Goal: Information Seeking & Learning: Learn about a topic

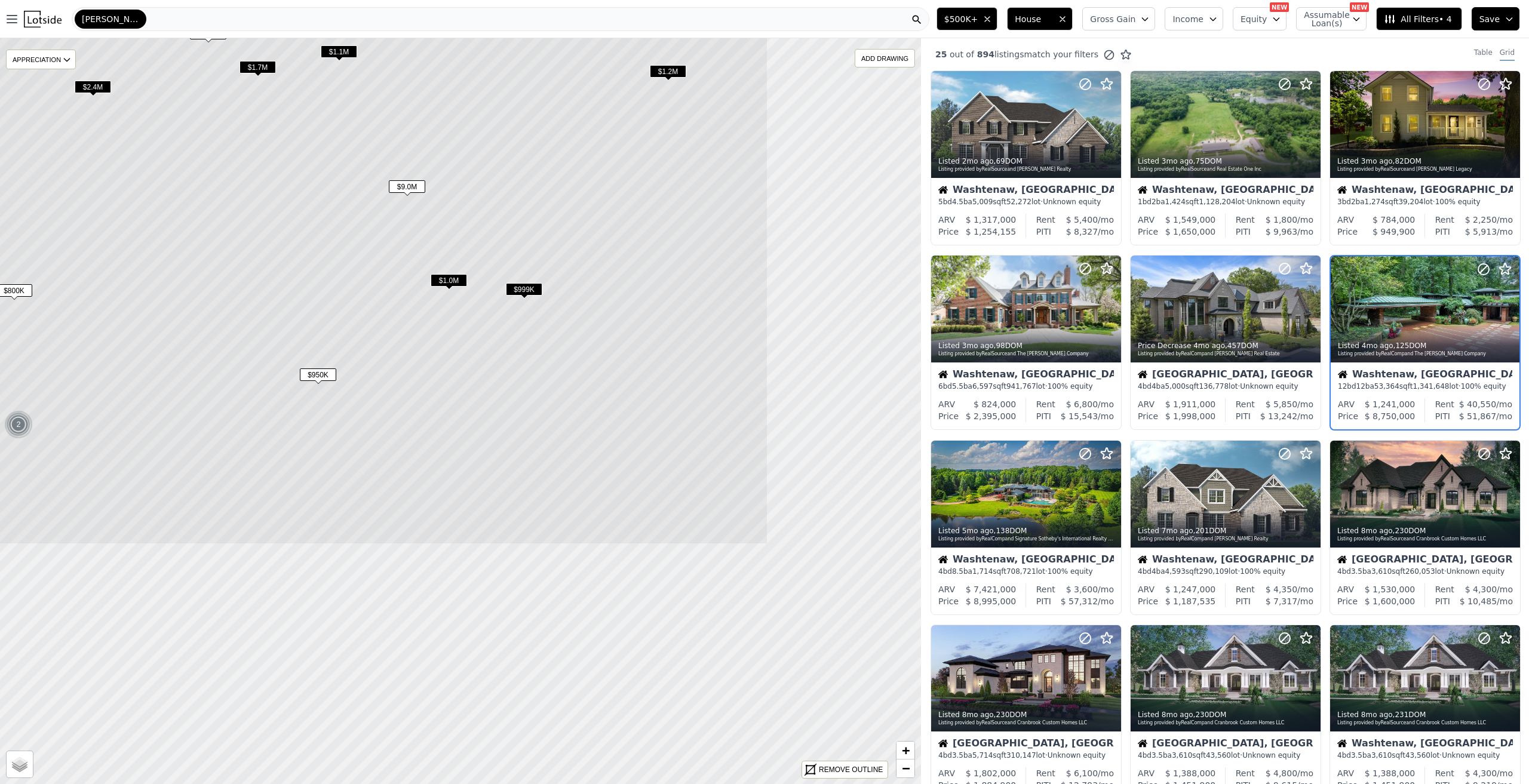
drag, startPoint x: 487, startPoint y: 729, endPoint x: 241, endPoint y: 414, distance: 399.7
click at [241, 414] on icon at bounding box center [214, 96] width 1107 height 897
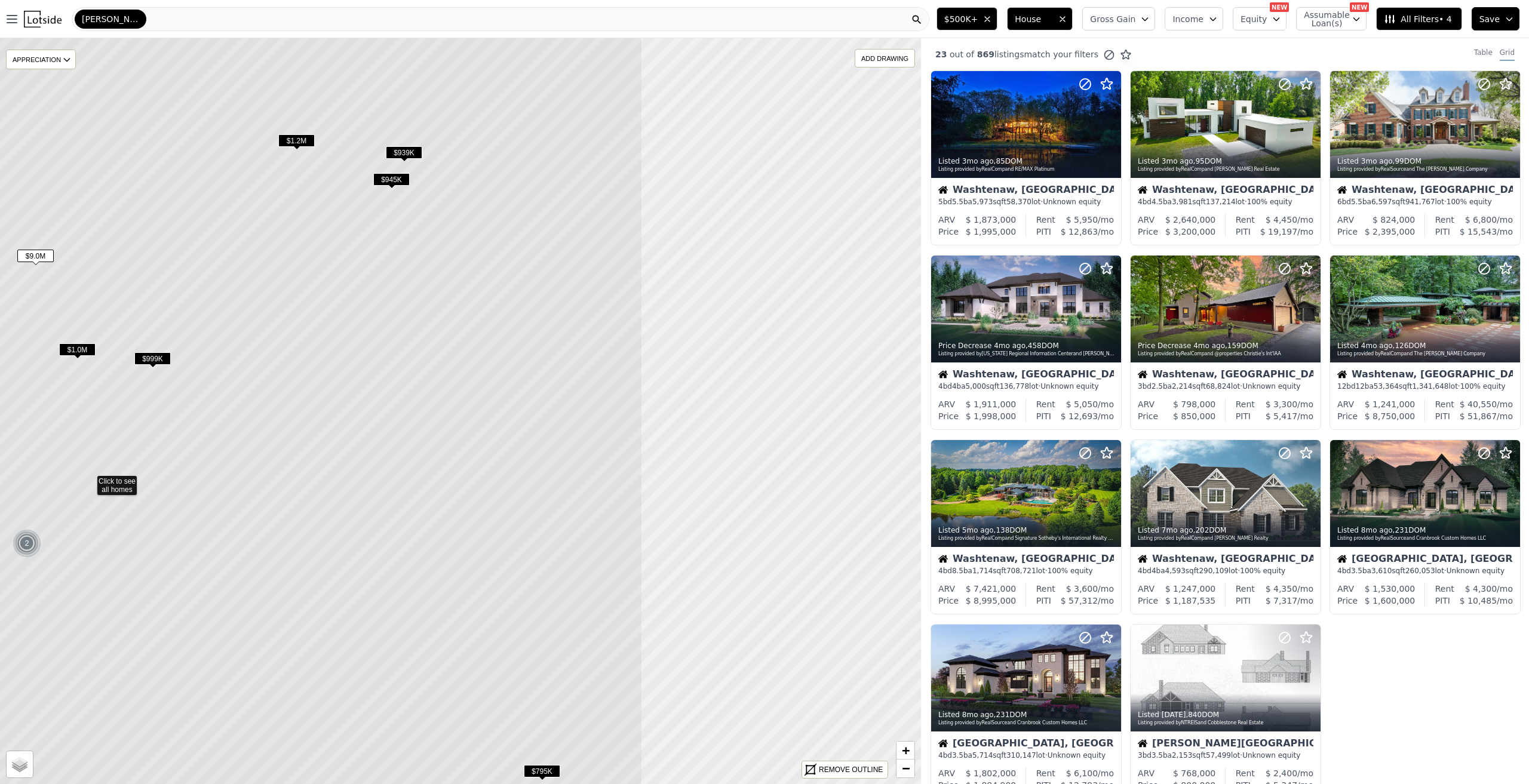
drag, startPoint x: 660, startPoint y: 464, endPoint x: 288, endPoint y: 533, distance: 378.3
click at [288, 533] on icon at bounding box center [89, 480] width 1107 height 897
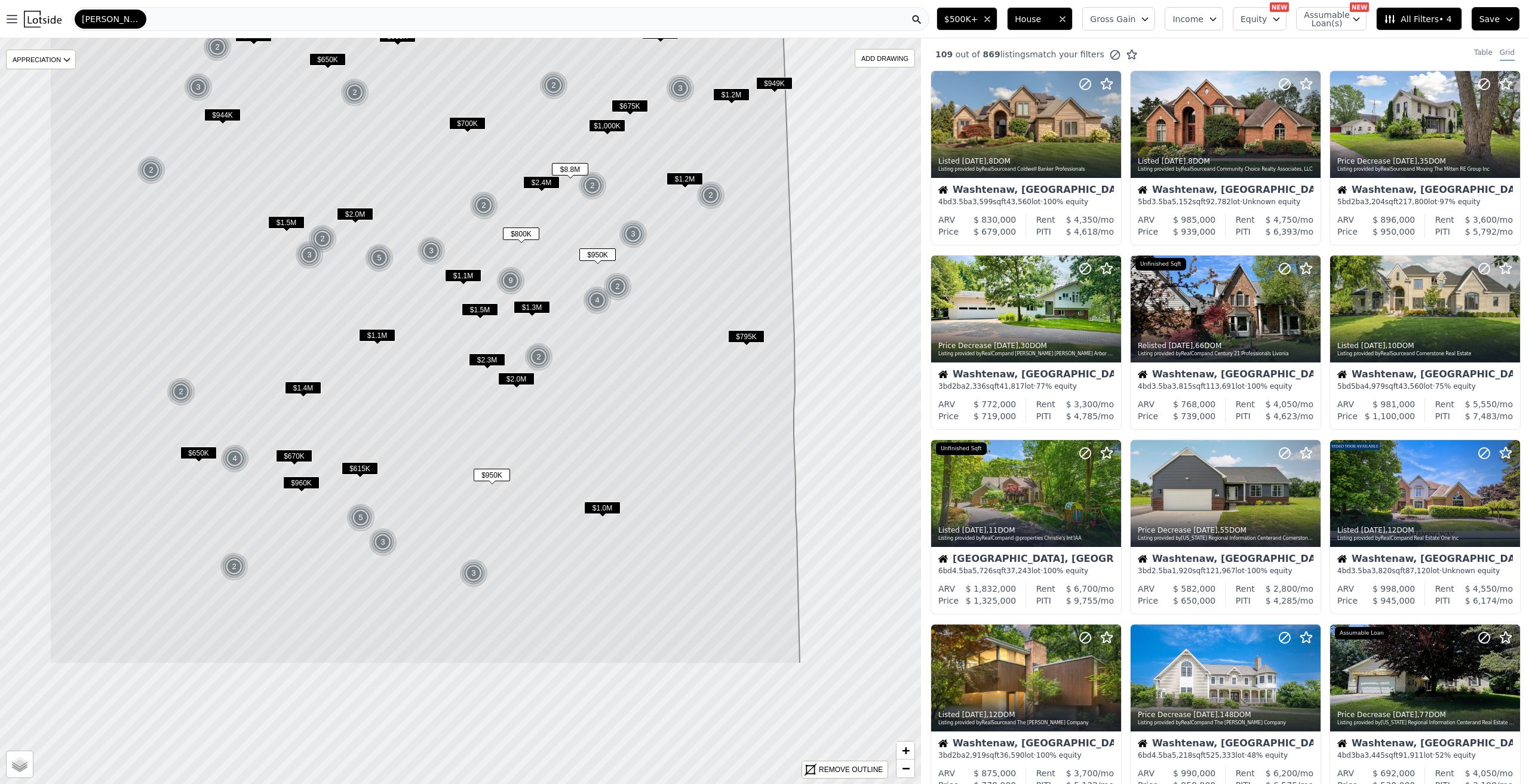
drag, startPoint x: 505, startPoint y: 504, endPoint x: 634, endPoint y: 319, distance: 225.5
click at [634, 319] on icon at bounding box center [424, 320] width 750 height 690
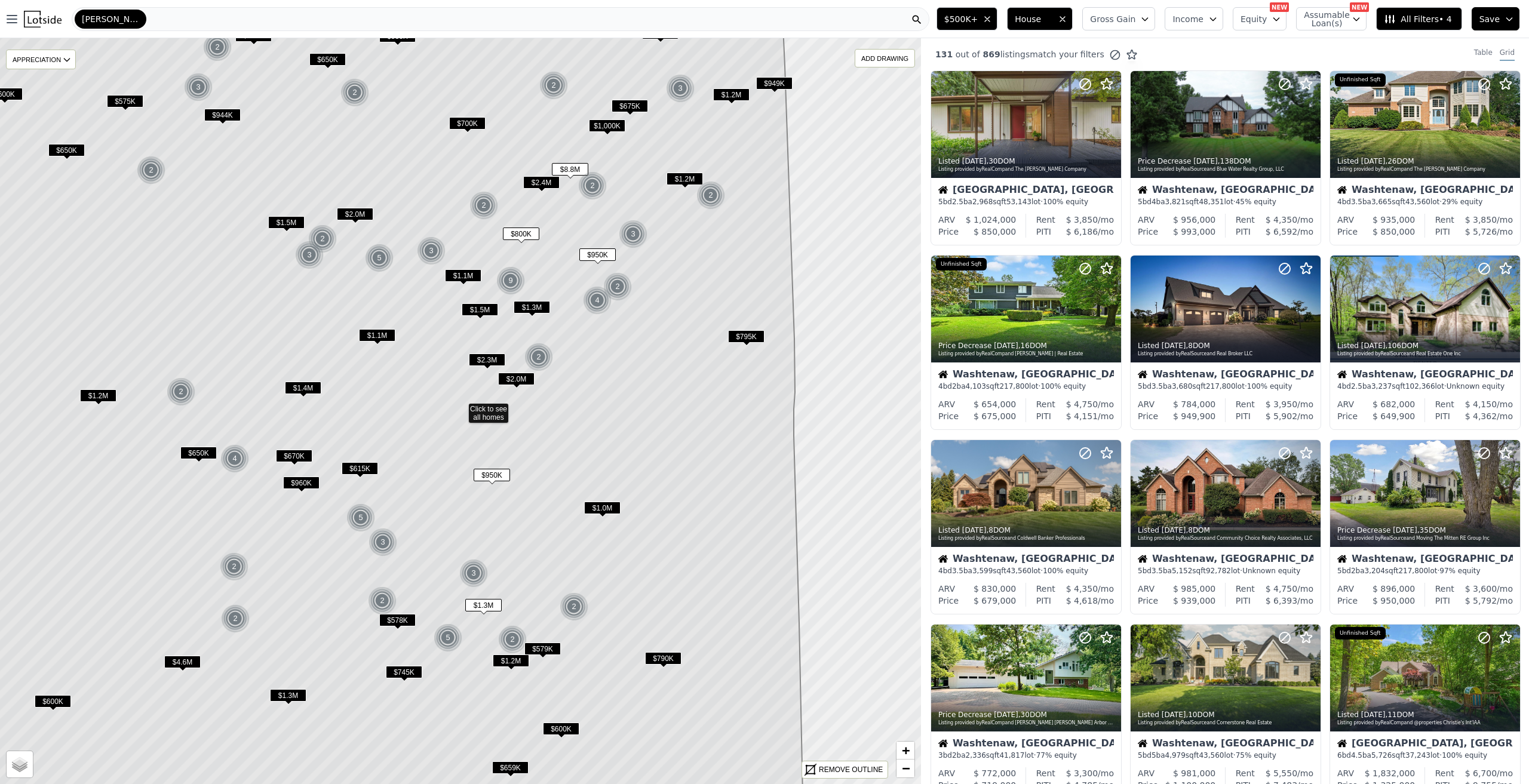
click at [123, 16] on div "[PERSON_NAME][GEOGRAPHIC_DATA]" at bounding box center [111, 19] width 71 height 19
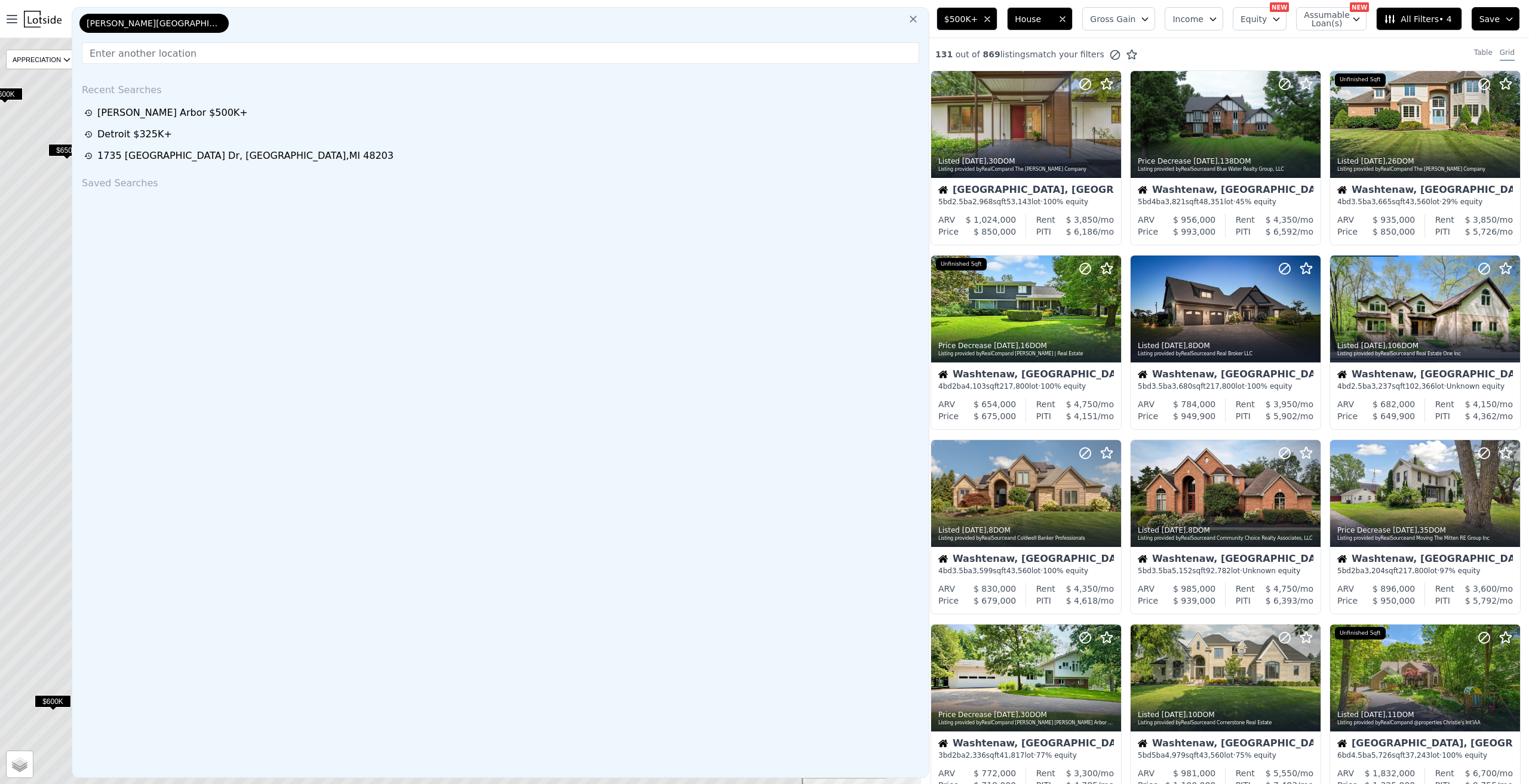
click at [194, 48] on input "text" at bounding box center [500, 53] width 837 height 21
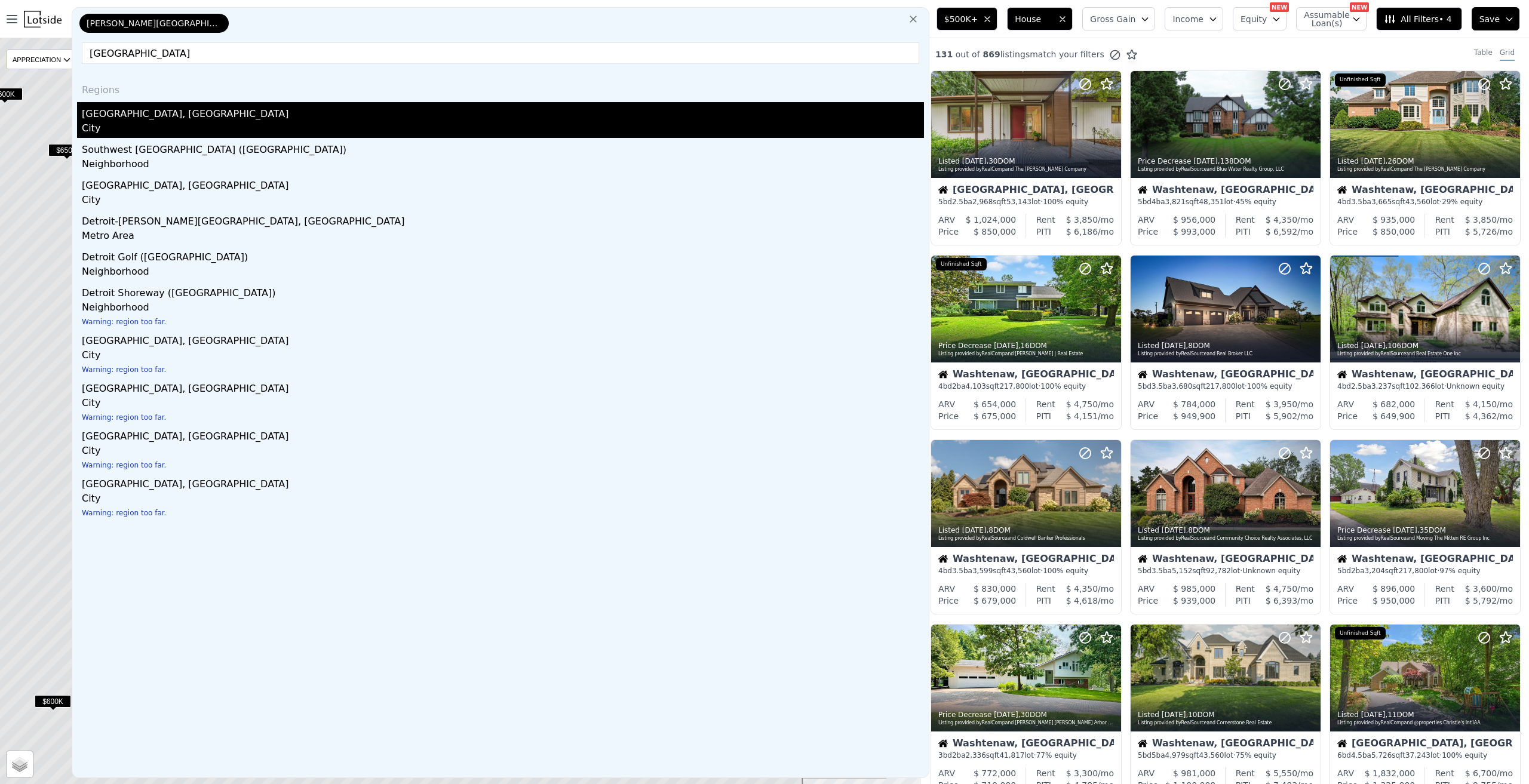
type input "[GEOGRAPHIC_DATA]"
click at [214, 112] on div "Detroit, MI" at bounding box center [502, 112] width 842 height 19
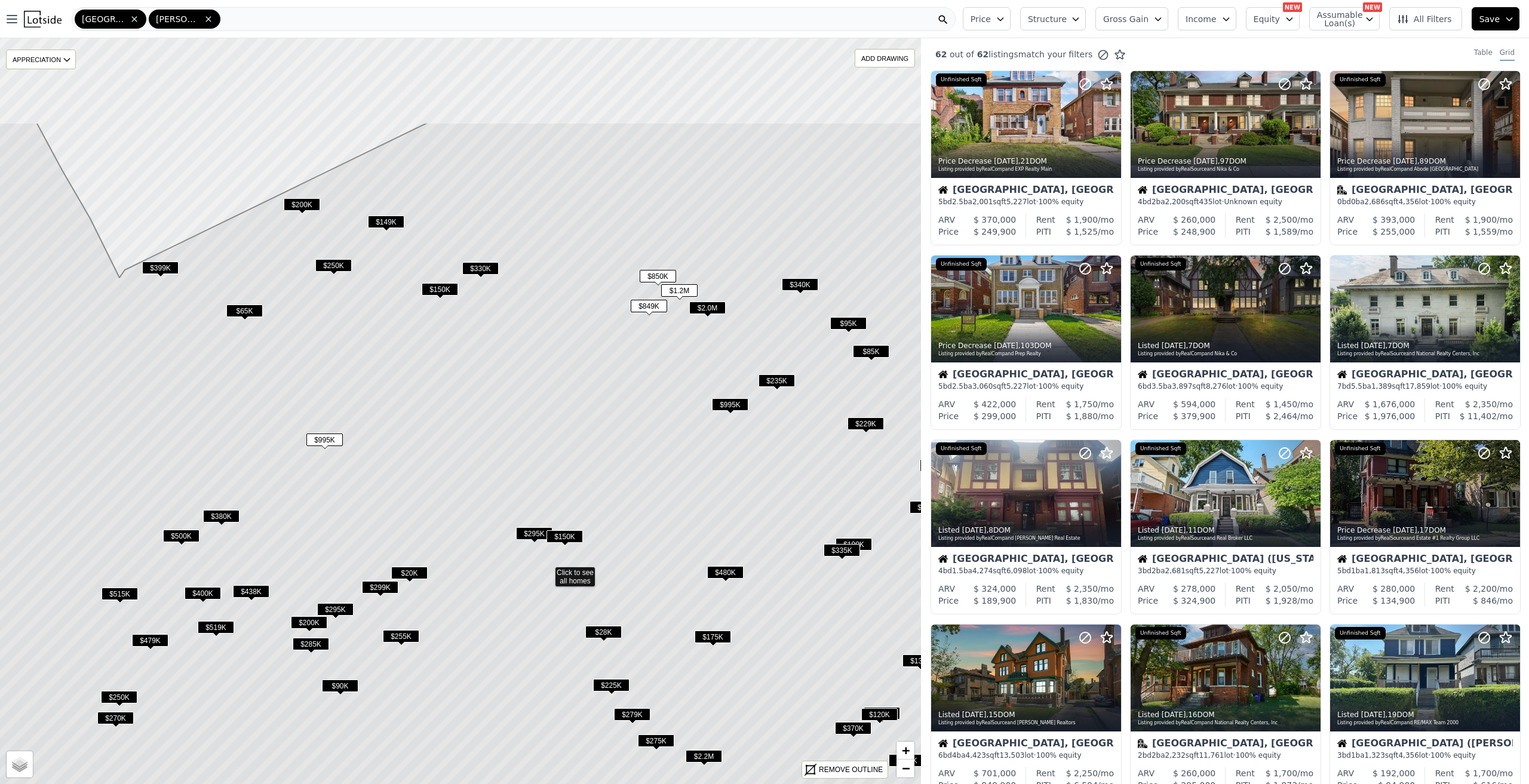
drag, startPoint x: 461, startPoint y: 194, endPoint x: 548, endPoint y: 353, distance: 181.2
click at [548, 353] on icon at bounding box center [546, 571] width 1107 height 897
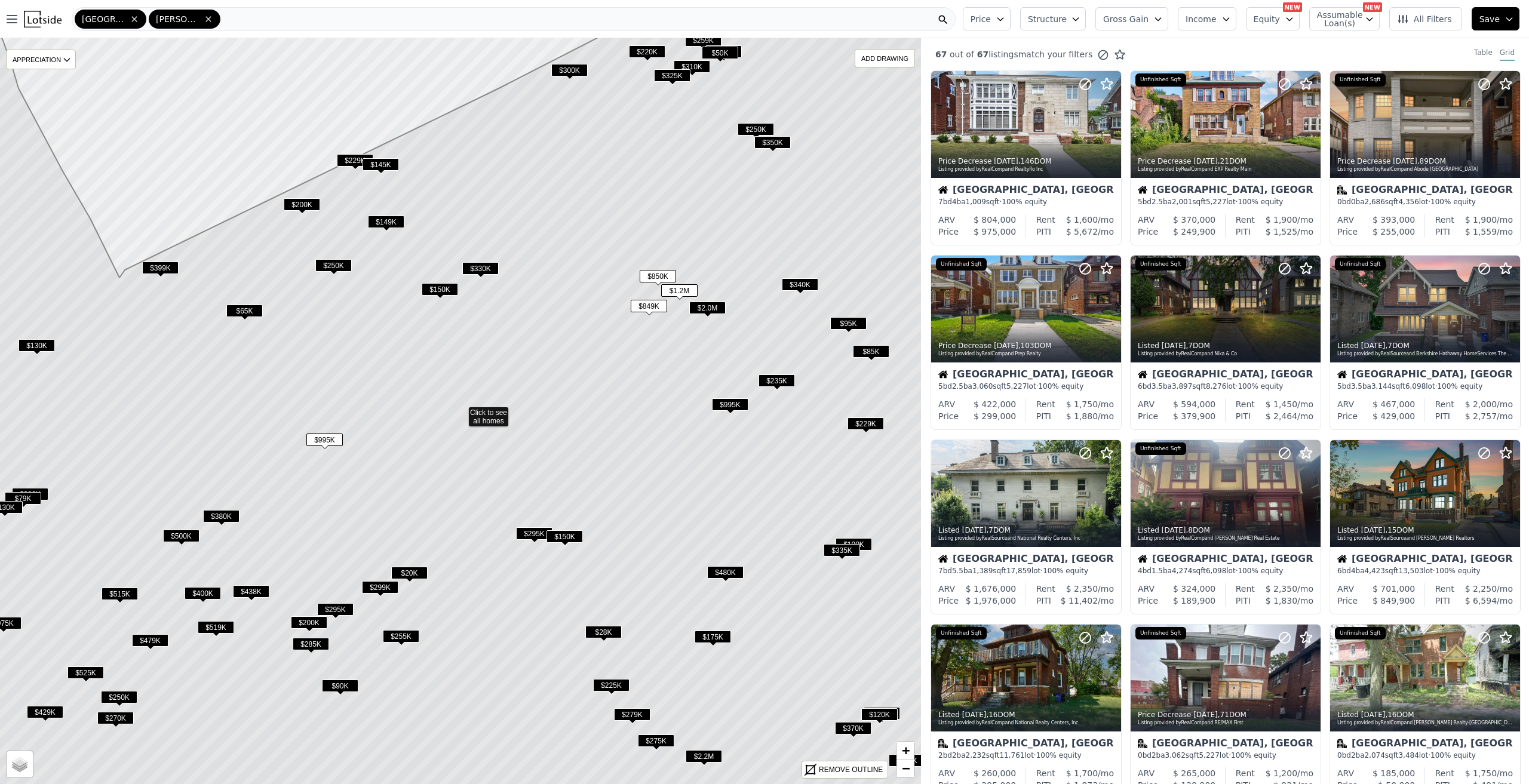
click at [706, 306] on span "$2.0M" at bounding box center [707, 308] width 36 height 12
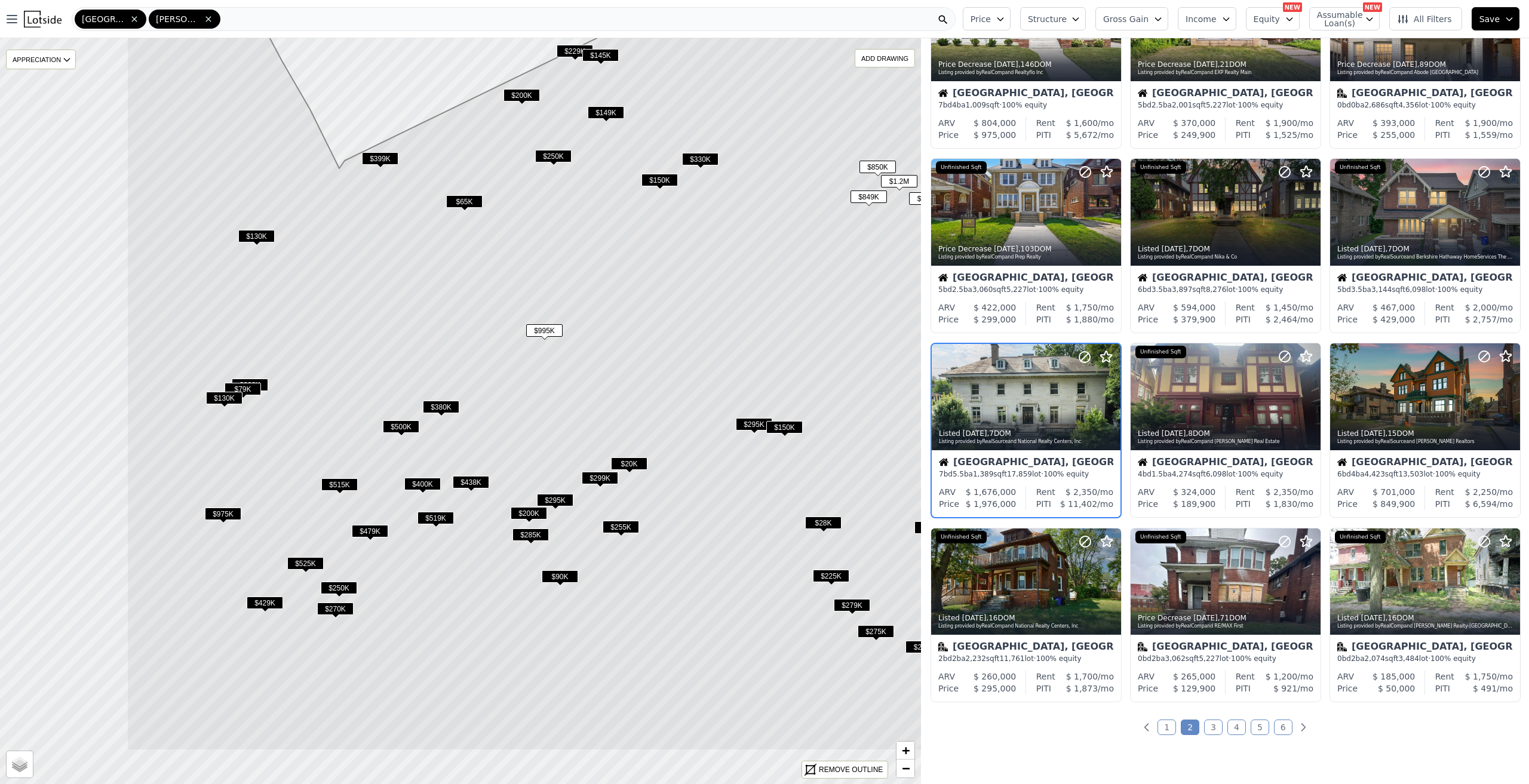
drag, startPoint x: 433, startPoint y: 440, endPoint x: 653, endPoint y: 331, distance: 245.5
click at [653, 331] on icon at bounding box center [680, 302] width 1107 height 897
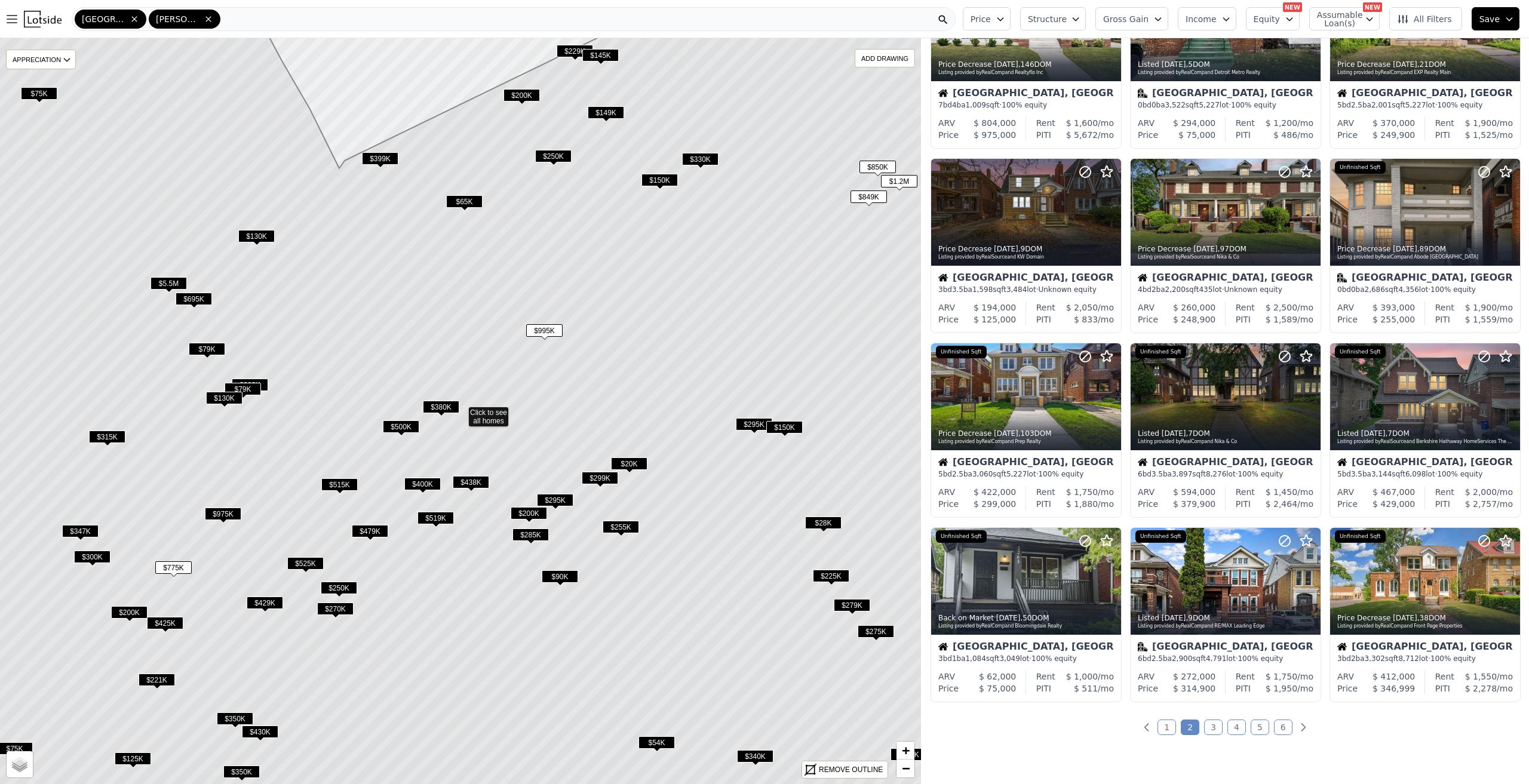
click at [427, 412] on span "$380K" at bounding box center [440, 407] width 36 height 12
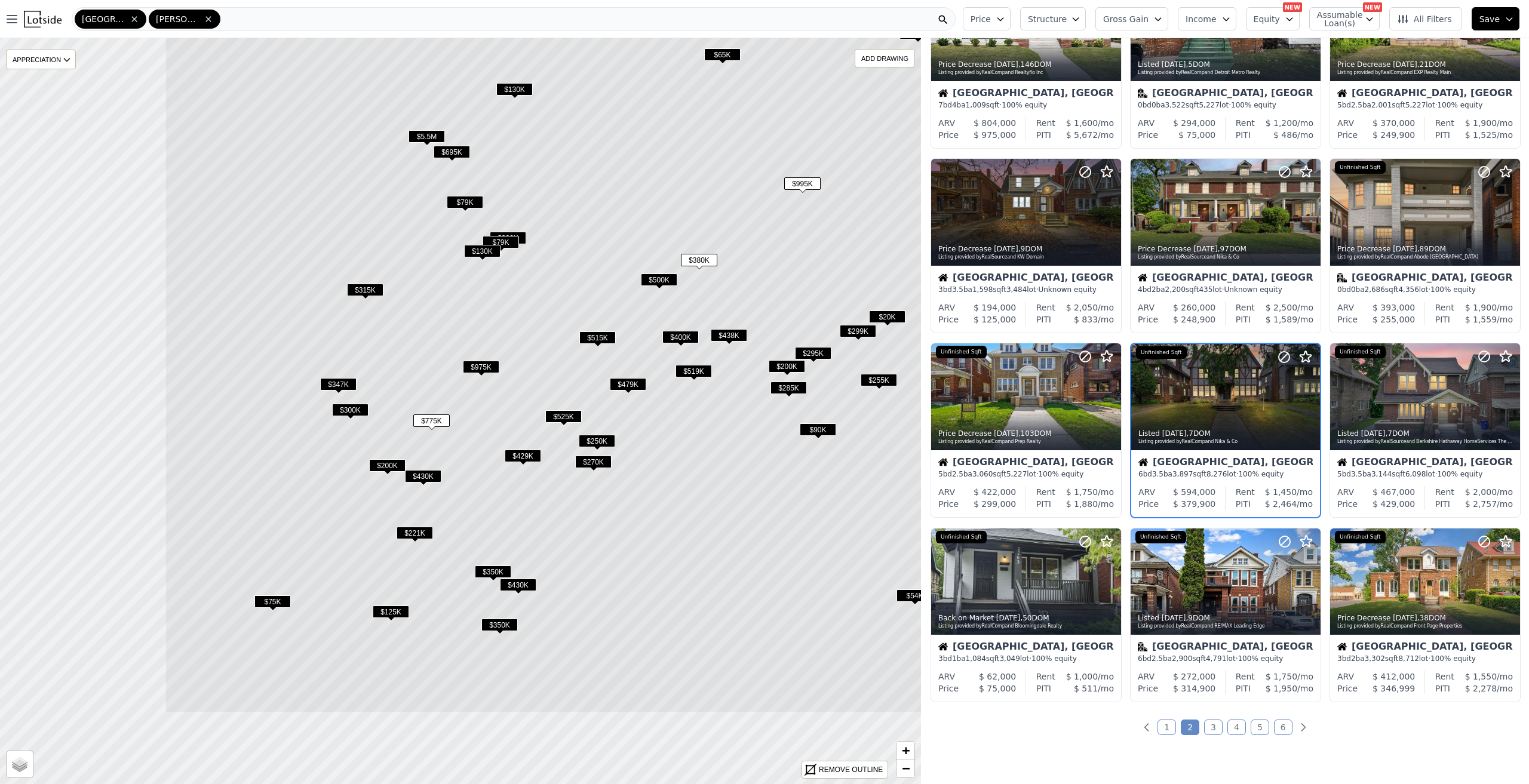
drag, startPoint x: 346, startPoint y: 438, endPoint x: 604, endPoint y: 291, distance: 296.9
click at [604, 291] on icon at bounding box center [718, 264] width 1107 height 897
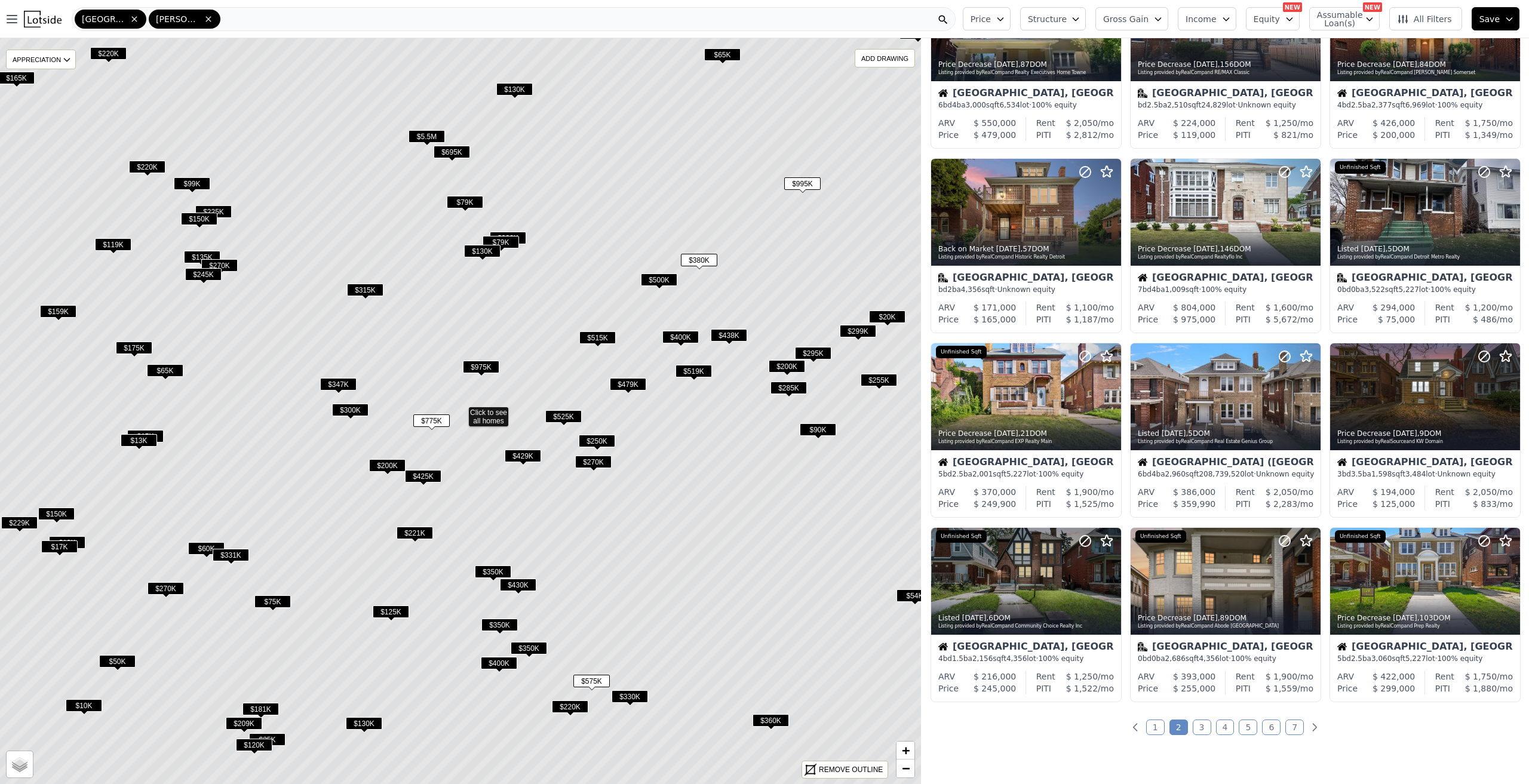
scroll to position [281, 0]
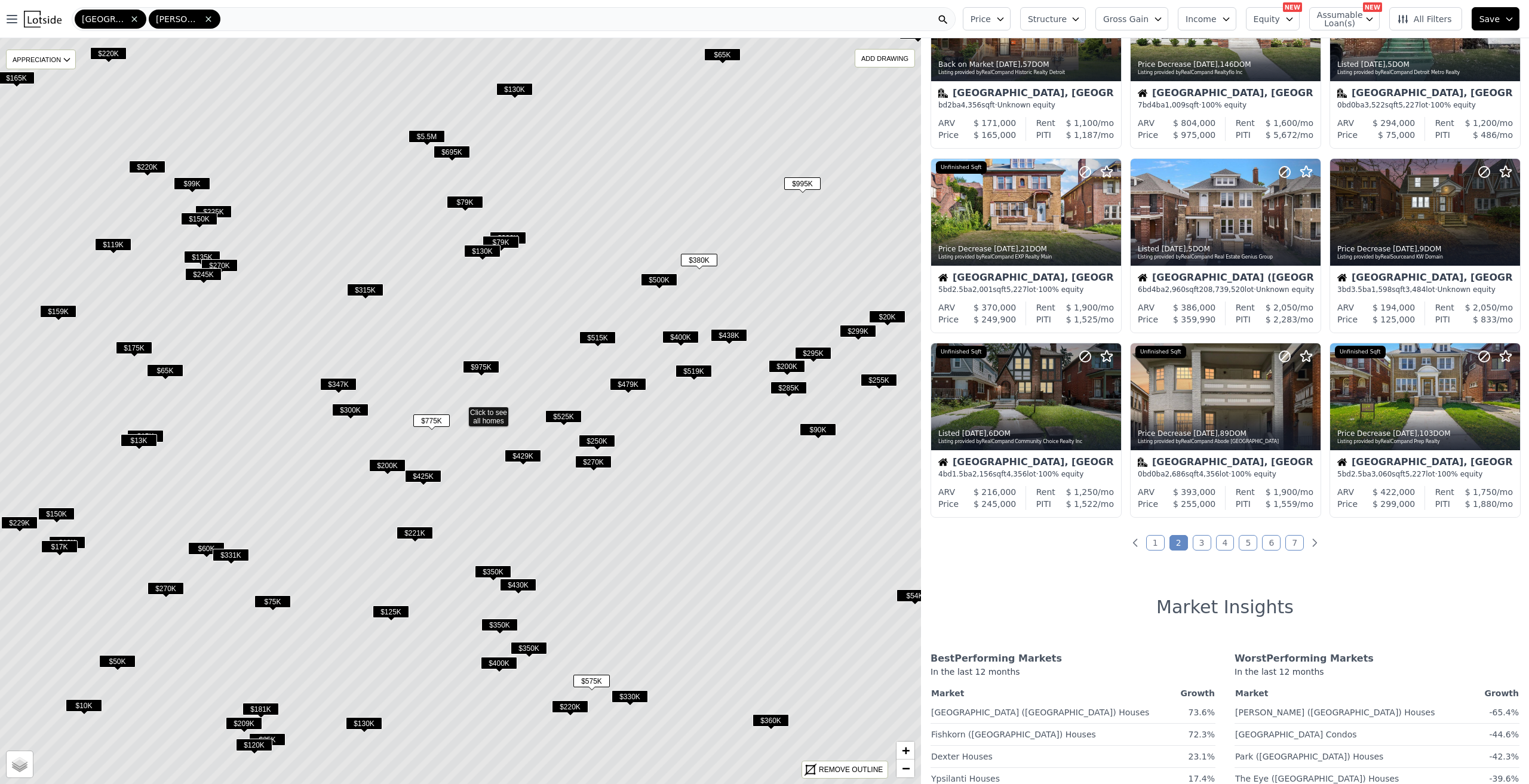
click at [423, 417] on span "$775K" at bounding box center [431, 421] width 36 height 12
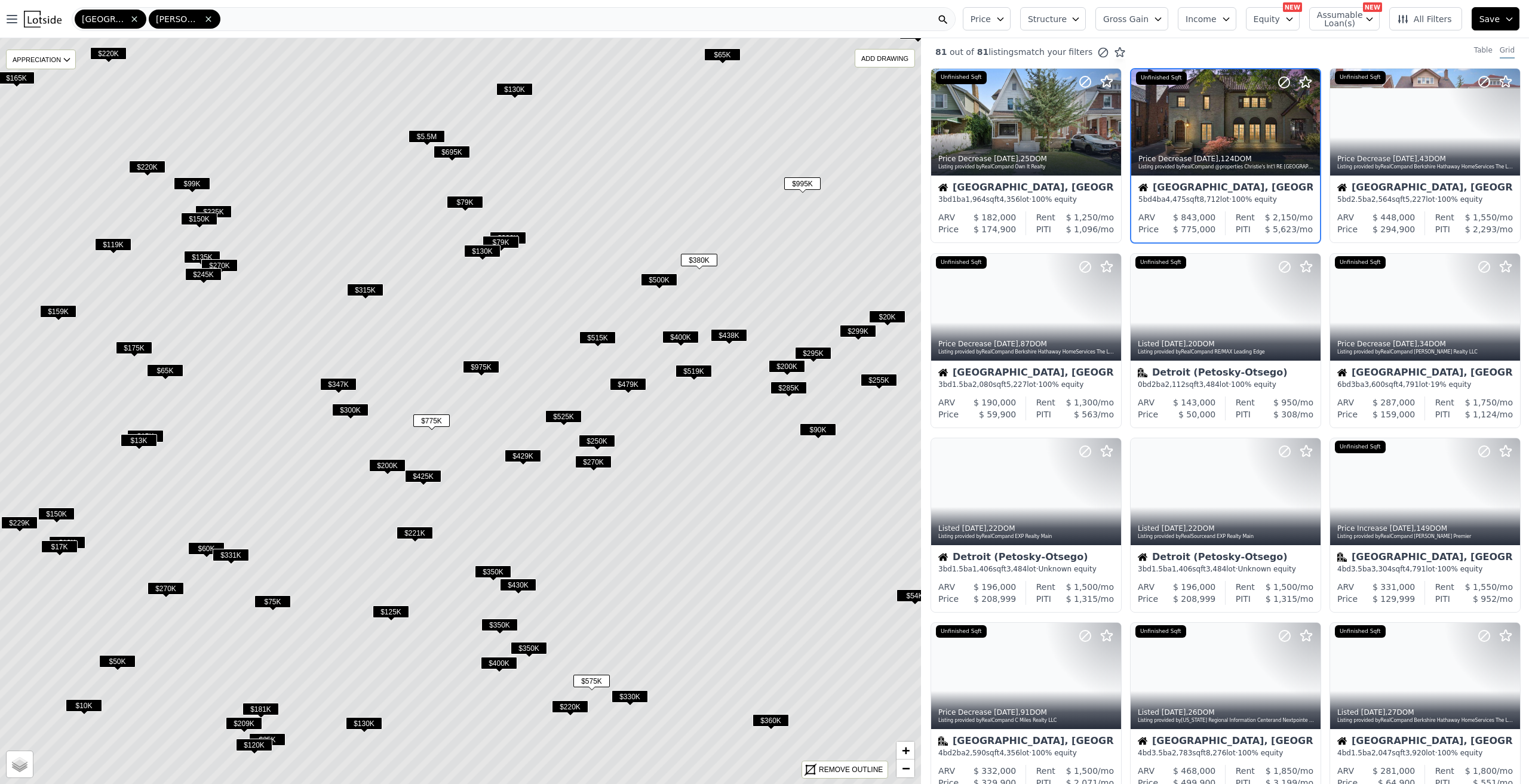
scroll to position [0, 0]
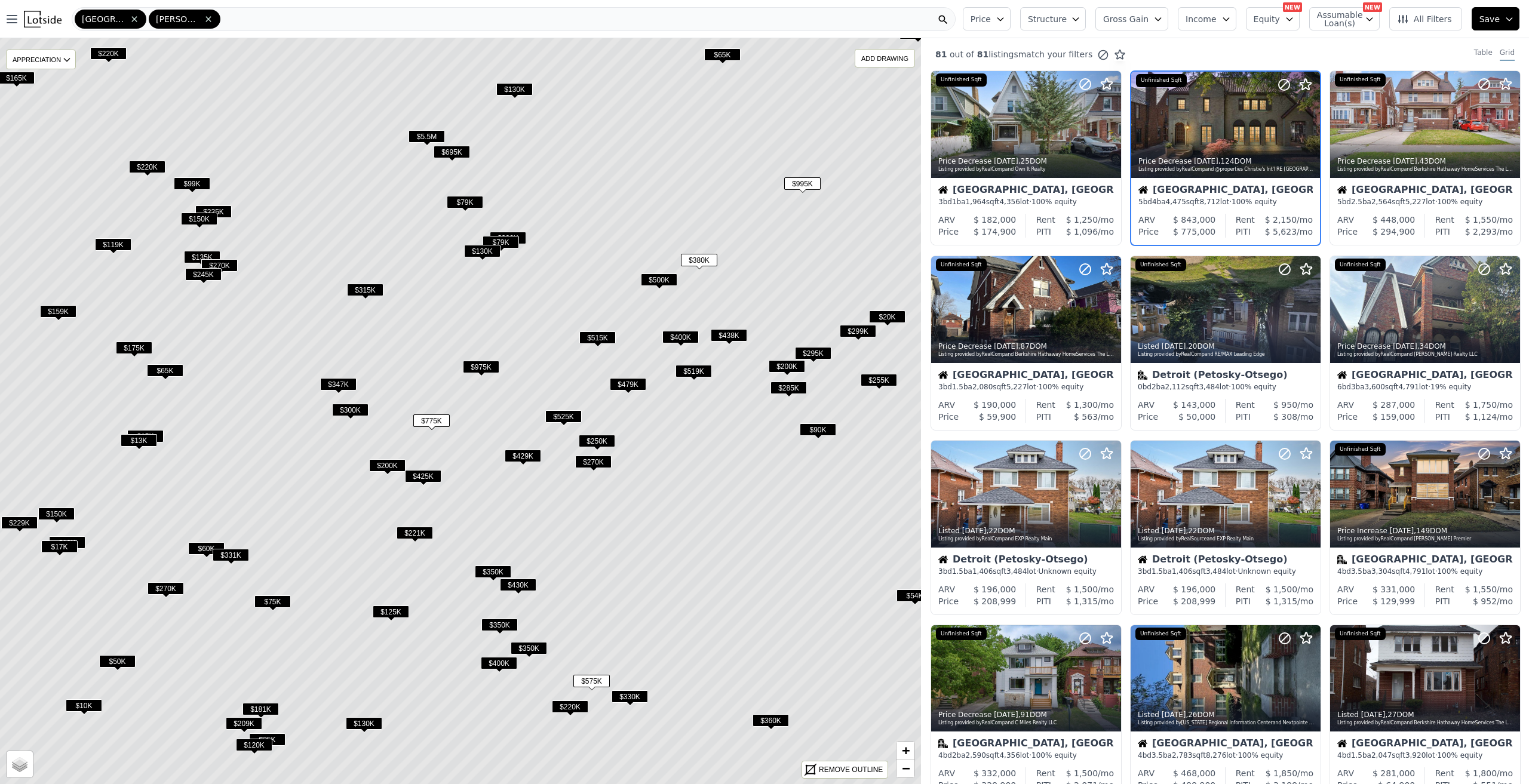
click at [485, 368] on span "$975K" at bounding box center [480, 367] width 36 height 12
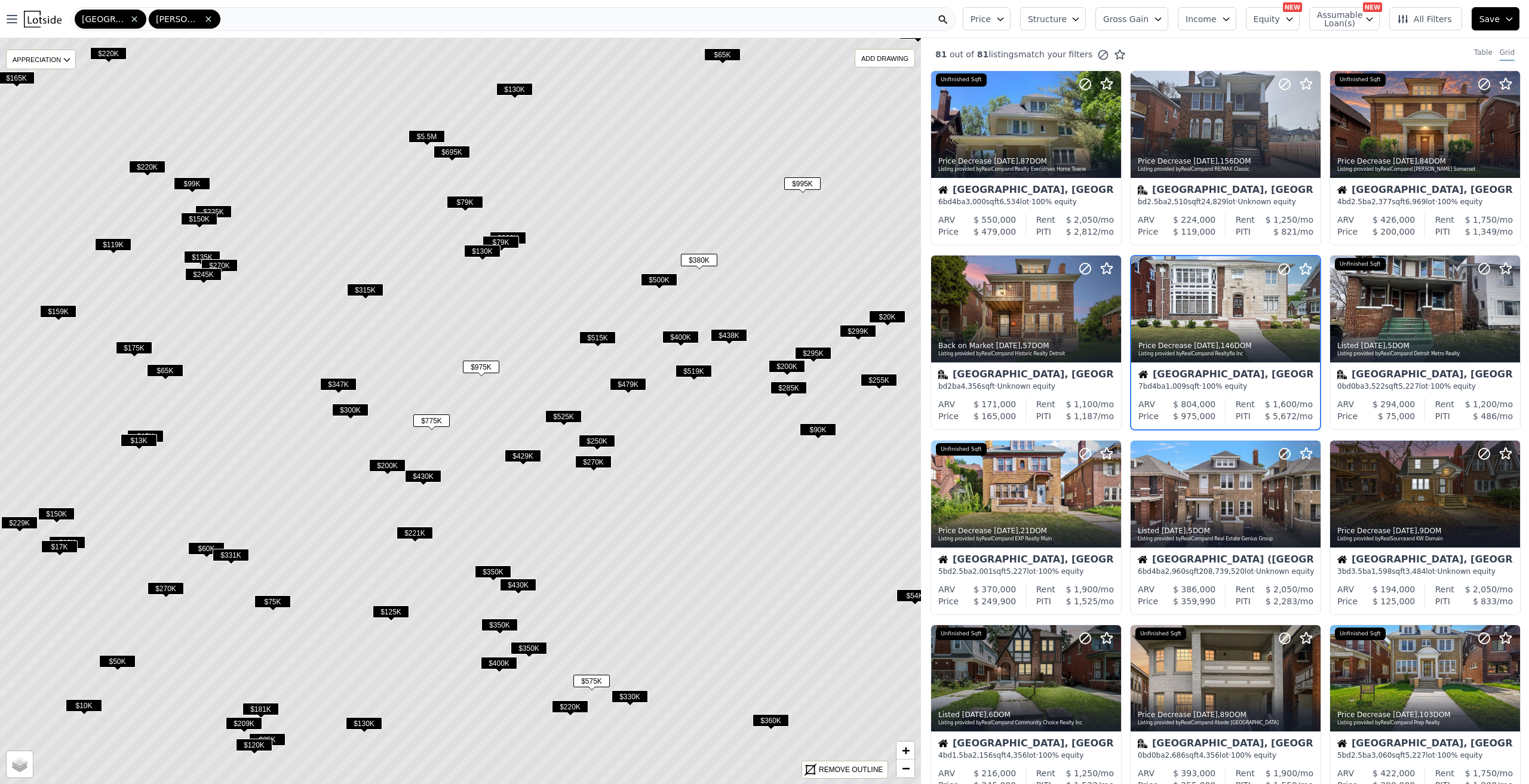
click at [434, 416] on span "$775K" at bounding box center [431, 421] width 36 height 12
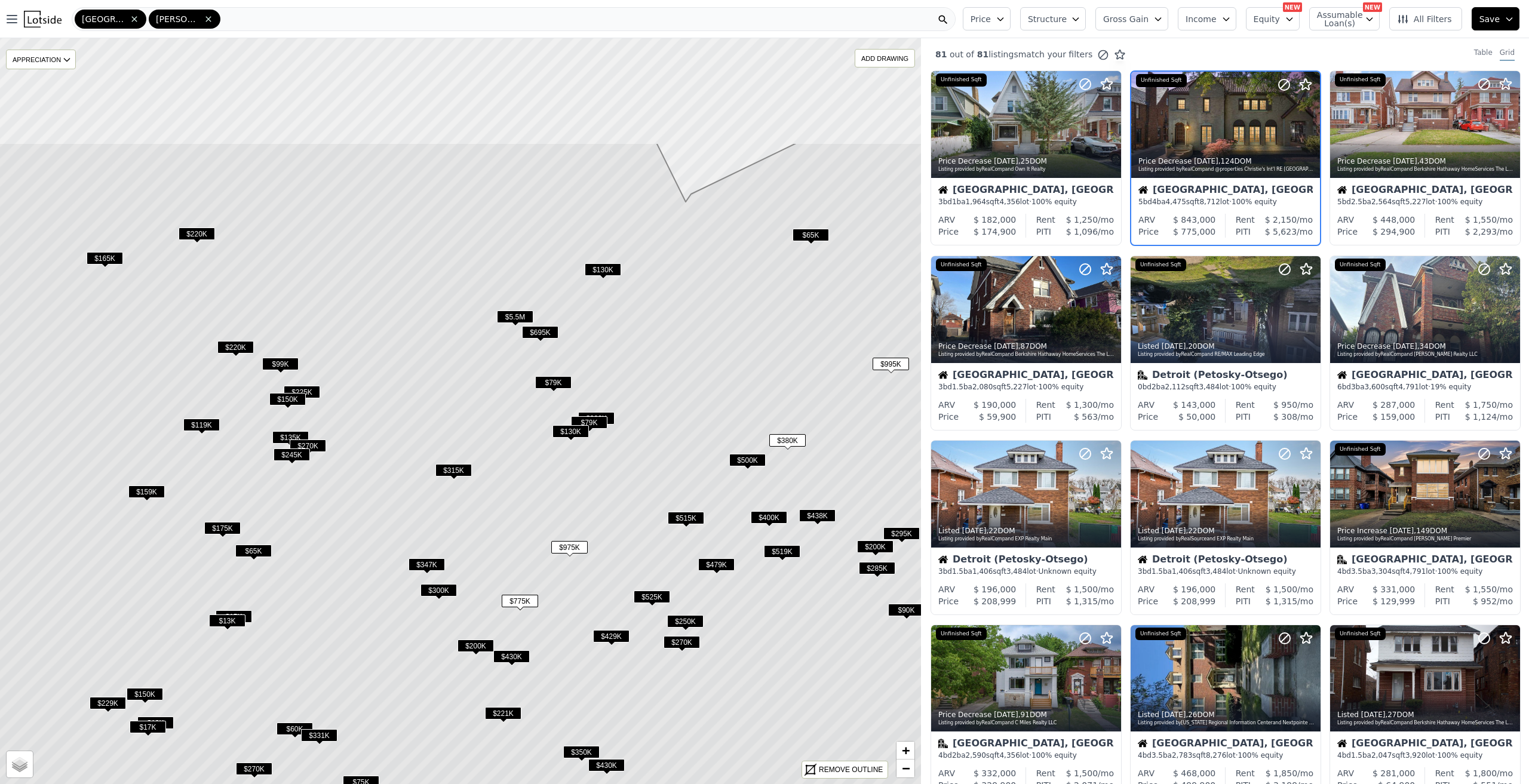
drag, startPoint x: 437, startPoint y: 294, endPoint x: 590, endPoint y: 604, distance: 345.7
click at [590, 604] on icon at bounding box center [548, 592] width 1107 height 897
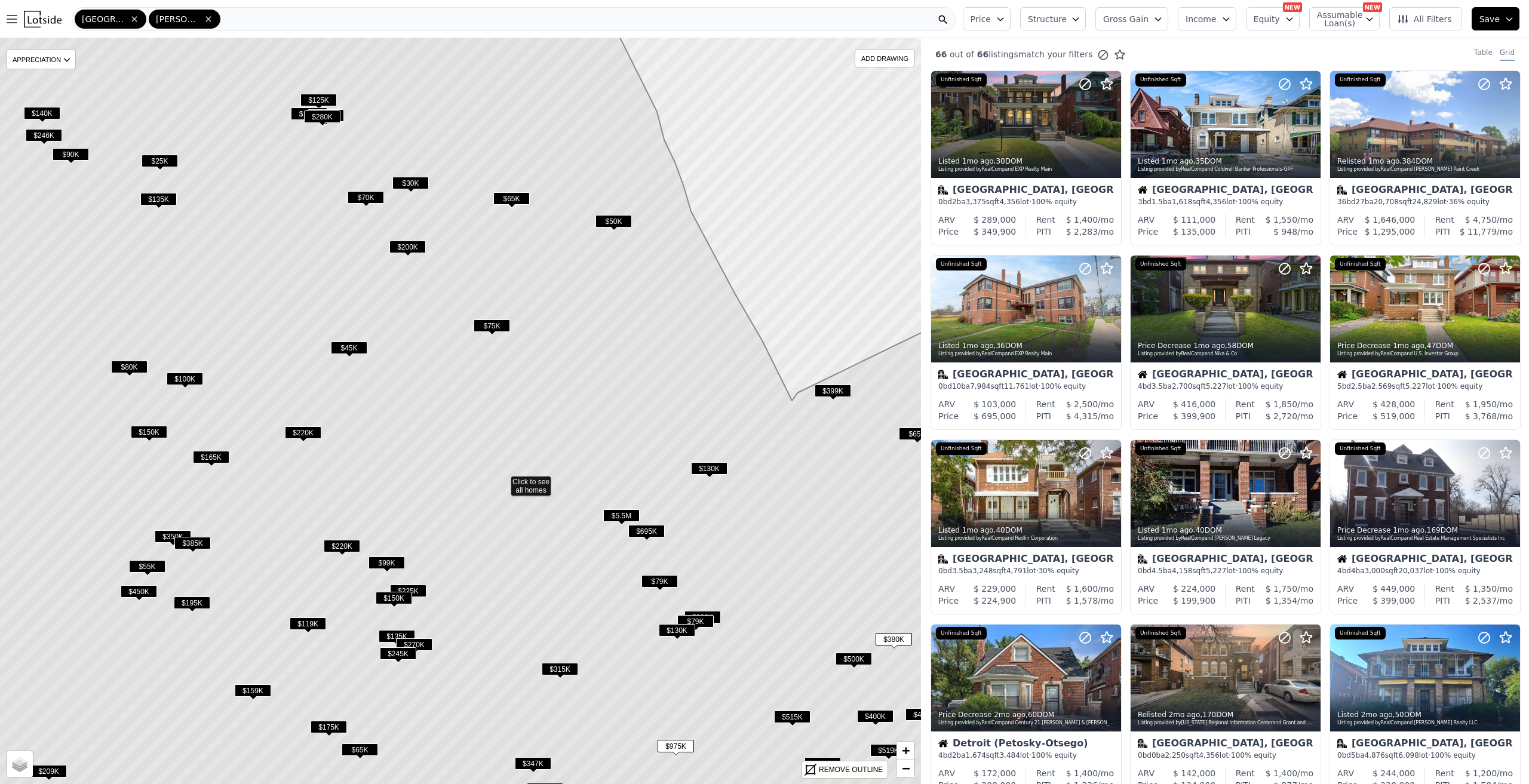
click at [599, 677] on icon at bounding box center [502, 480] width 1107 height 897
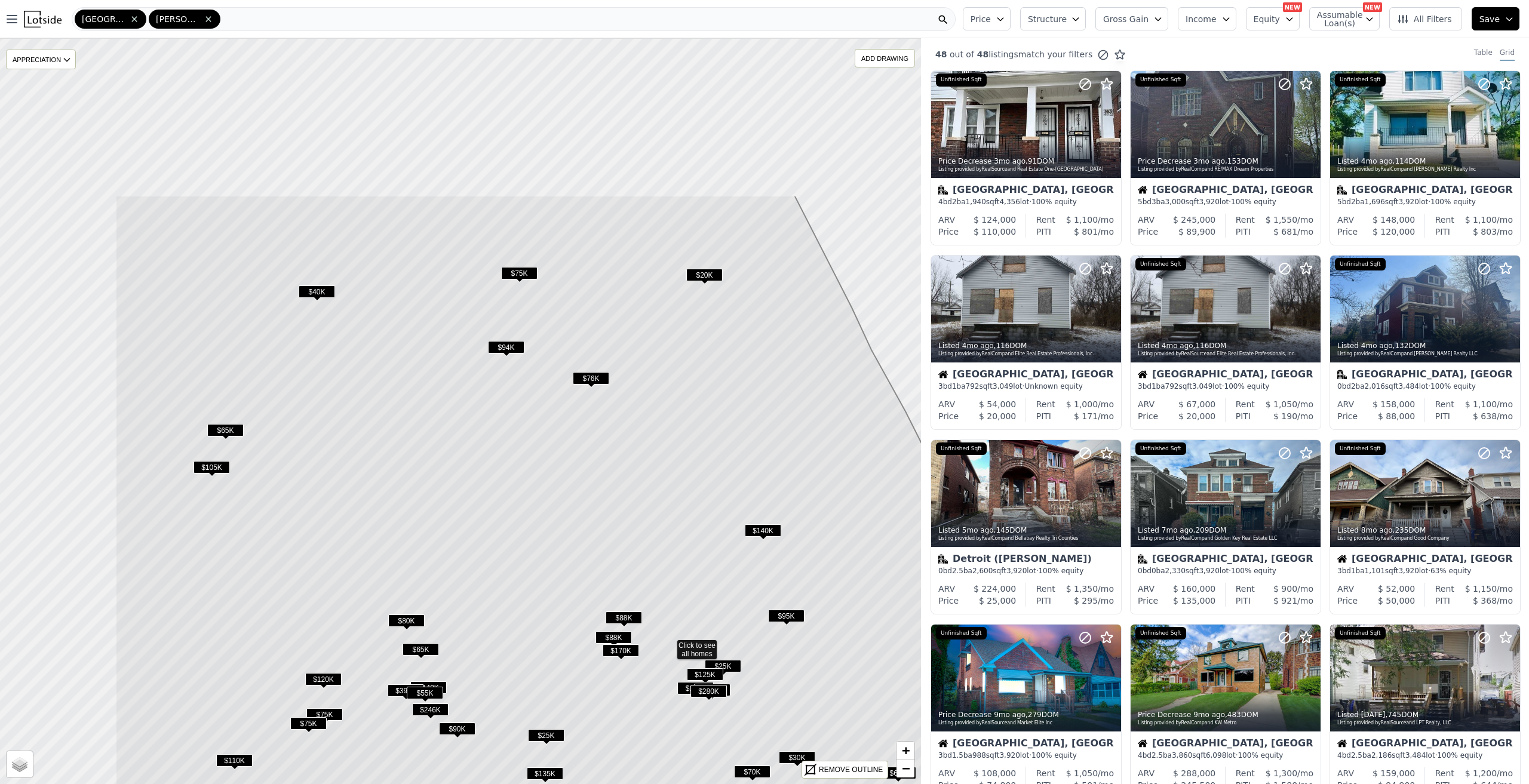
click at [658, 696] on icon at bounding box center [669, 644] width 1107 height 897
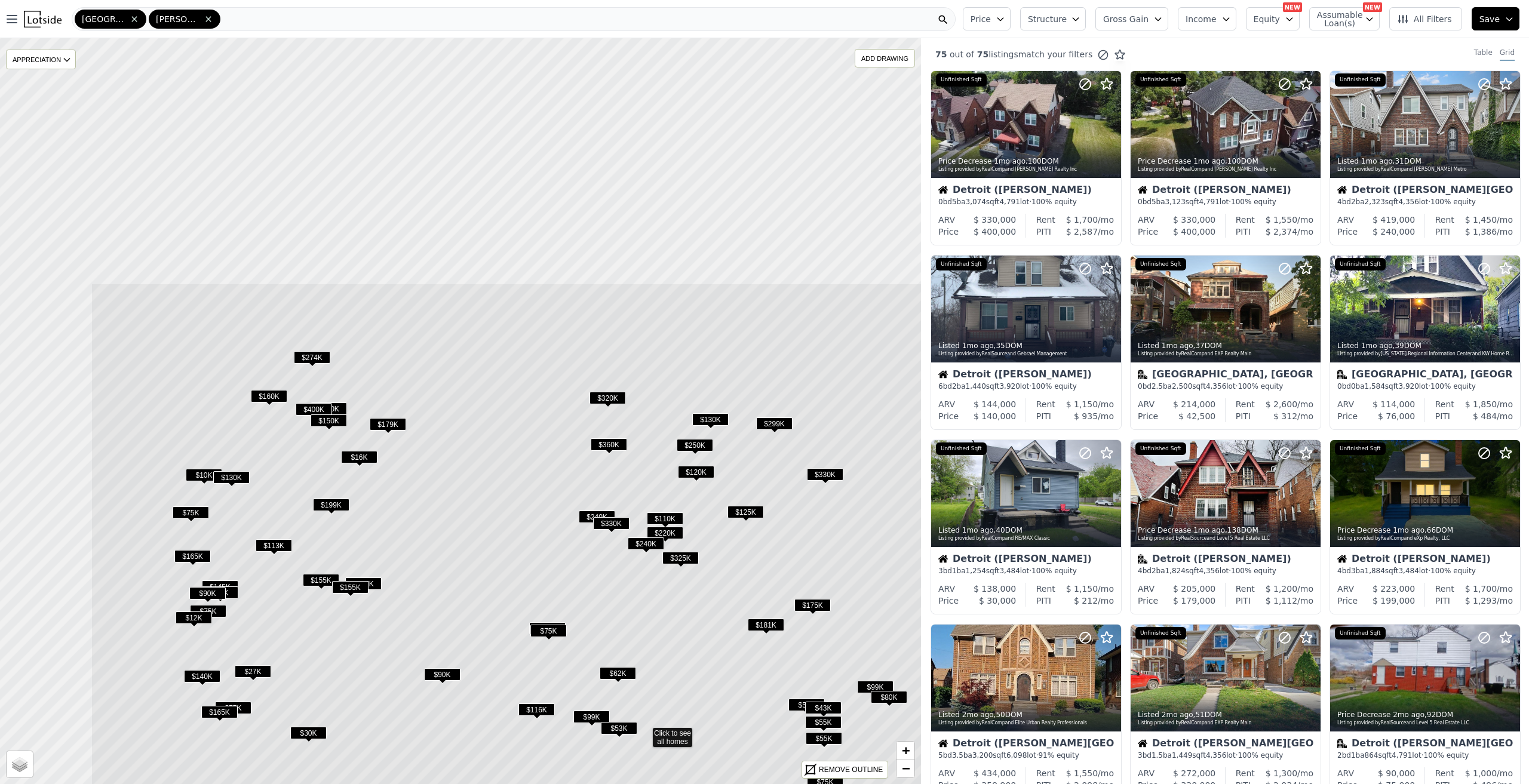
drag, startPoint x: 344, startPoint y: 278, endPoint x: 540, endPoint y: 572, distance: 353.3
click at [543, 629] on icon at bounding box center [644, 732] width 1107 height 897
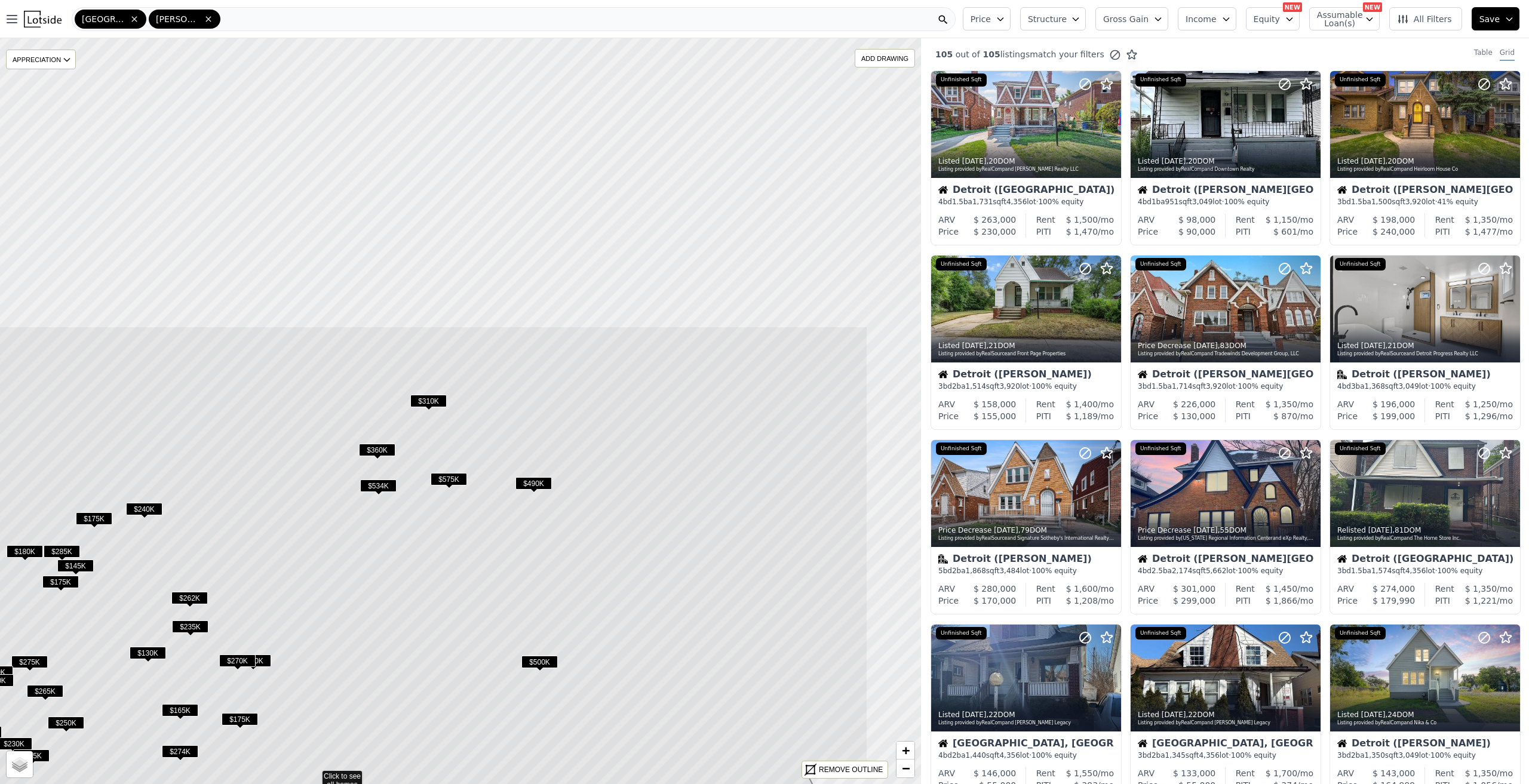
drag, startPoint x: 553, startPoint y: 301, endPoint x: 434, endPoint y: 623, distance: 343.3
click at [434, 623] on icon at bounding box center [314, 774] width 1107 height 897
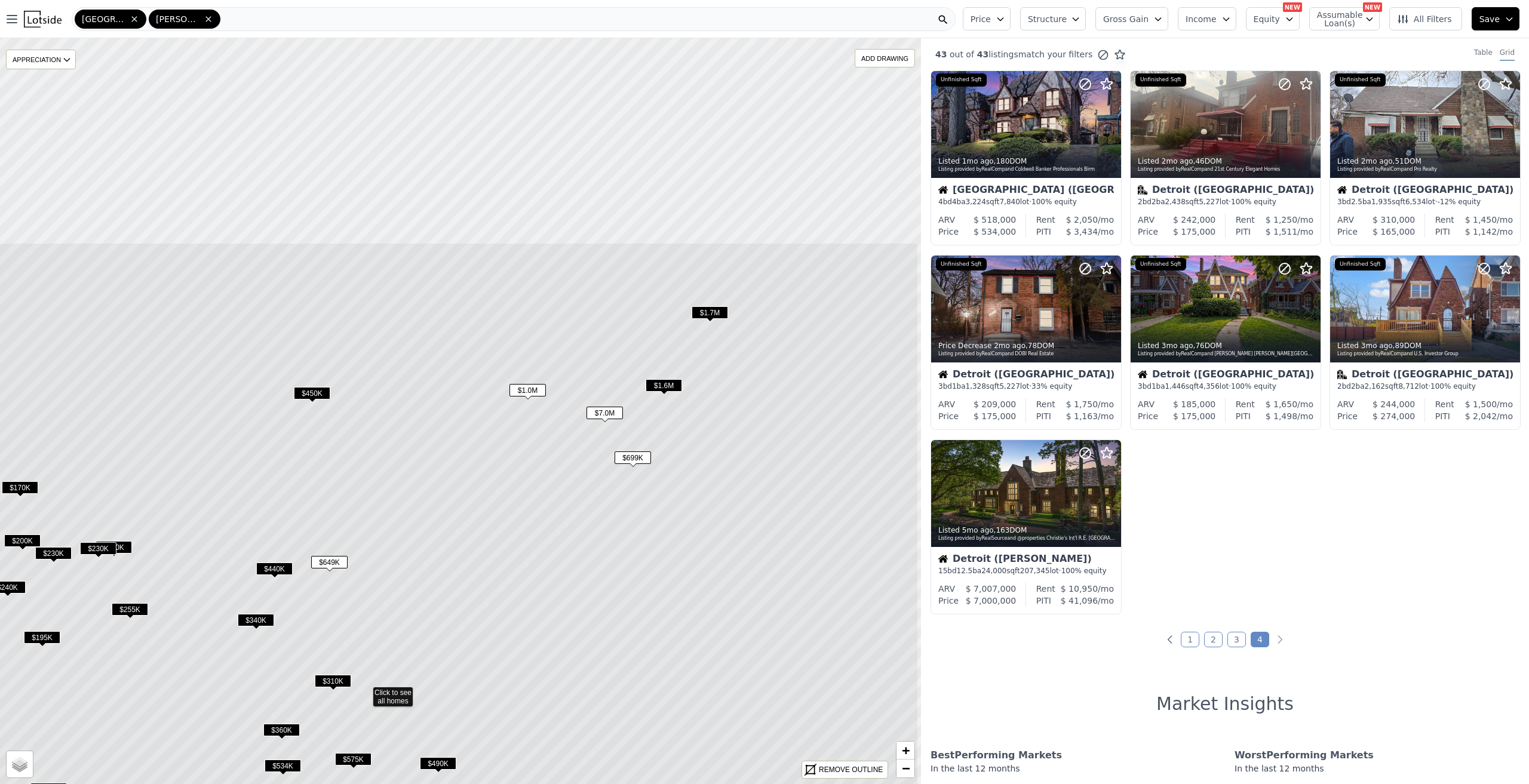
drag, startPoint x: 618, startPoint y: 369, endPoint x: 522, endPoint y: 649, distance: 296.0
click at [522, 649] on icon at bounding box center [364, 691] width 1107 height 897
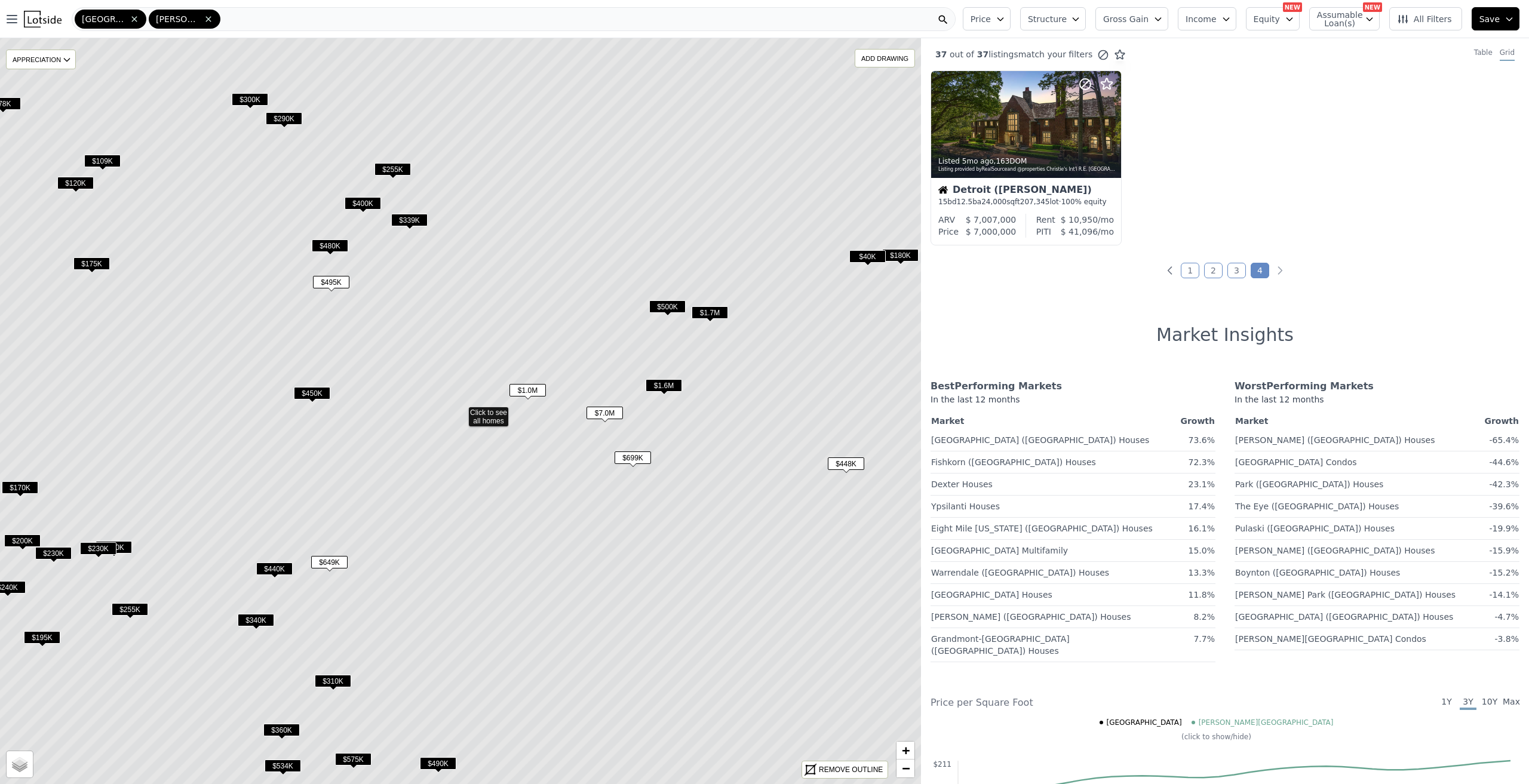
click at [666, 308] on span "$500K" at bounding box center [667, 306] width 36 height 12
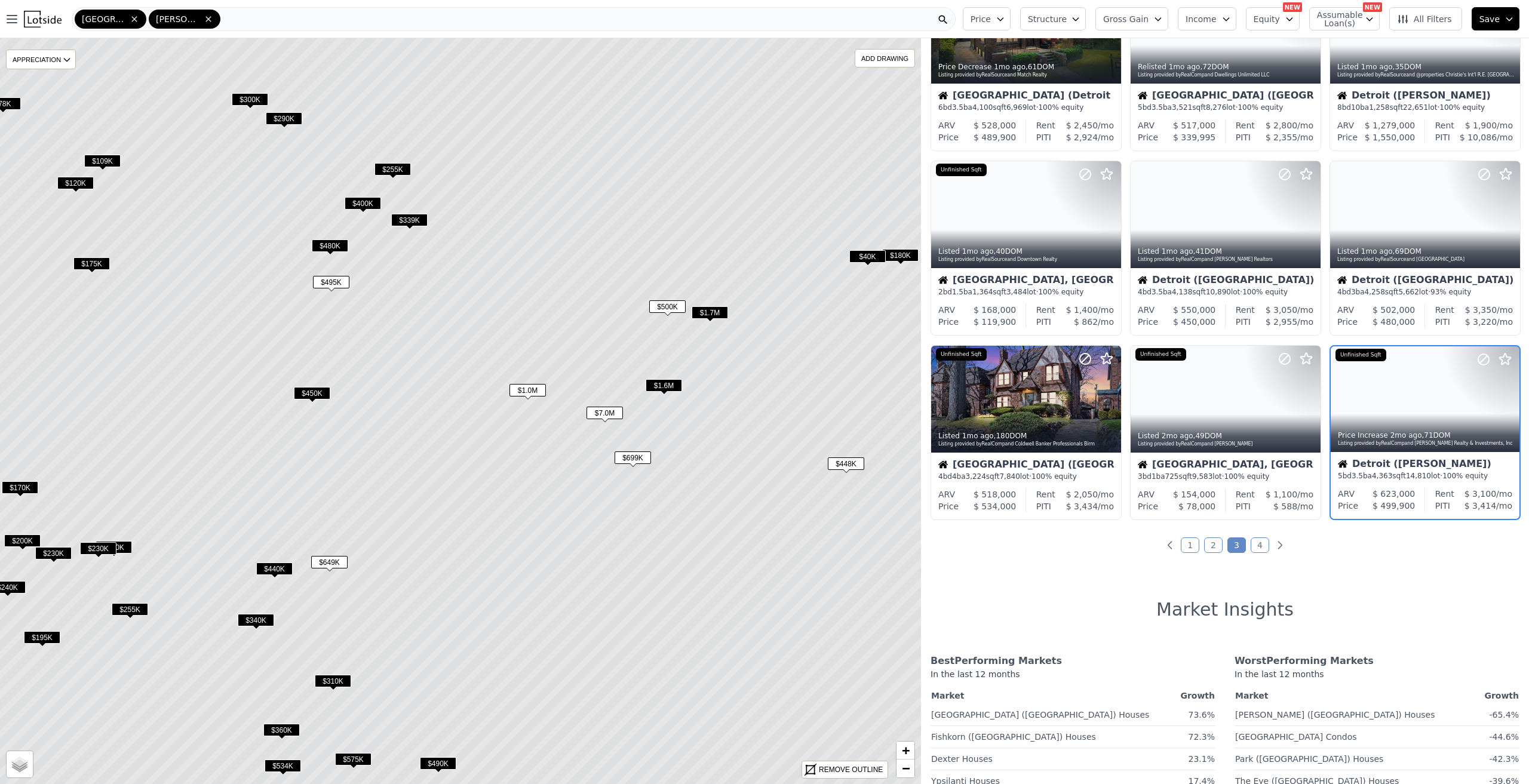
scroll to position [281, 0]
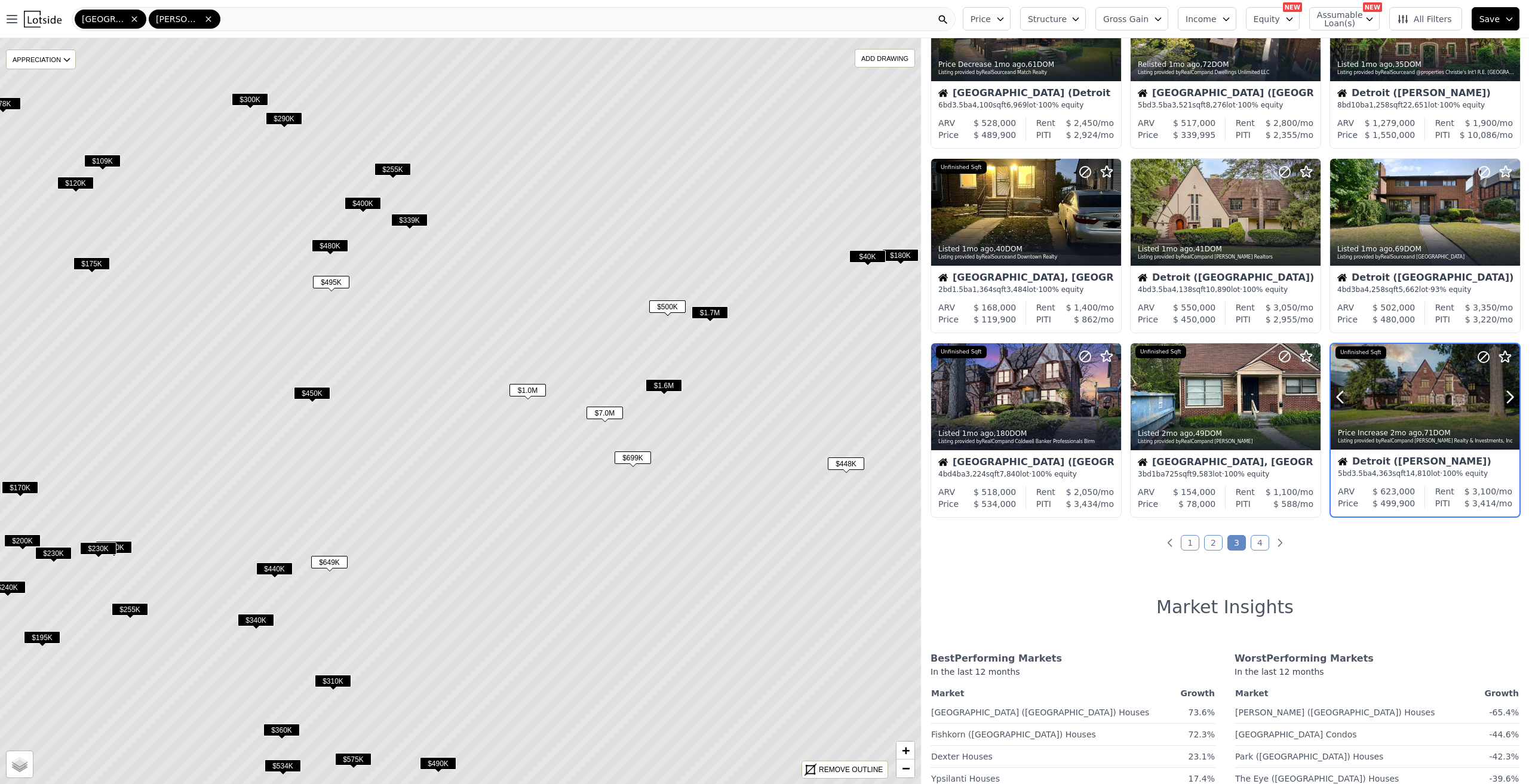
click at [1418, 381] on div at bounding box center [1425, 397] width 189 height 107
click at [316, 396] on span "$450K" at bounding box center [312, 393] width 36 height 12
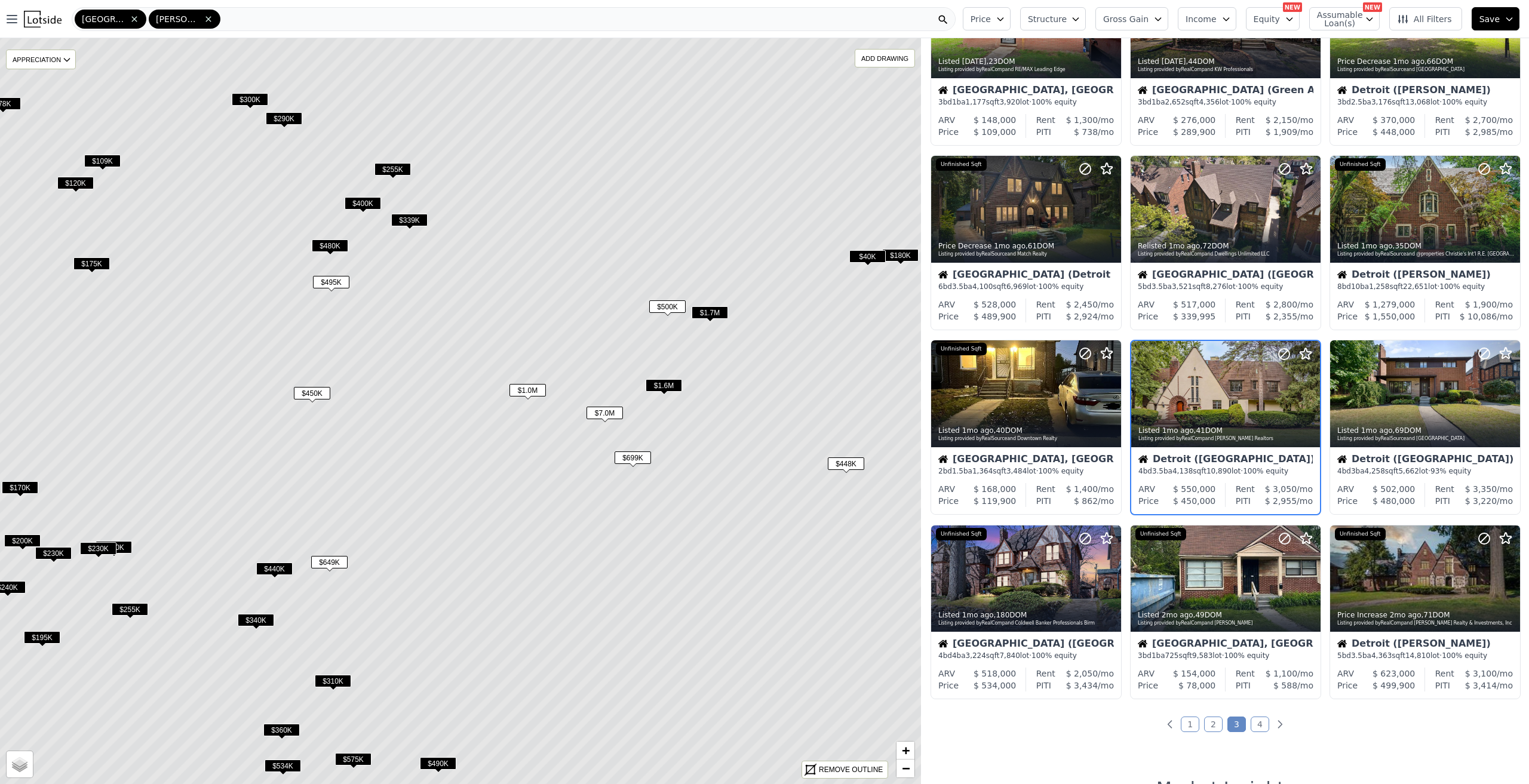
scroll to position [97, 0]
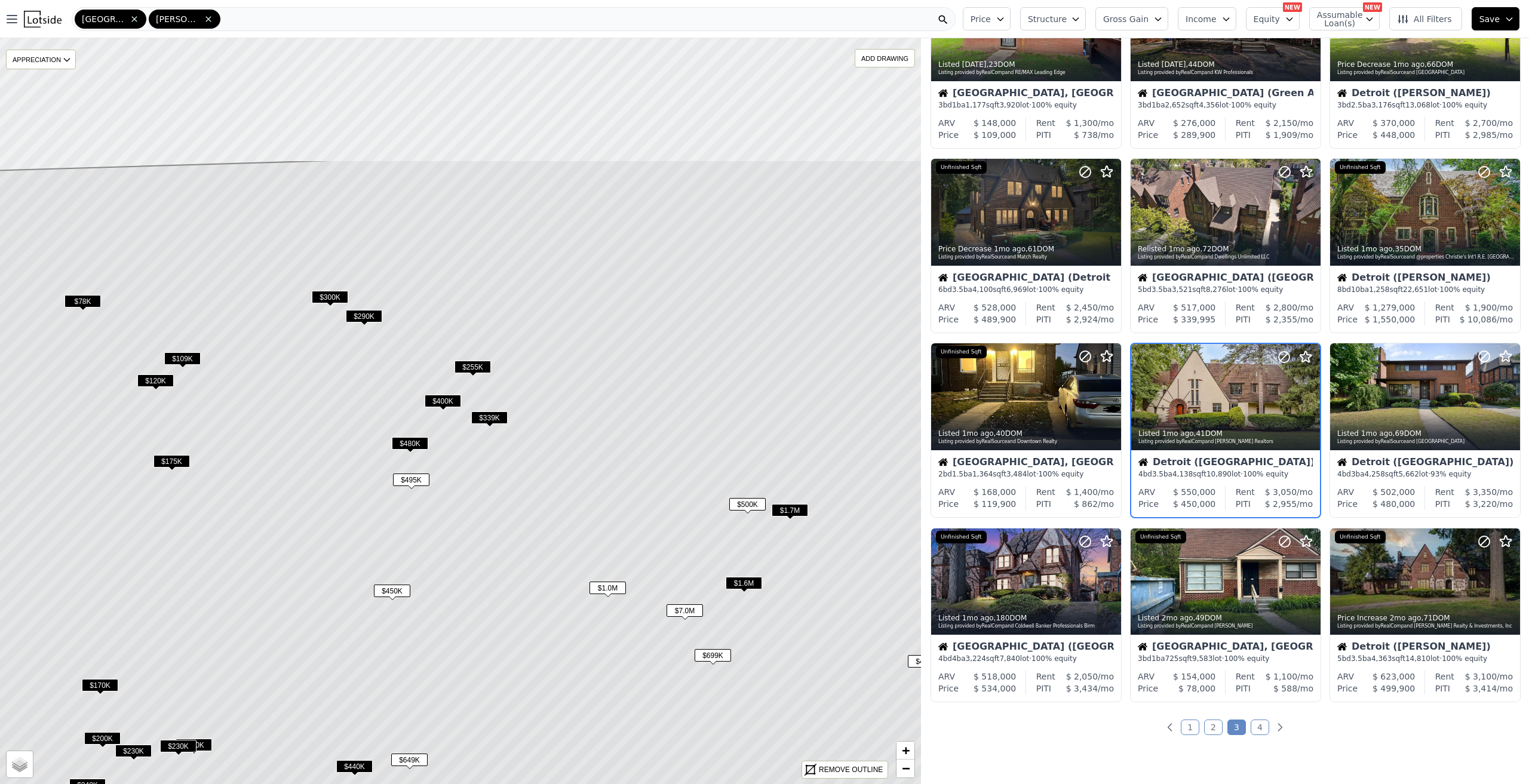
drag, startPoint x: 400, startPoint y: 368, endPoint x: 490, endPoint y: 541, distance: 195.0
click at [483, 566] on icon at bounding box center [540, 609] width 1107 height 897
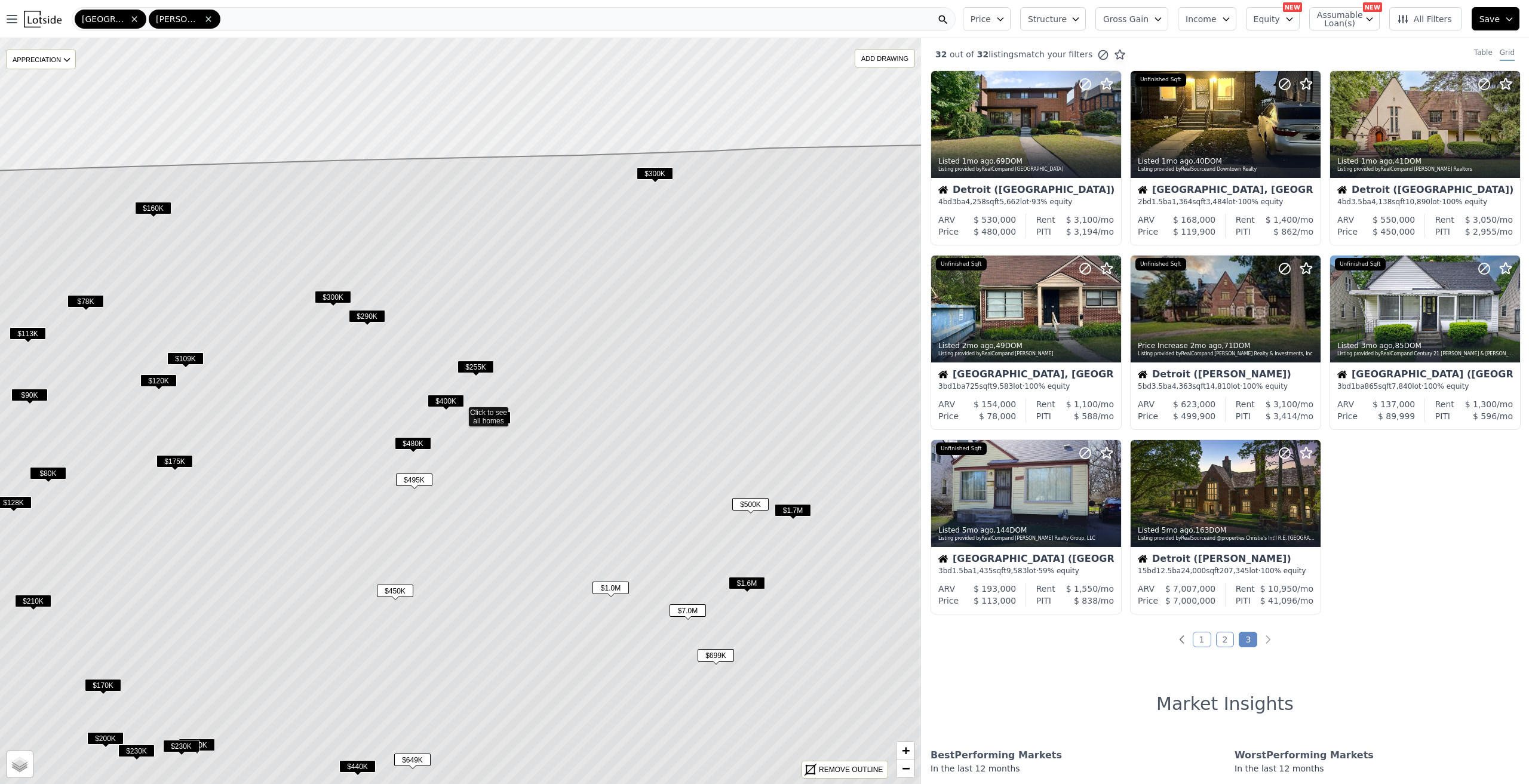
click at [415, 440] on span "$480K" at bounding box center [412, 443] width 36 height 12
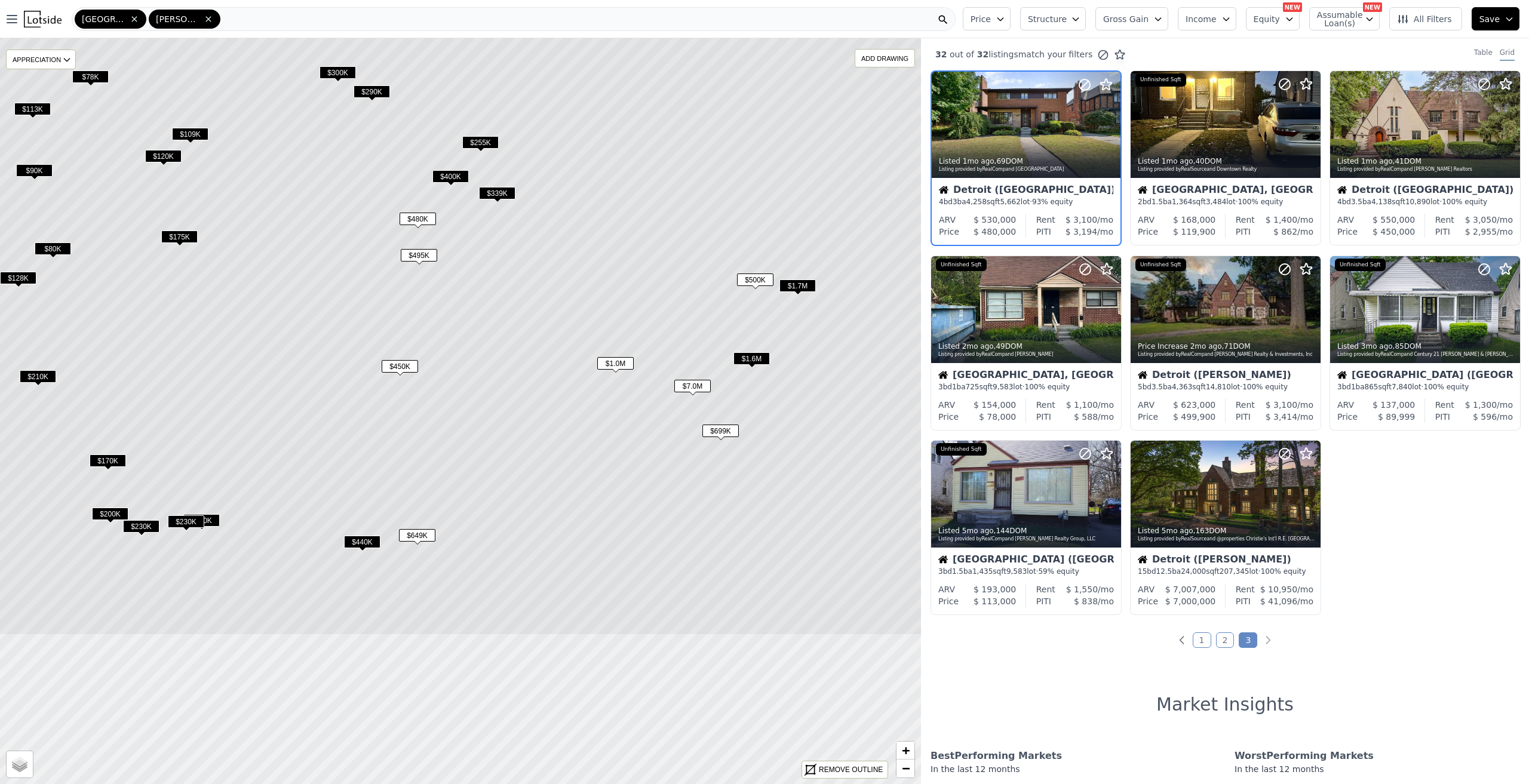
drag, startPoint x: 548, startPoint y: 530, endPoint x: 553, endPoint y: 306, distance: 224.1
click at [553, 306] on icon at bounding box center [465, 277] width 1107 height 717
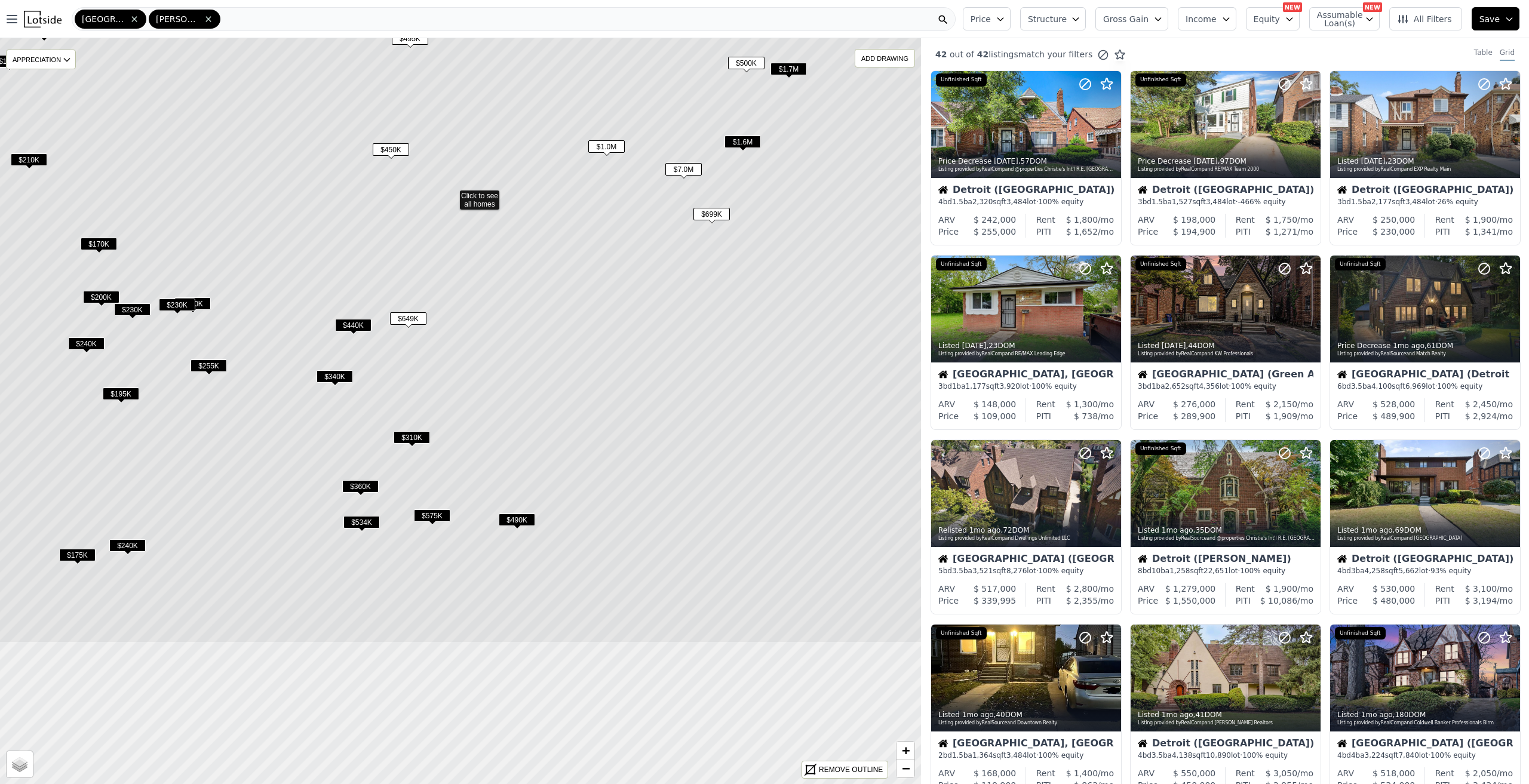
drag, startPoint x: 561, startPoint y: 326, endPoint x: 551, endPoint y: 107, distance: 219.2
click at [551, 107] on icon at bounding box center [451, 194] width 1107 height 897
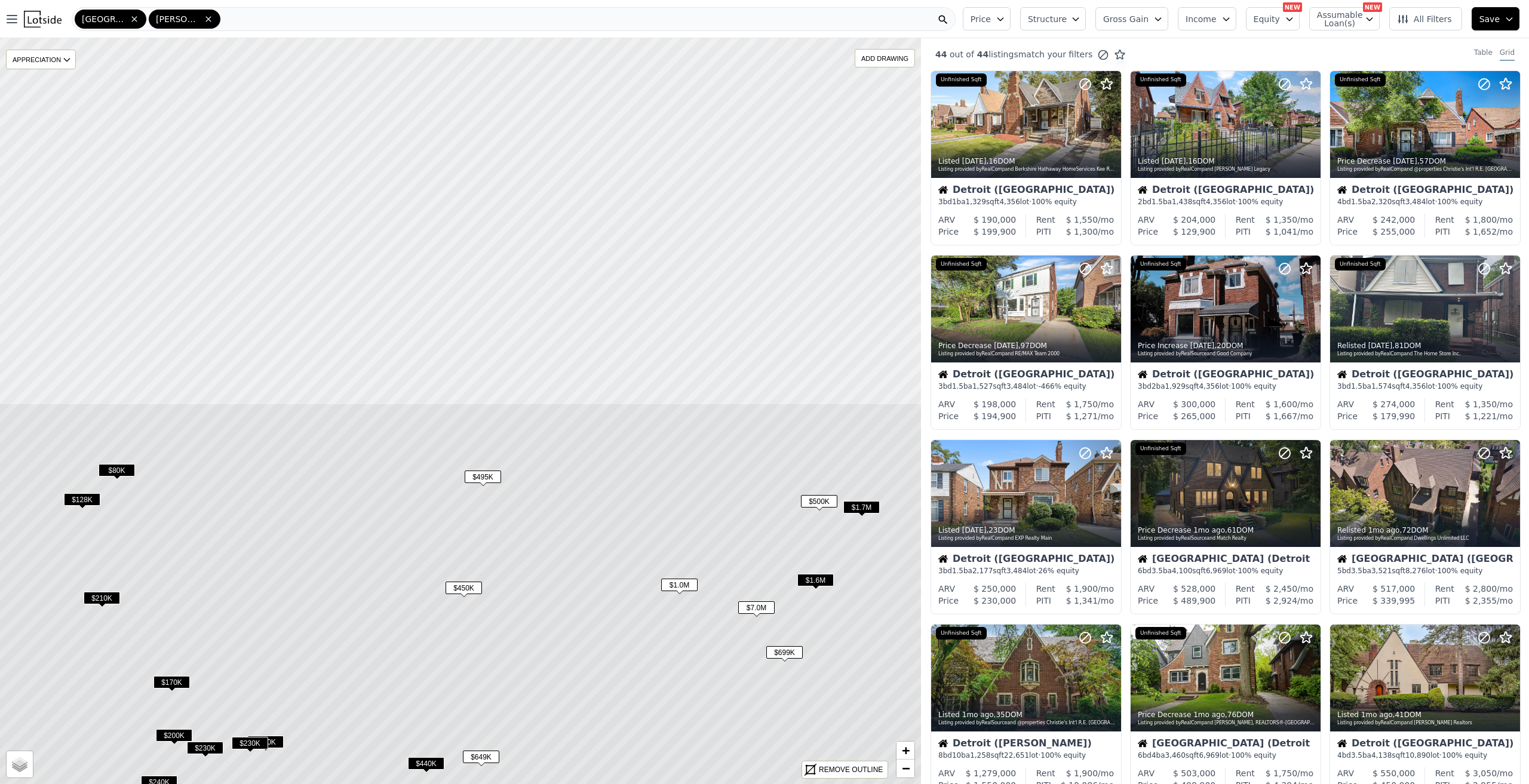
drag, startPoint x: 548, startPoint y: 144, endPoint x: 622, endPoint y: 585, distance: 447.2
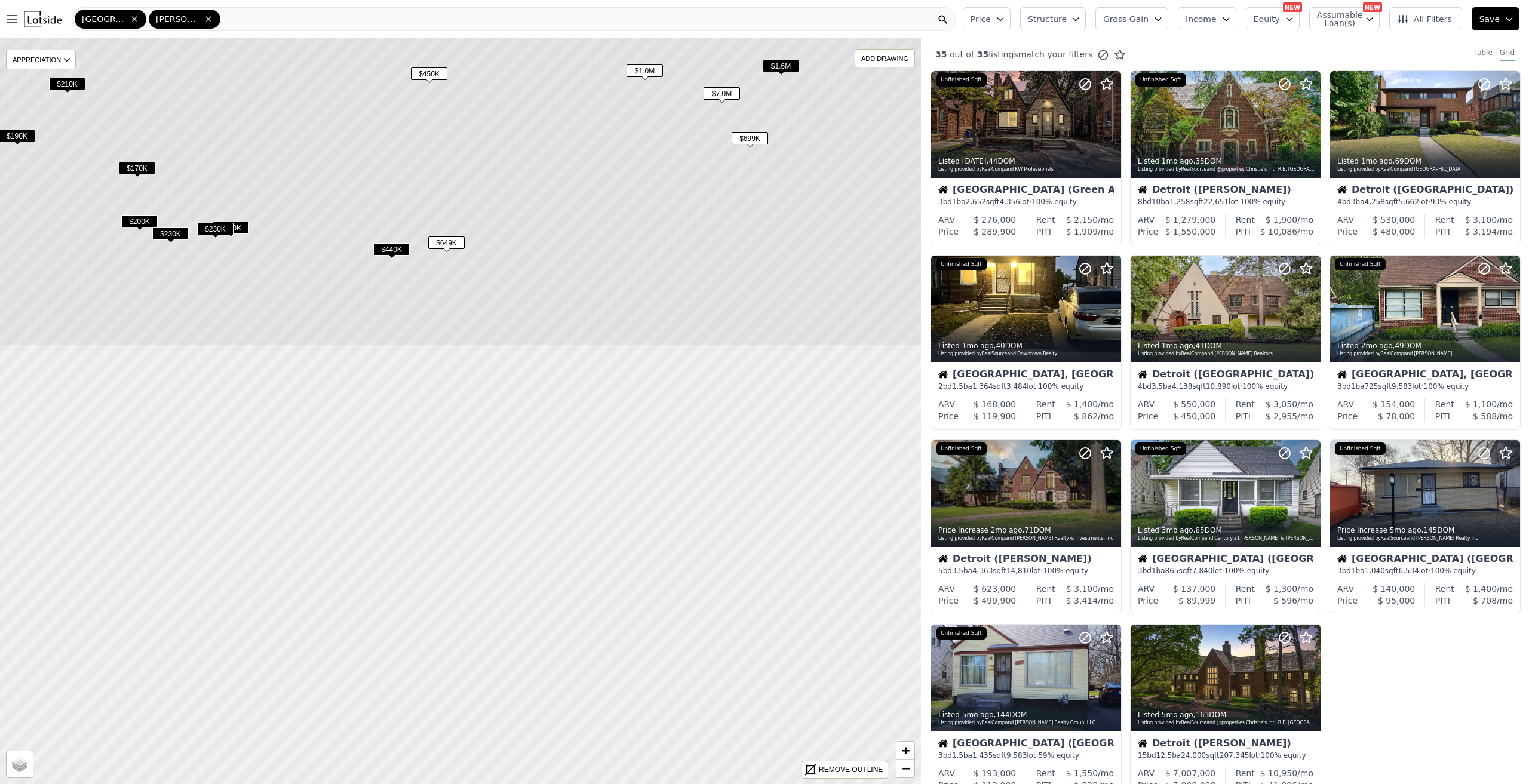
drag, startPoint x: 620, startPoint y: 651, endPoint x: 585, endPoint y: 137, distance: 515.2
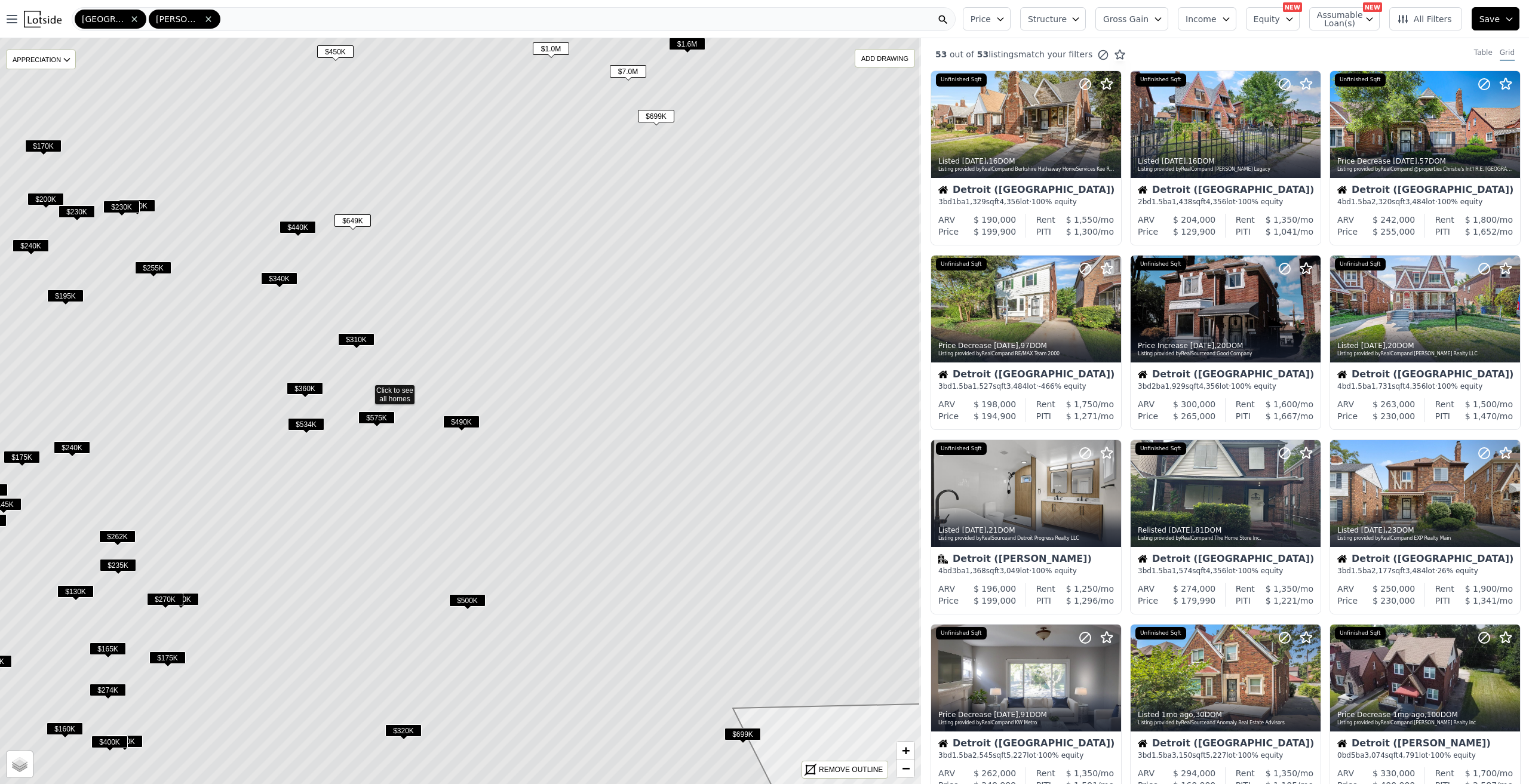
drag, startPoint x: 702, startPoint y: 370, endPoint x: 608, endPoint y: 348, distance: 96.5
click at [608, 348] on icon at bounding box center [366, 389] width 1107 height 897
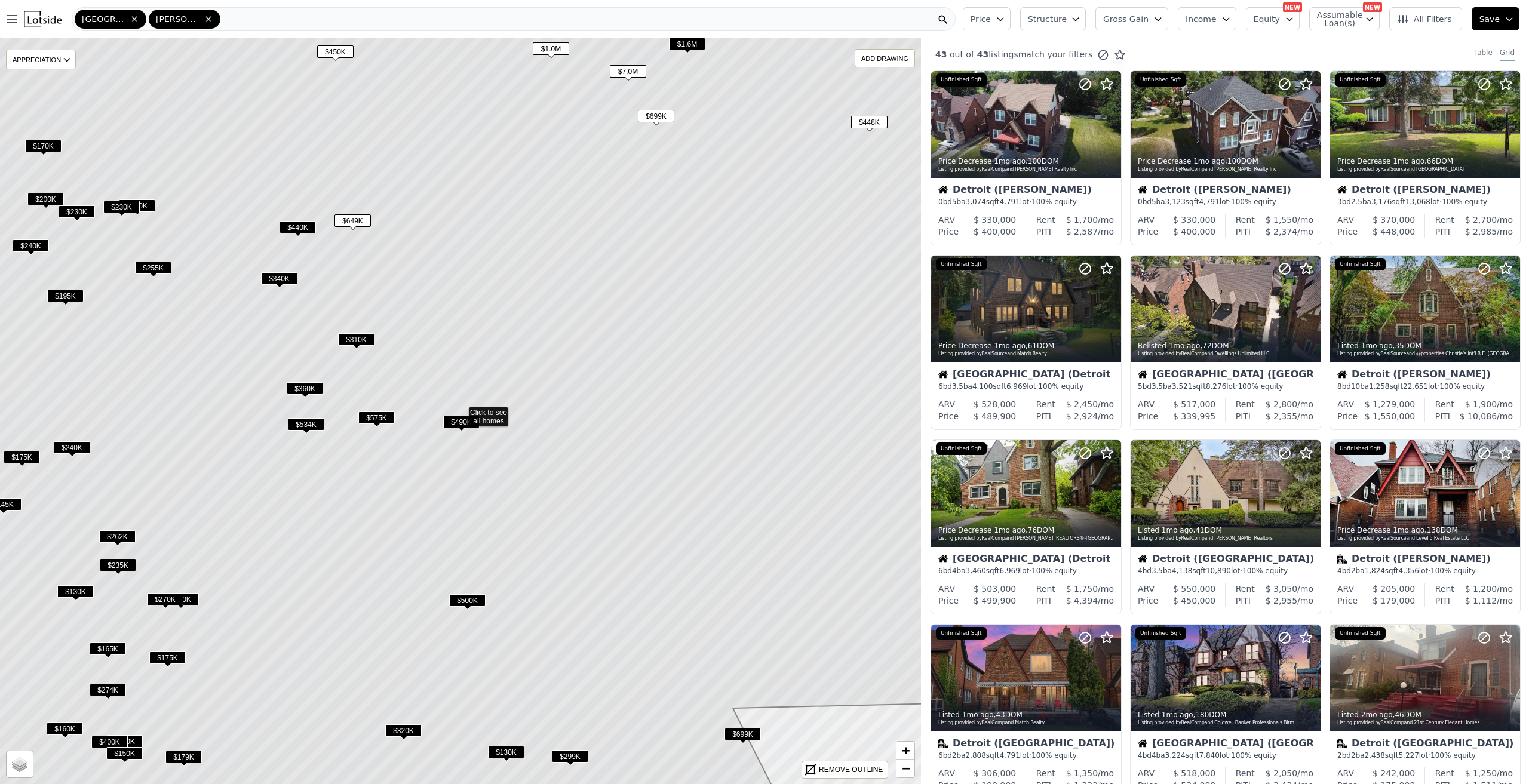
click at [453, 423] on span "$490K" at bounding box center [461, 422] width 36 height 12
click at [1026, 308] on div at bounding box center [1026, 309] width 189 height 107
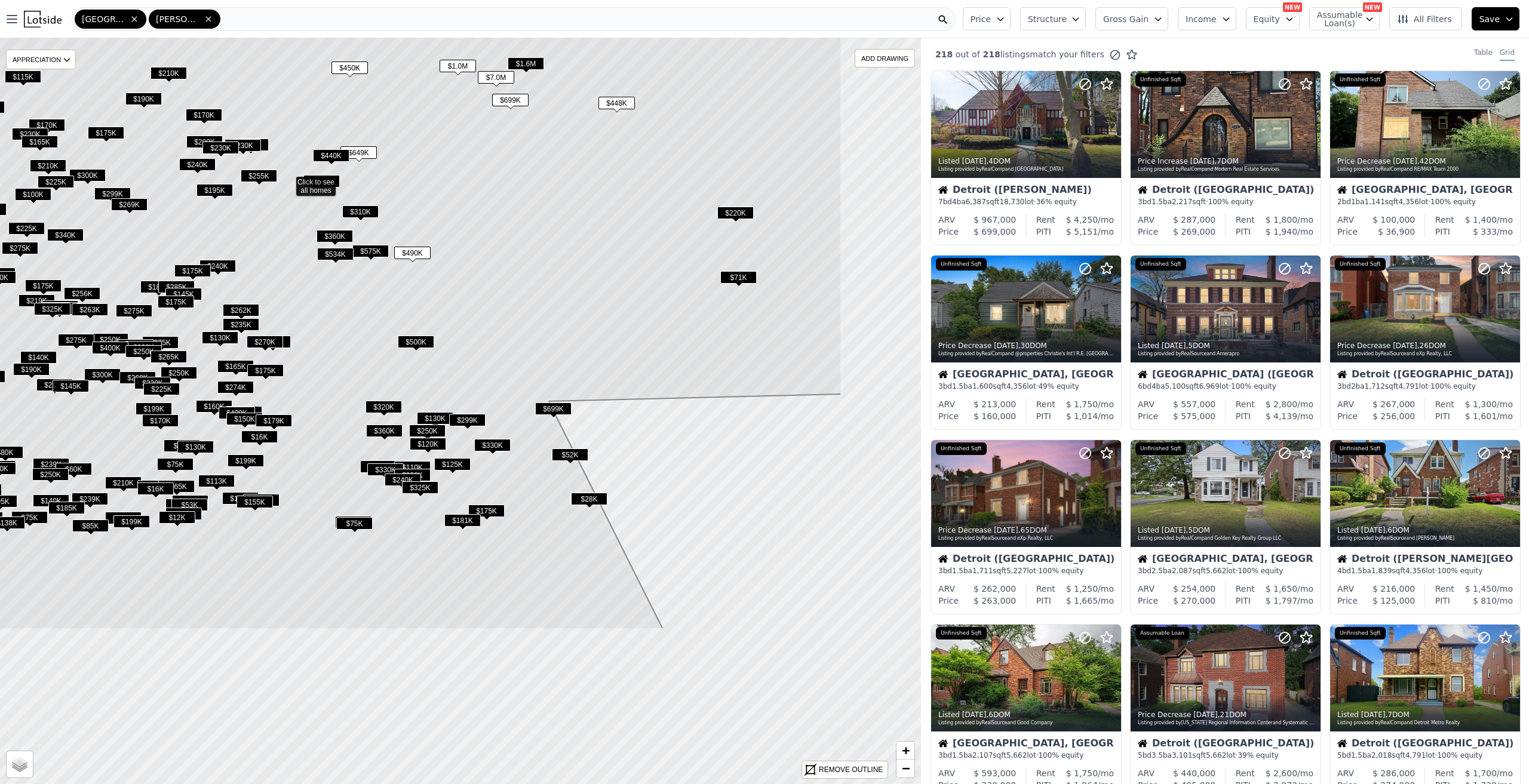
click at [537, 324] on icon at bounding box center [287, 236] width 1107 height 787
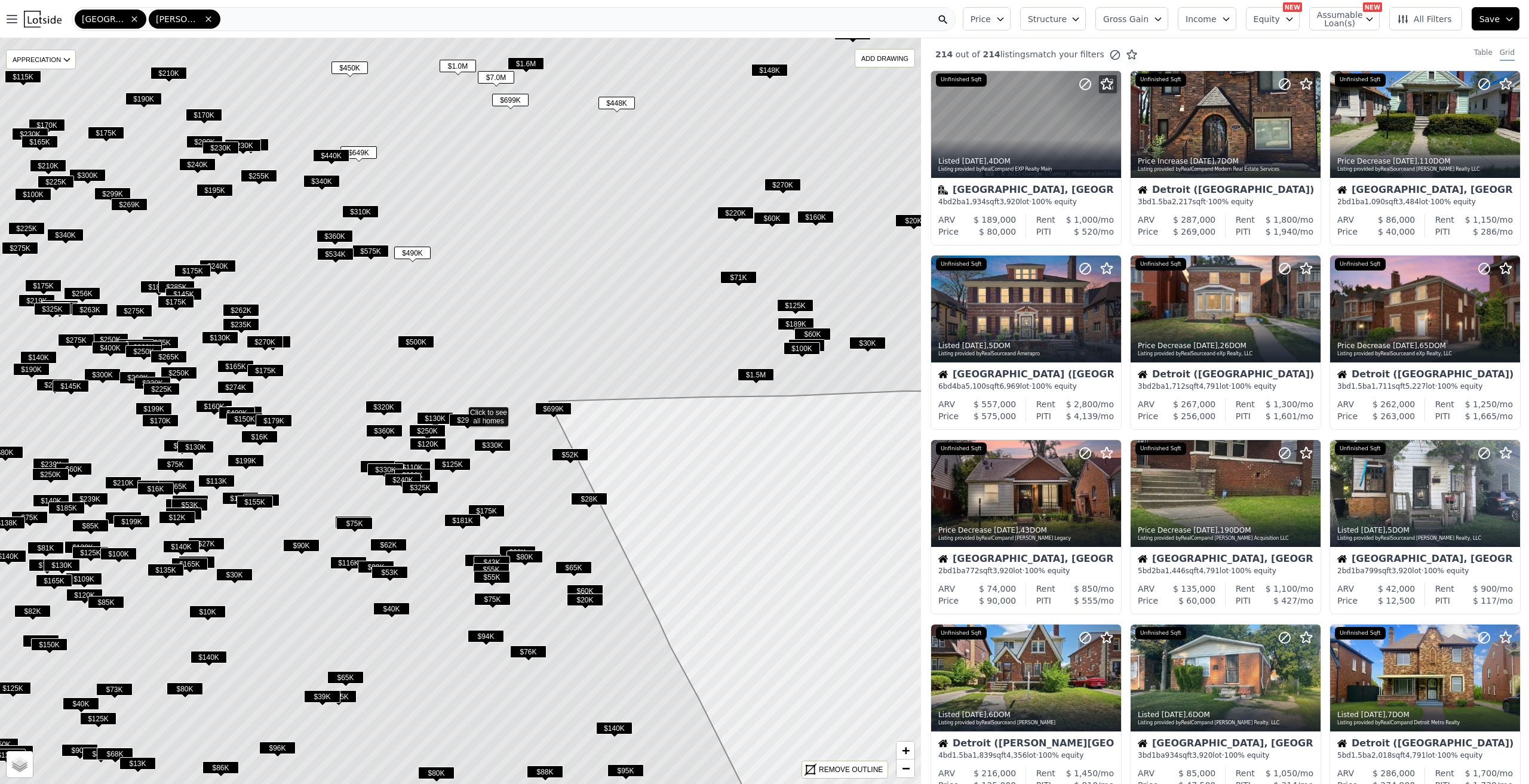
click at [553, 412] on span "$699K" at bounding box center [553, 409] width 36 height 12
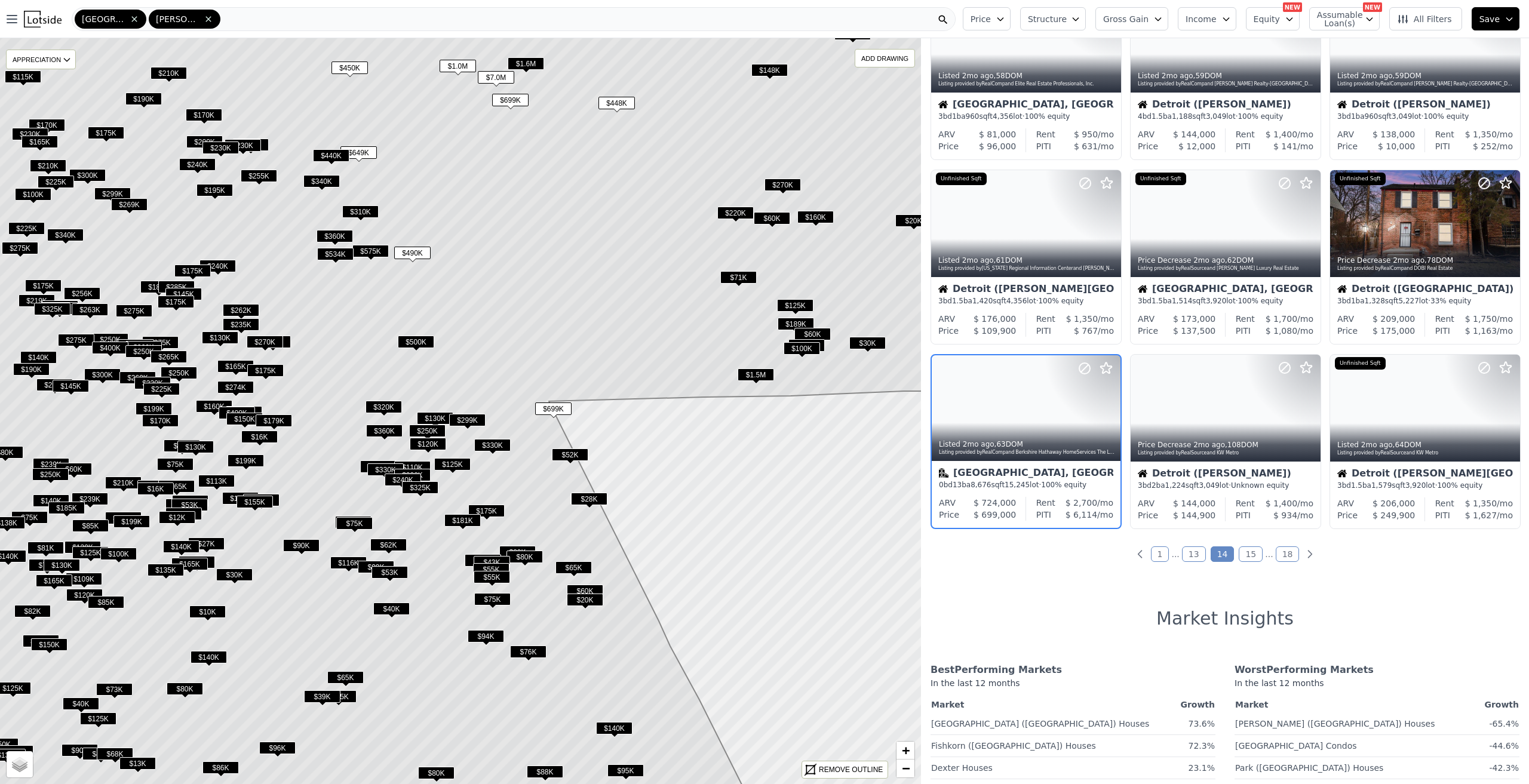
scroll to position [281, 0]
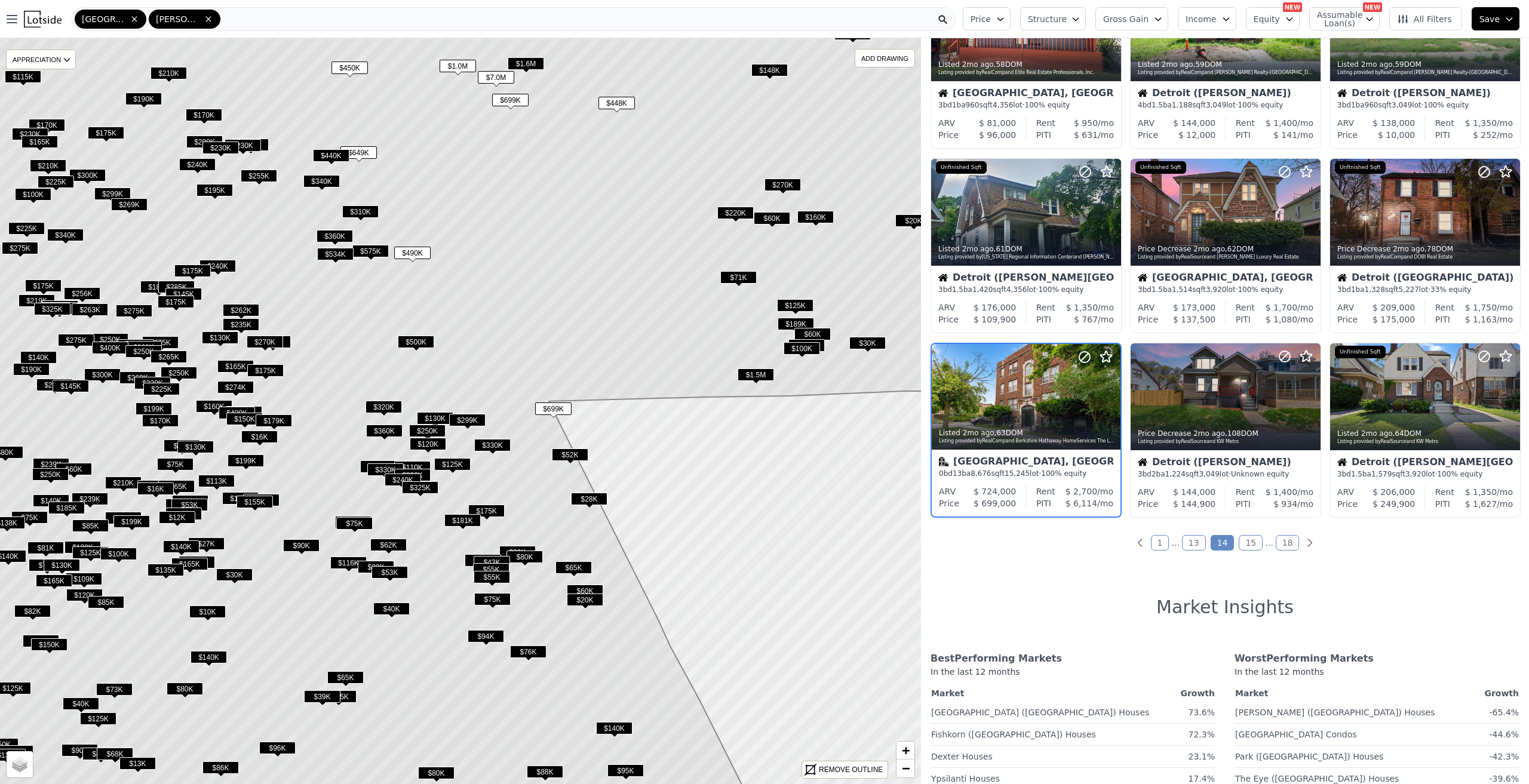
click at [1133, 16] on span "Gross Gain" at bounding box center [1126, 19] width 45 height 12
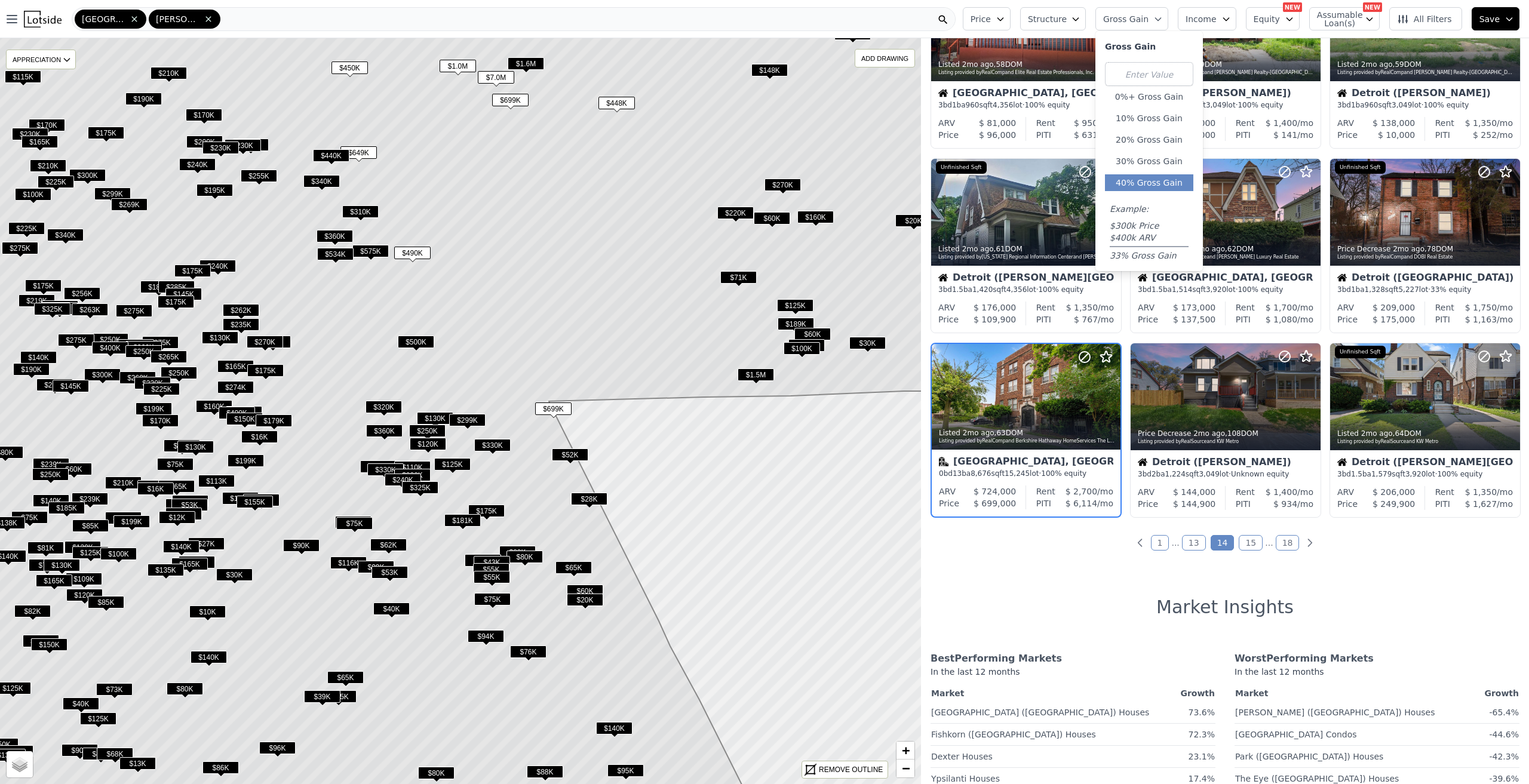
click at [1160, 183] on button "40% Gross Gain" at bounding box center [1149, 183] width 89 height 16
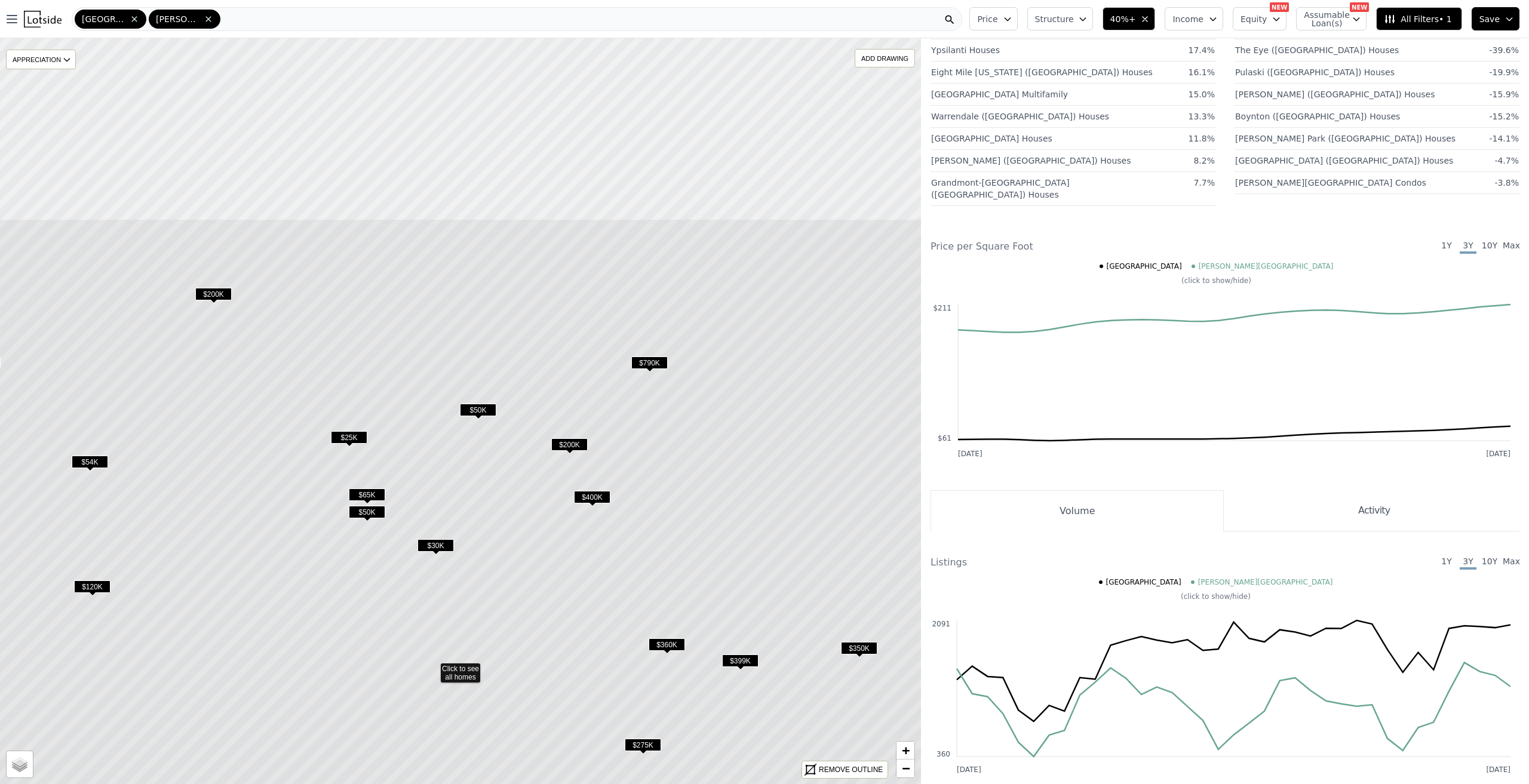
drag, startPoint x: 719, startPoint y: 225, endPoint x: 691, endPoint y: 484, distance: 260.5
click at [691, 484] on icon at bounding box center [432, 667] width 1107 height 897
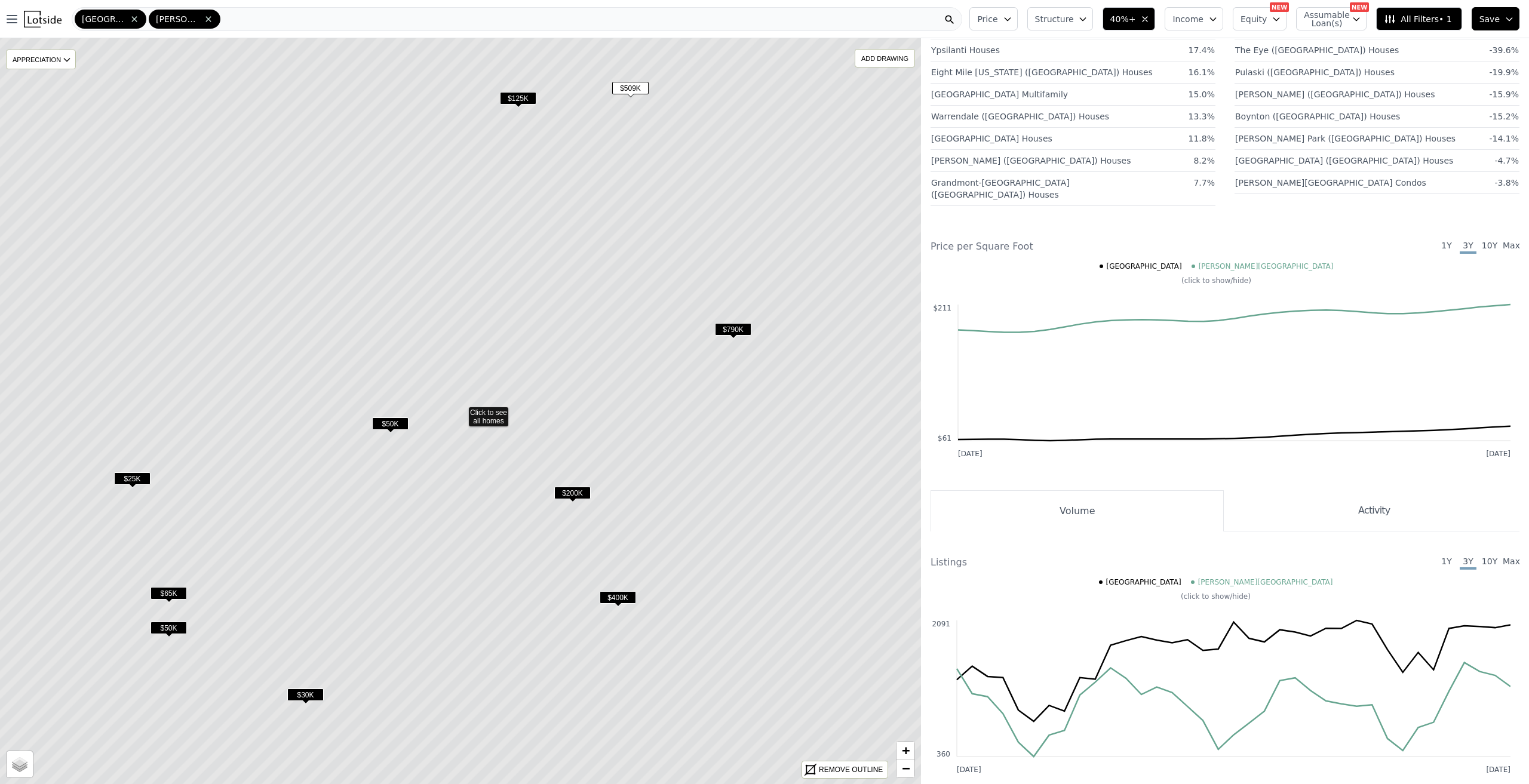
click at [569, 496] on span "$200K" at bounding box center [572, 493] width 36 height 12
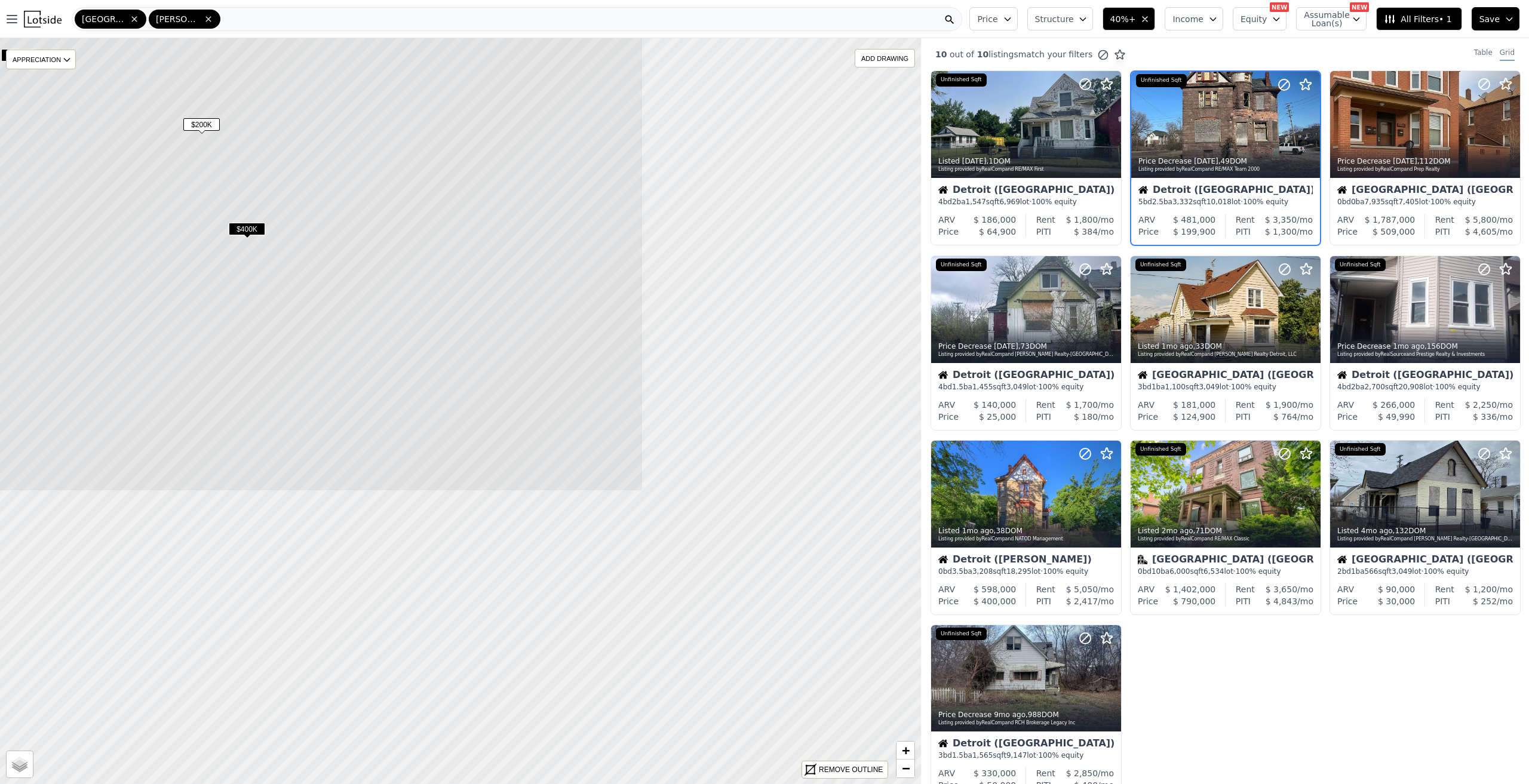
drag, startPoint x: 763, startPoint y: 557, endPoint x: 402, endPoint y: 221, distance: 493.2
click at [402, 221] on icon at bounding box center [89, 43] width 1107 height 897
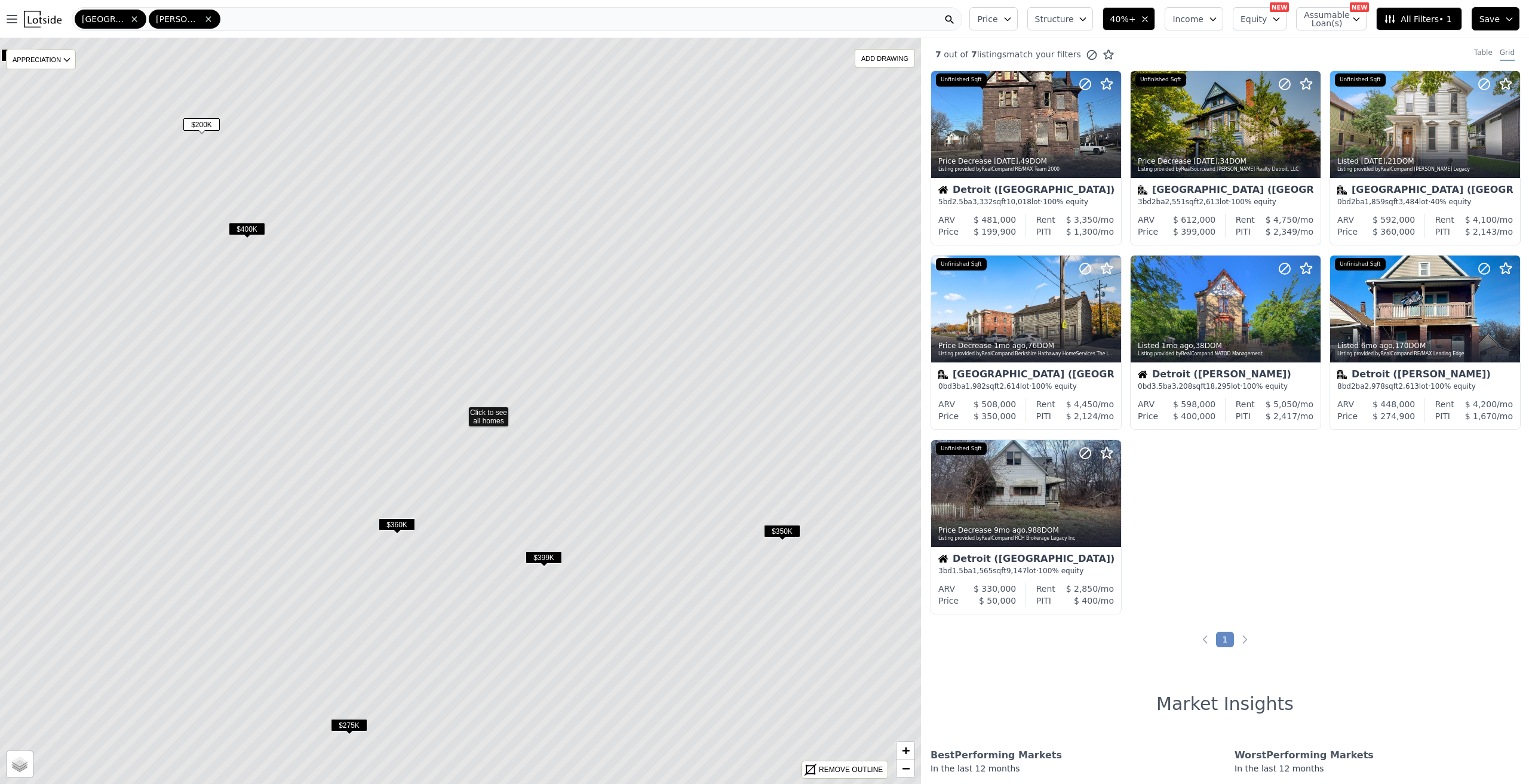
drag, startPoint x: 244, startPoint y: 218, endPoint x: 243, endPoint y: 225, distance: 7.1
click at [243, 223] on icon at bounding box center [460, 411] width 1107 height 897
click at [243, 234] on span "$400K" at bounding box center [246, 234] width 36 height 12
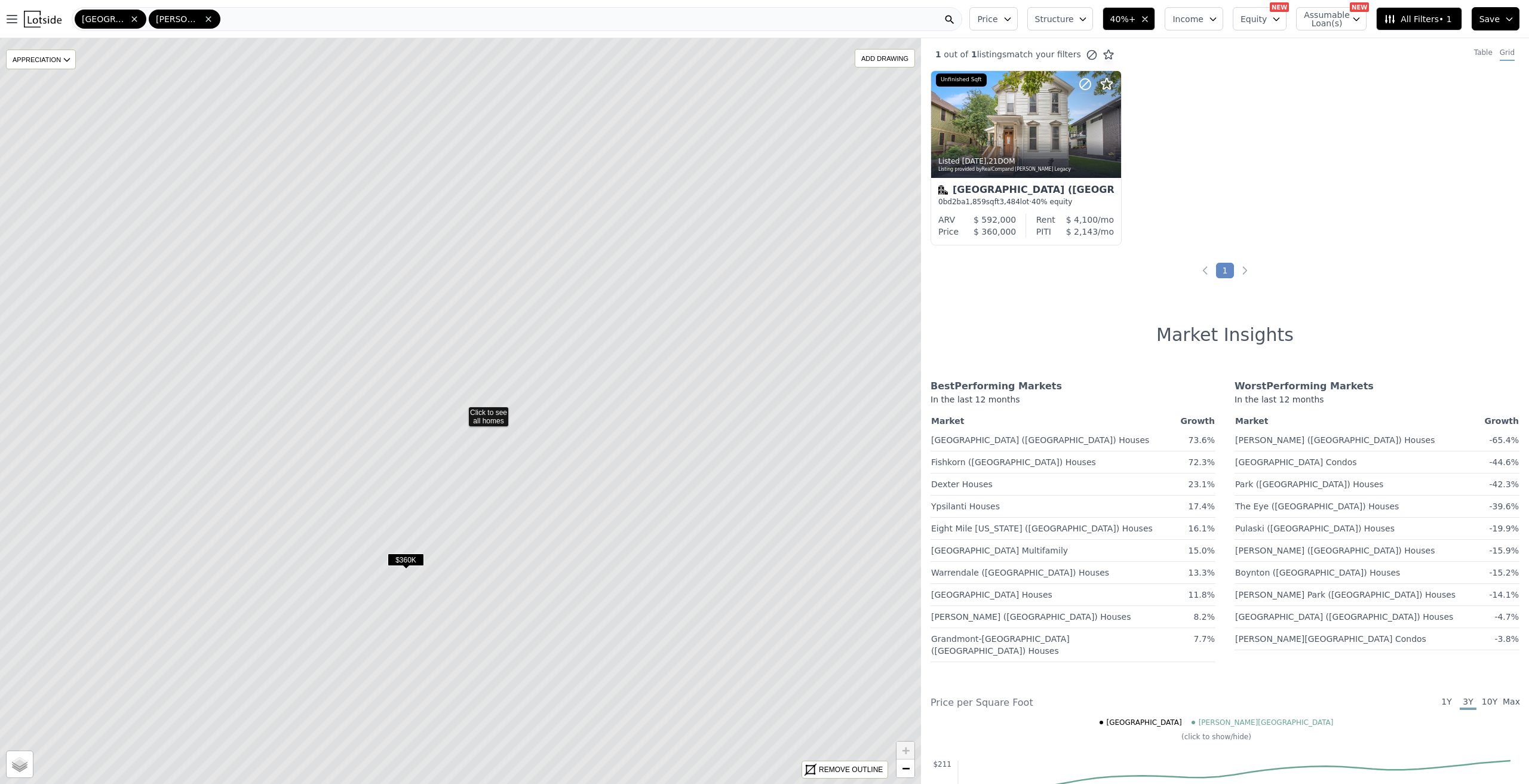
click at [404, 560] on span "$360K" at bounding box center [405, 560] width 36 height 12
click at [1007, 121] on div at bounding box center [1026, 124] width 189 height 107
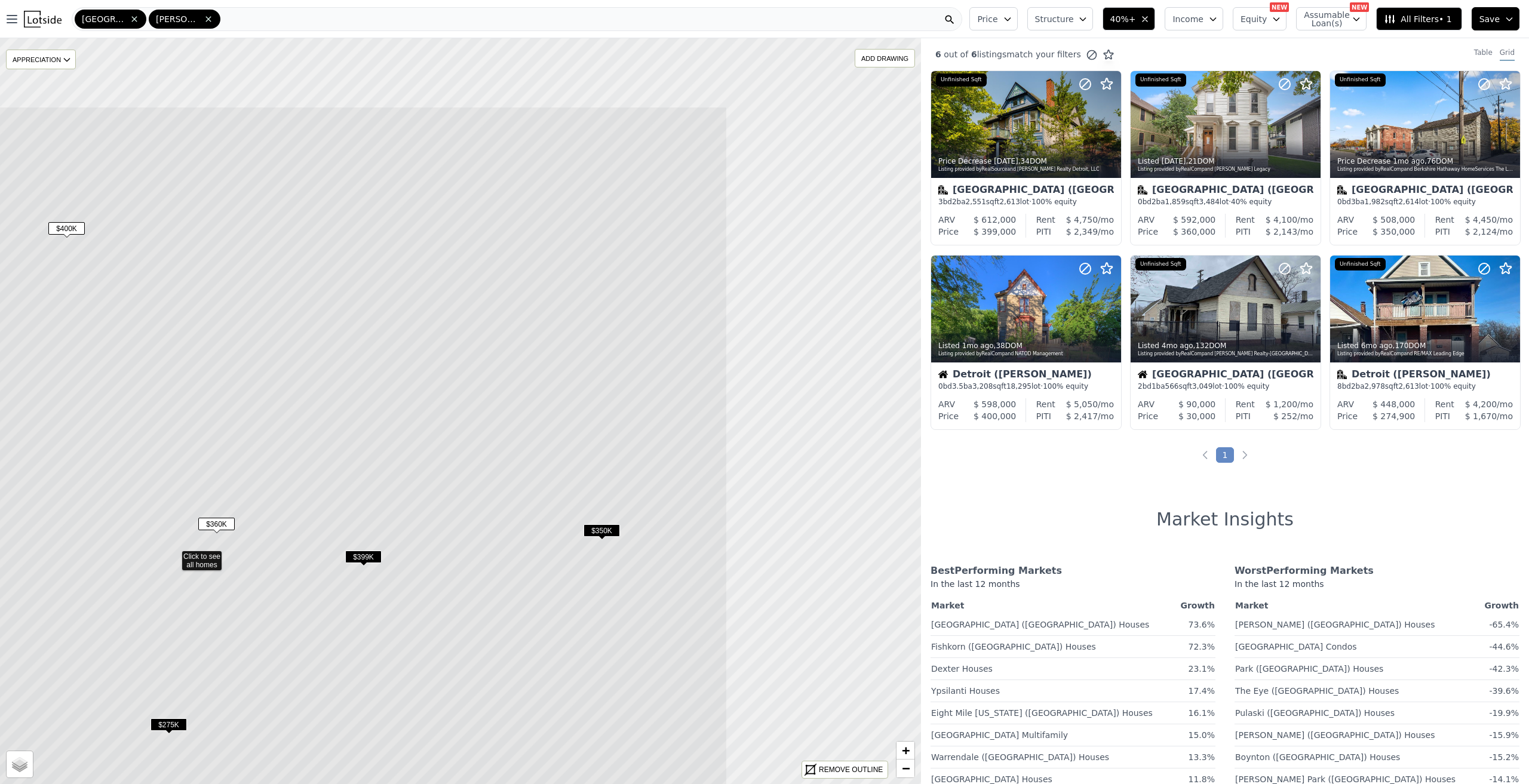
drag, startPoint x: 737, startPoint y: 427, endPoint x: 448, endPoint y: 559, distance: 317.7
click at [448, 559] on icon at bounding box center [173, 555] width 1107 height 897
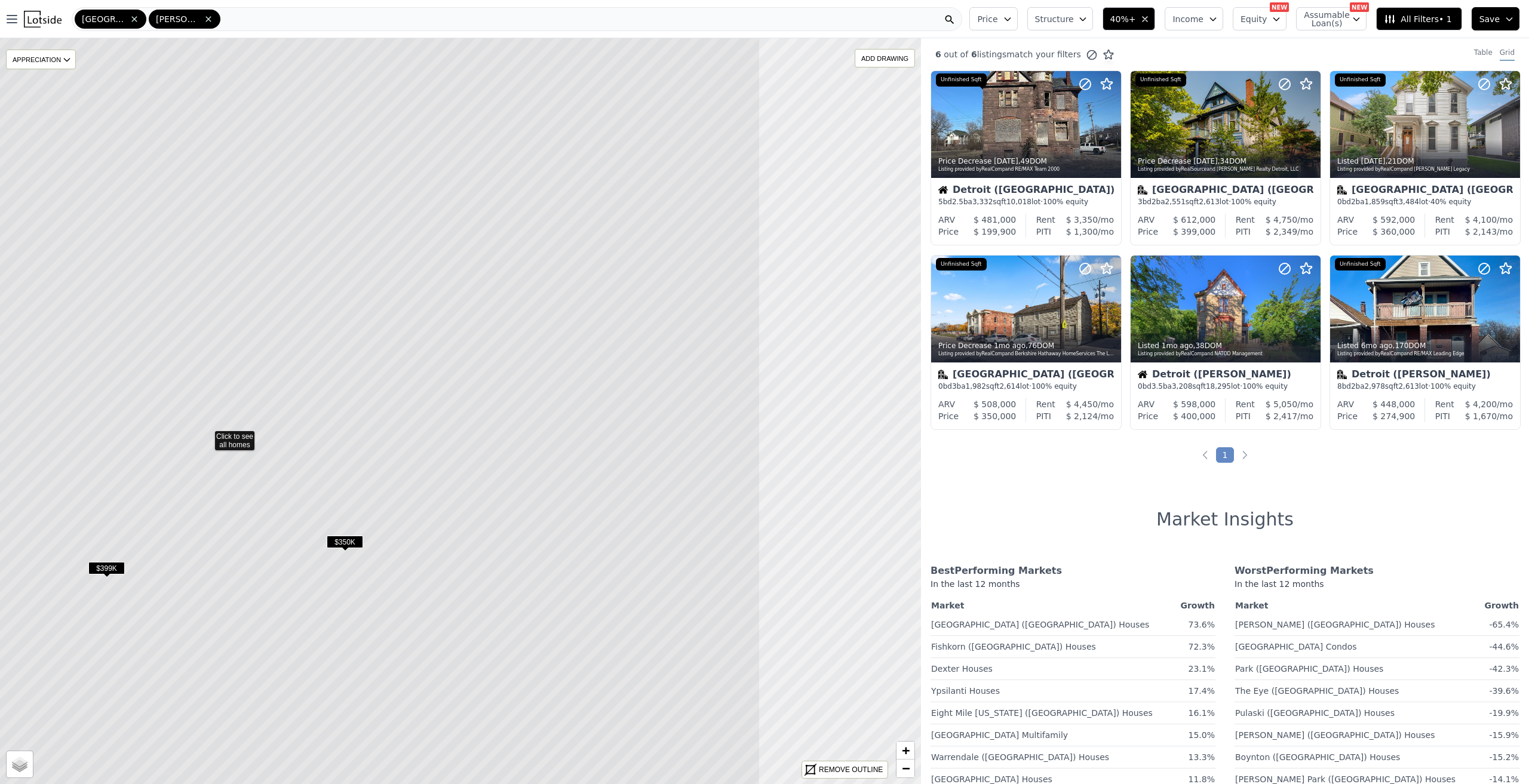
drag, startPoint x: 743, startPoint y: 473, endPoint x: 489, endPoint y: 497, distance: 255.1
click at [489, 497] on icon at bounding box center [206, 435] width 1107 height 897
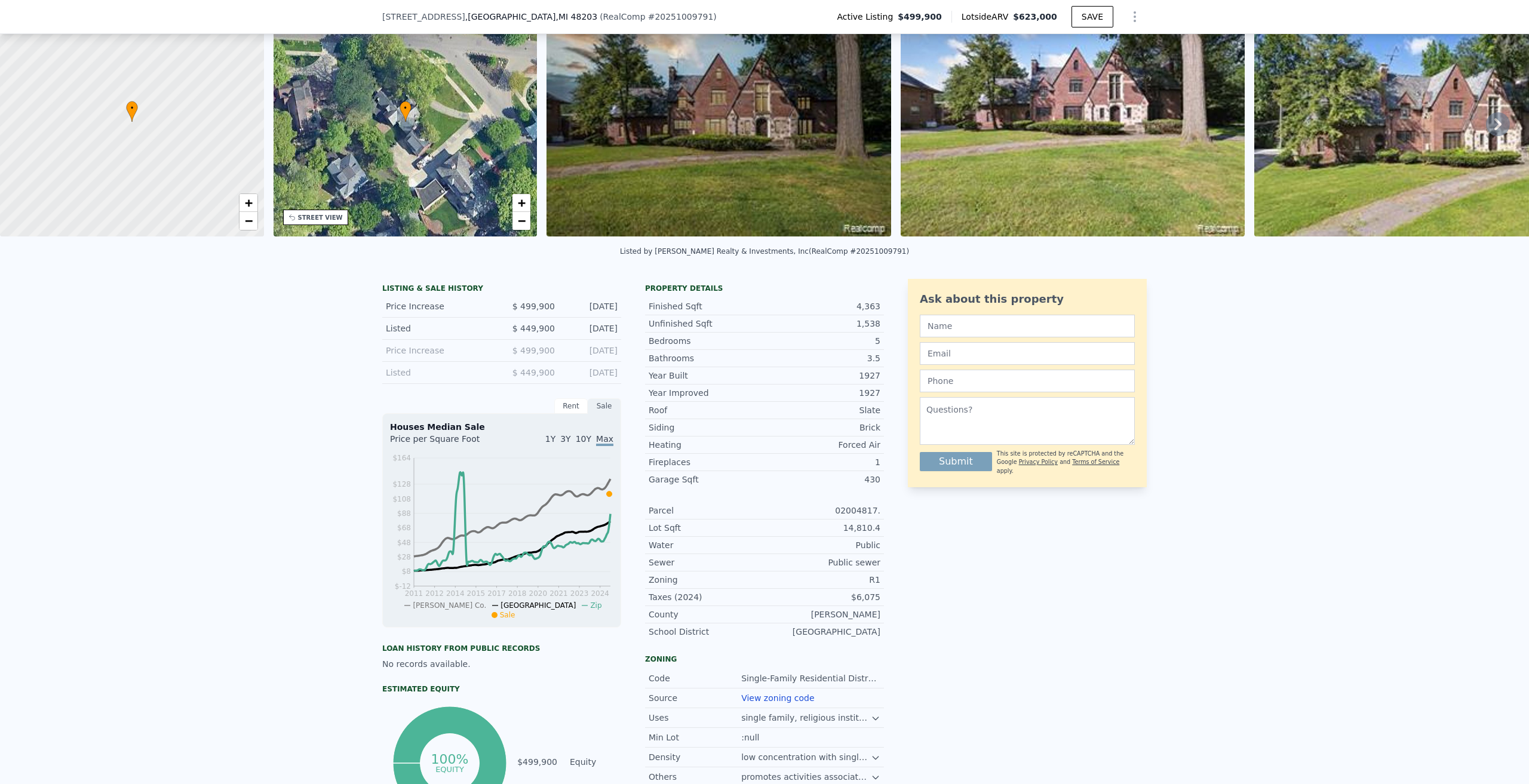
scroll to position [56, 0]
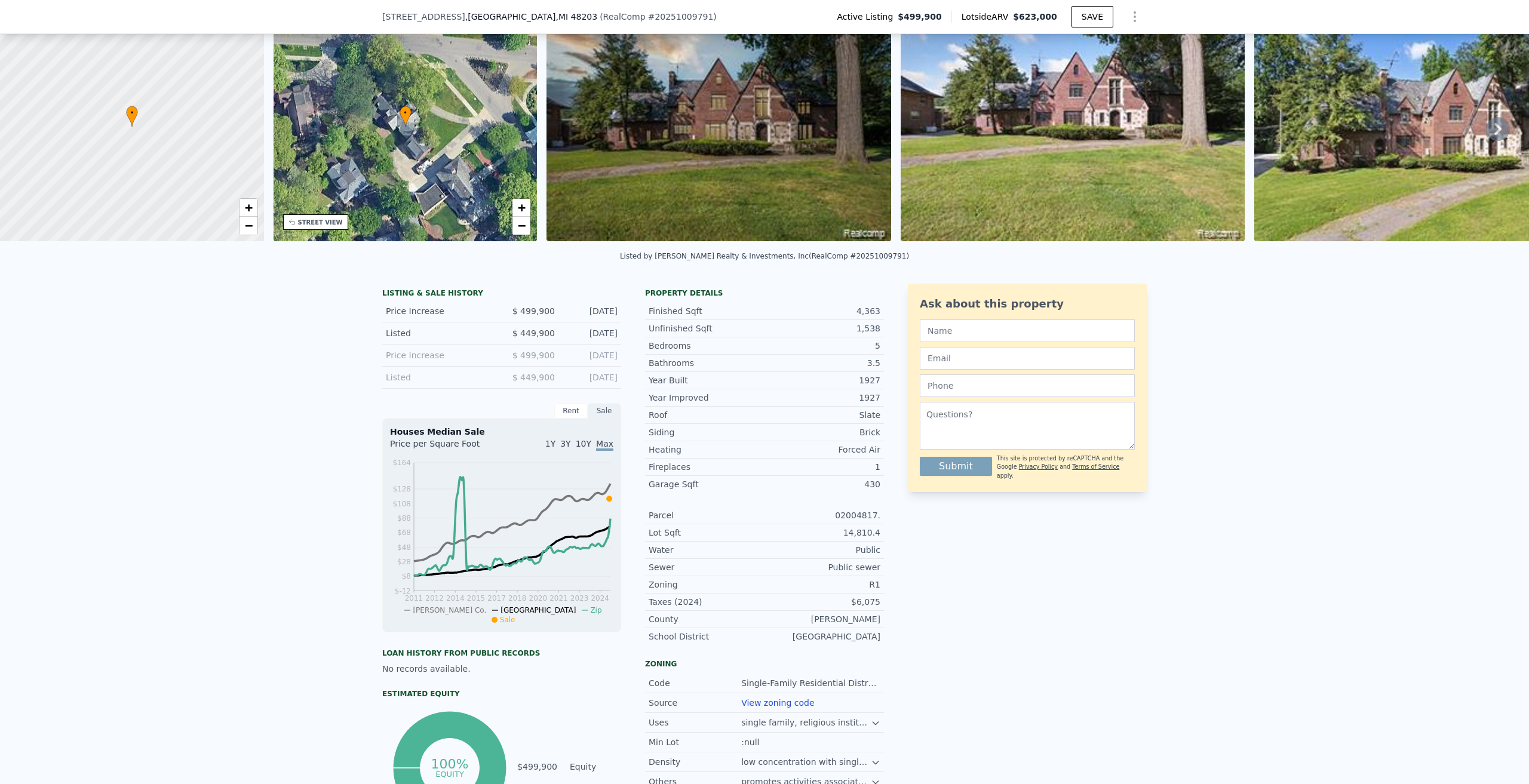
click at [701, 139] on img at bounding box center [718, 126] width 344 height 229
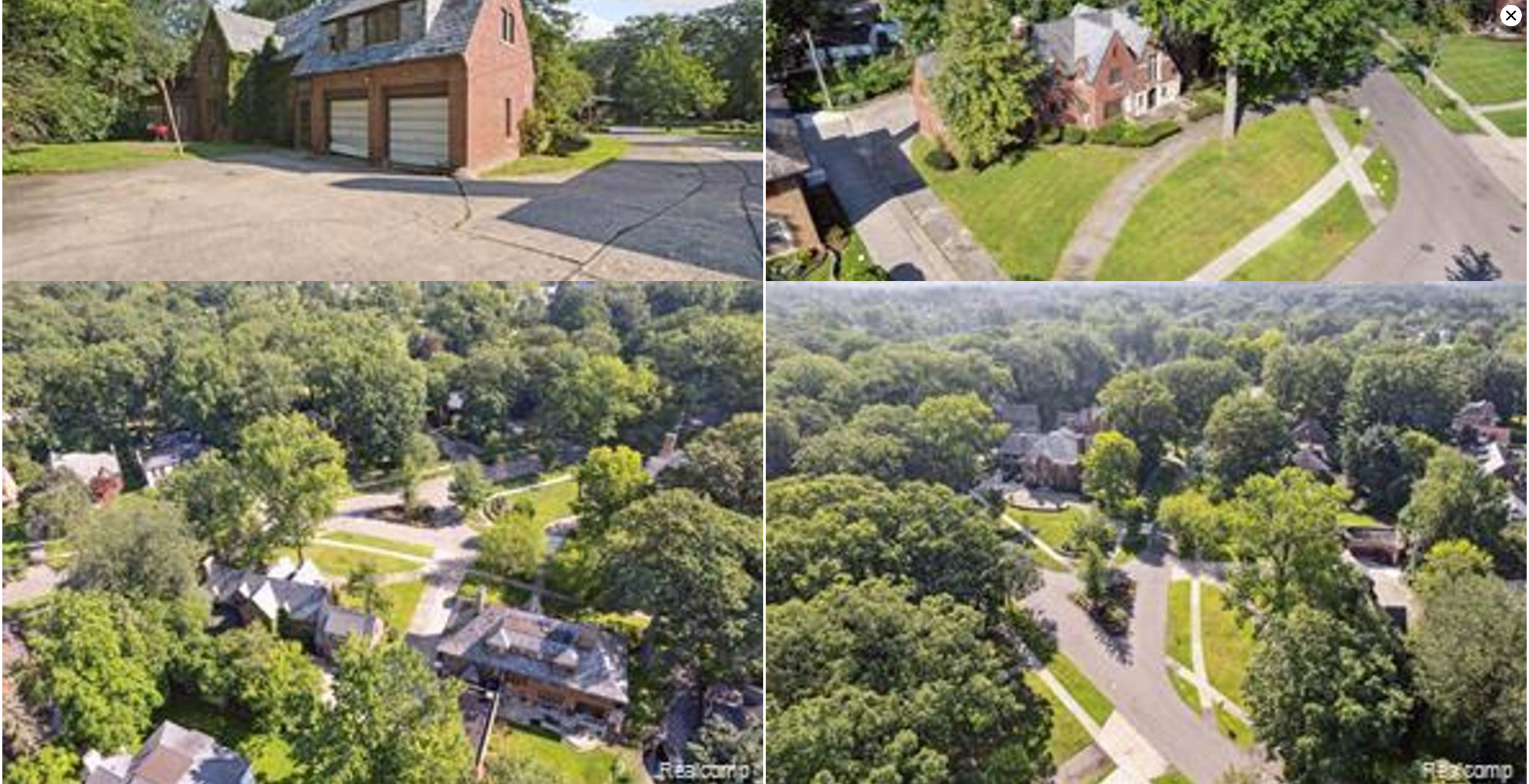
scroll to position [4226, 0]
click at [1516, 15] on icon at bounding box center [1510, 15] width 21 height 21
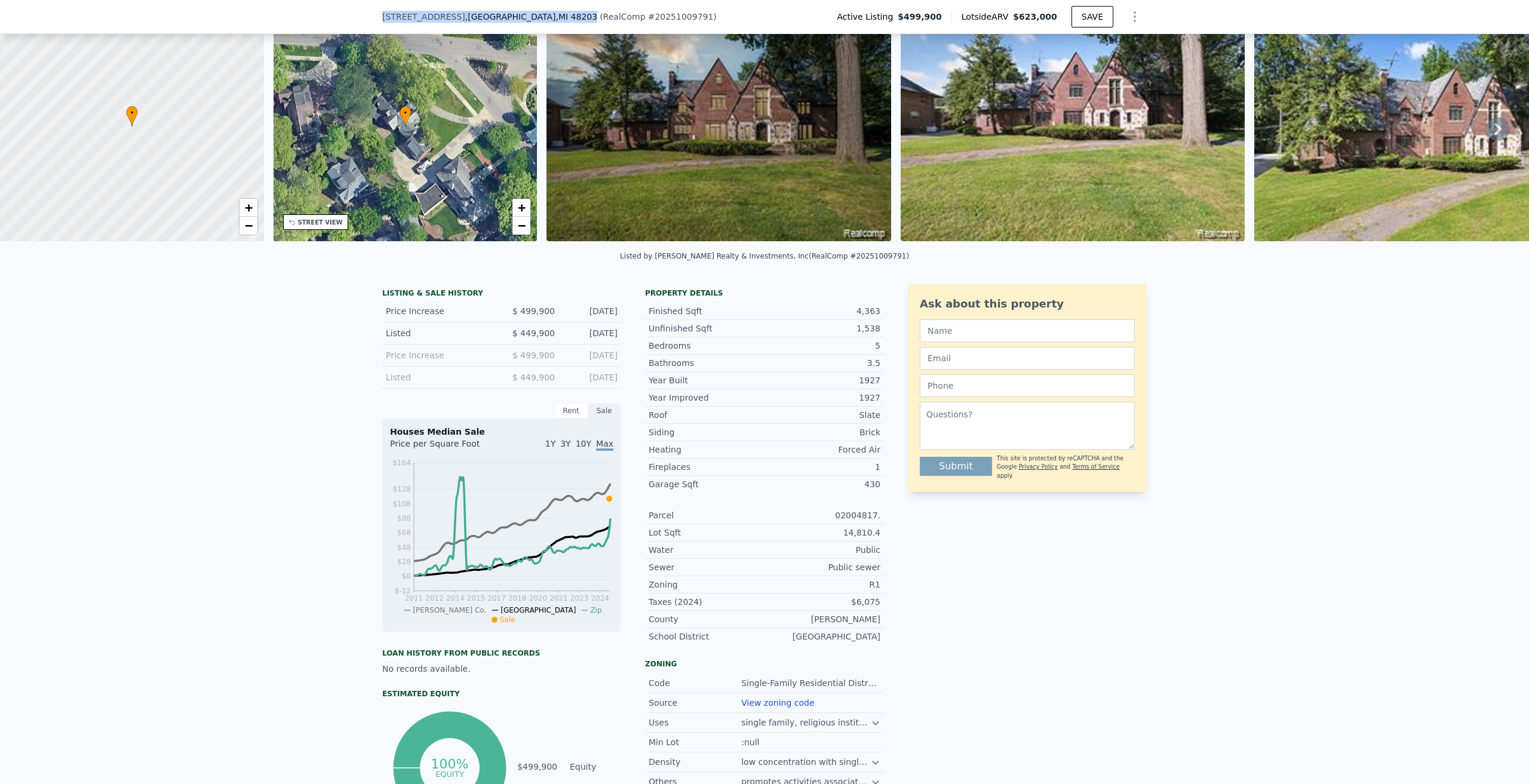
drag, startPoint x: 538, startPoint y: 16, endPoint x: 377, endPoint y: 18, distance: 161.0
click at [382, 18] on div "19565 Cumberland Way , Detroit , MI 48203" at bounding box center [489, 16] width 215 height 12
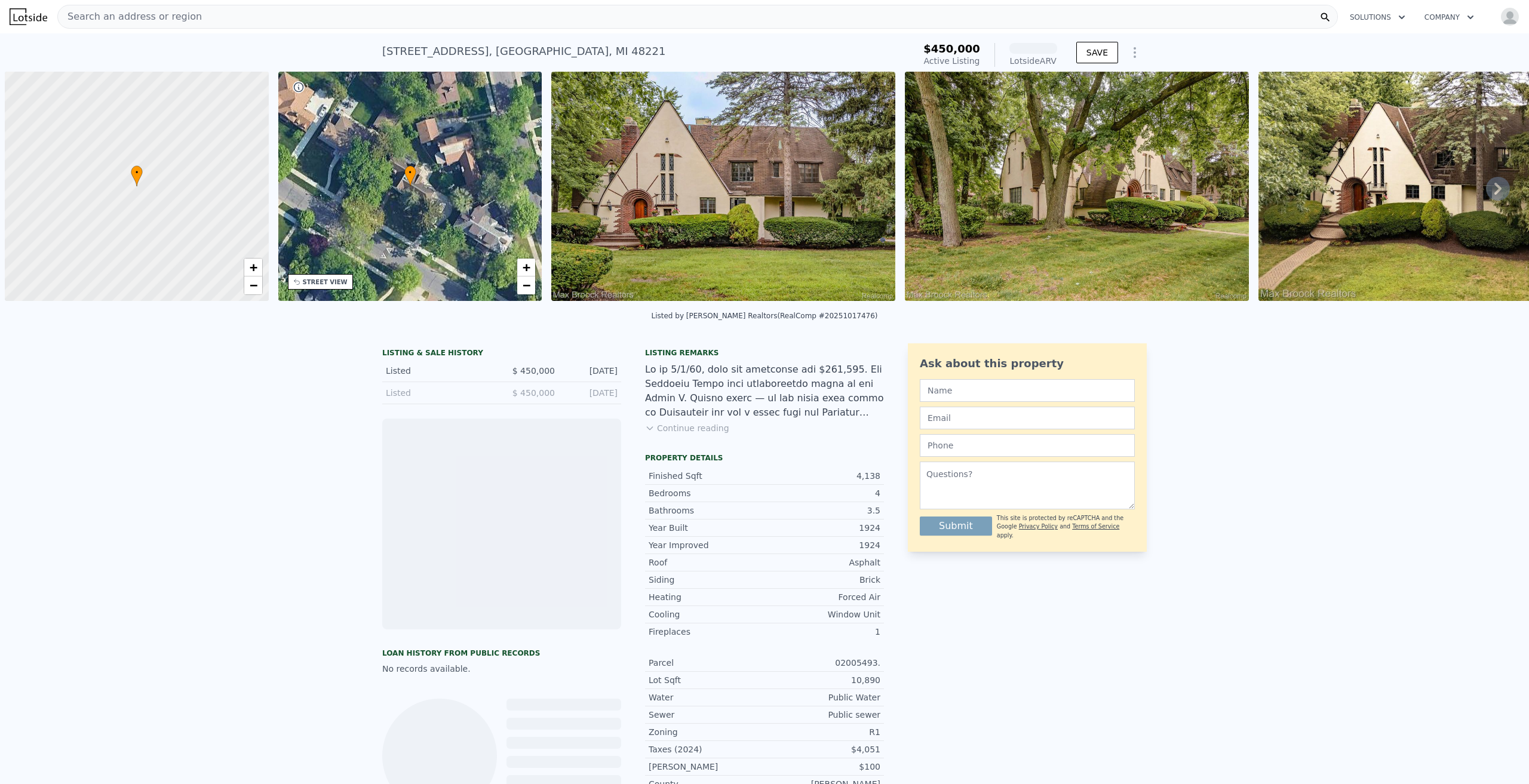
scroll to position [0, 5]
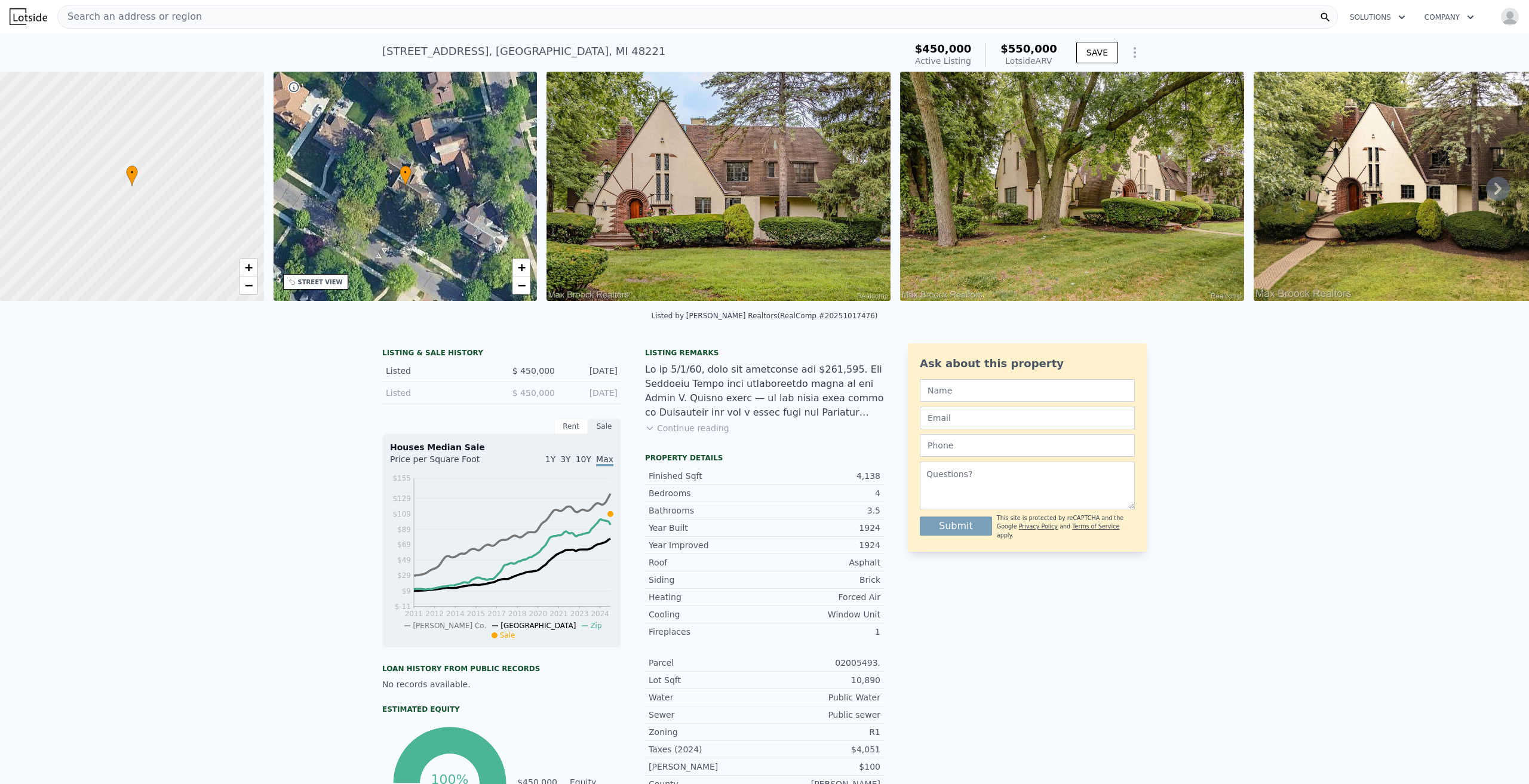
click at [736, 186] on img at bounding box center [718, 186] width 344 height 229
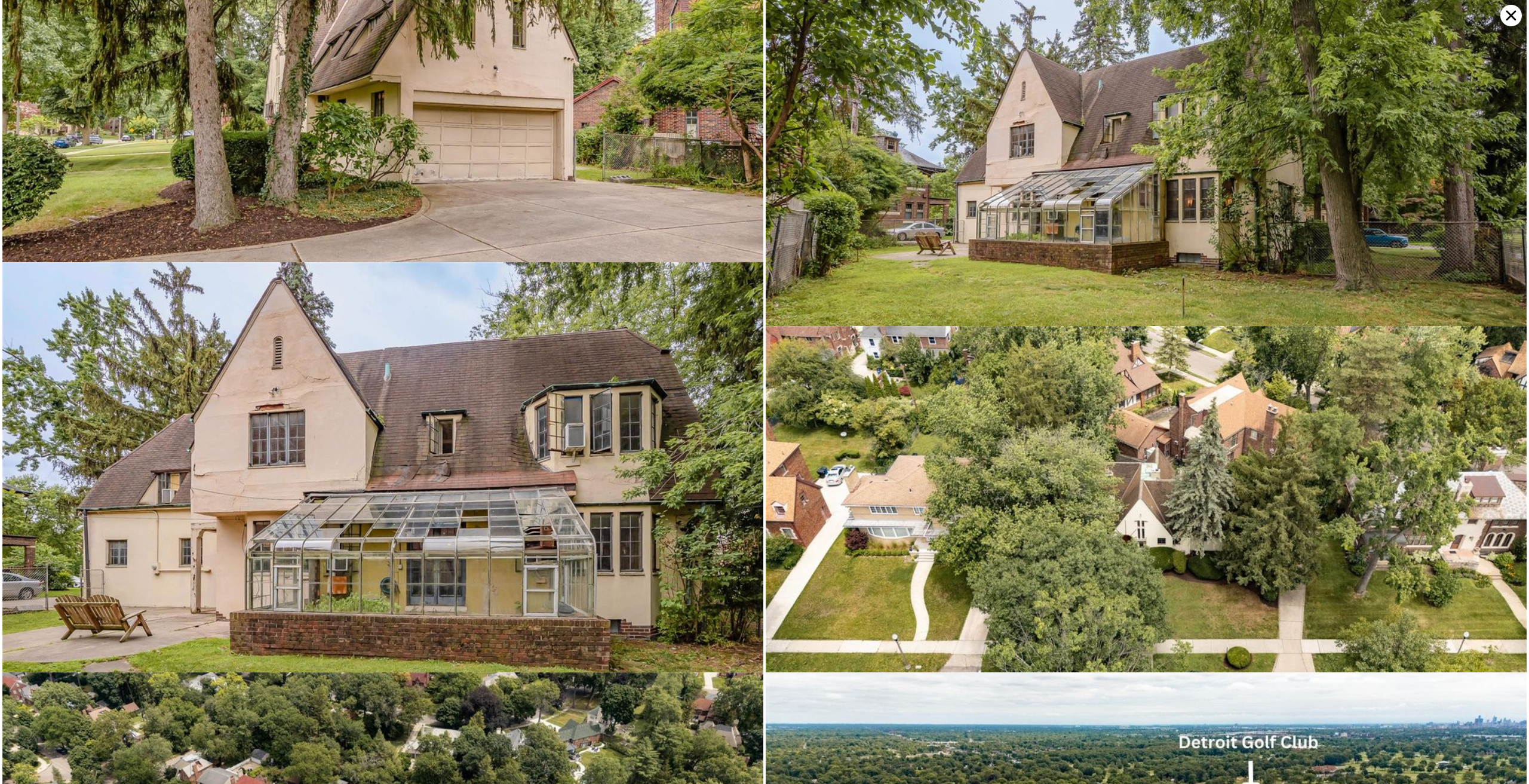
scroll to position [11896, 0]
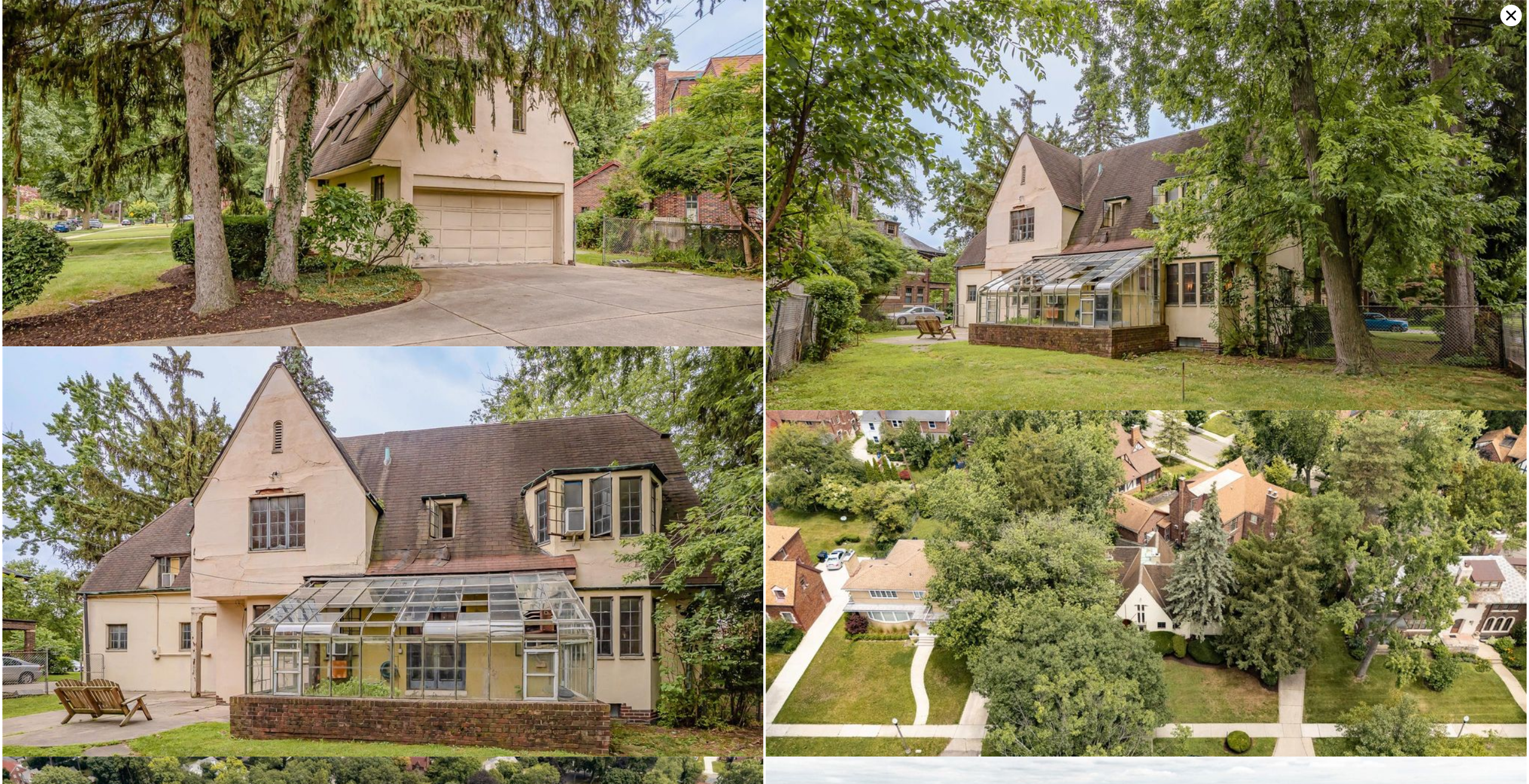
click at [1505, 21] on icon at bounding box center [1510, 15] width 21 height 21
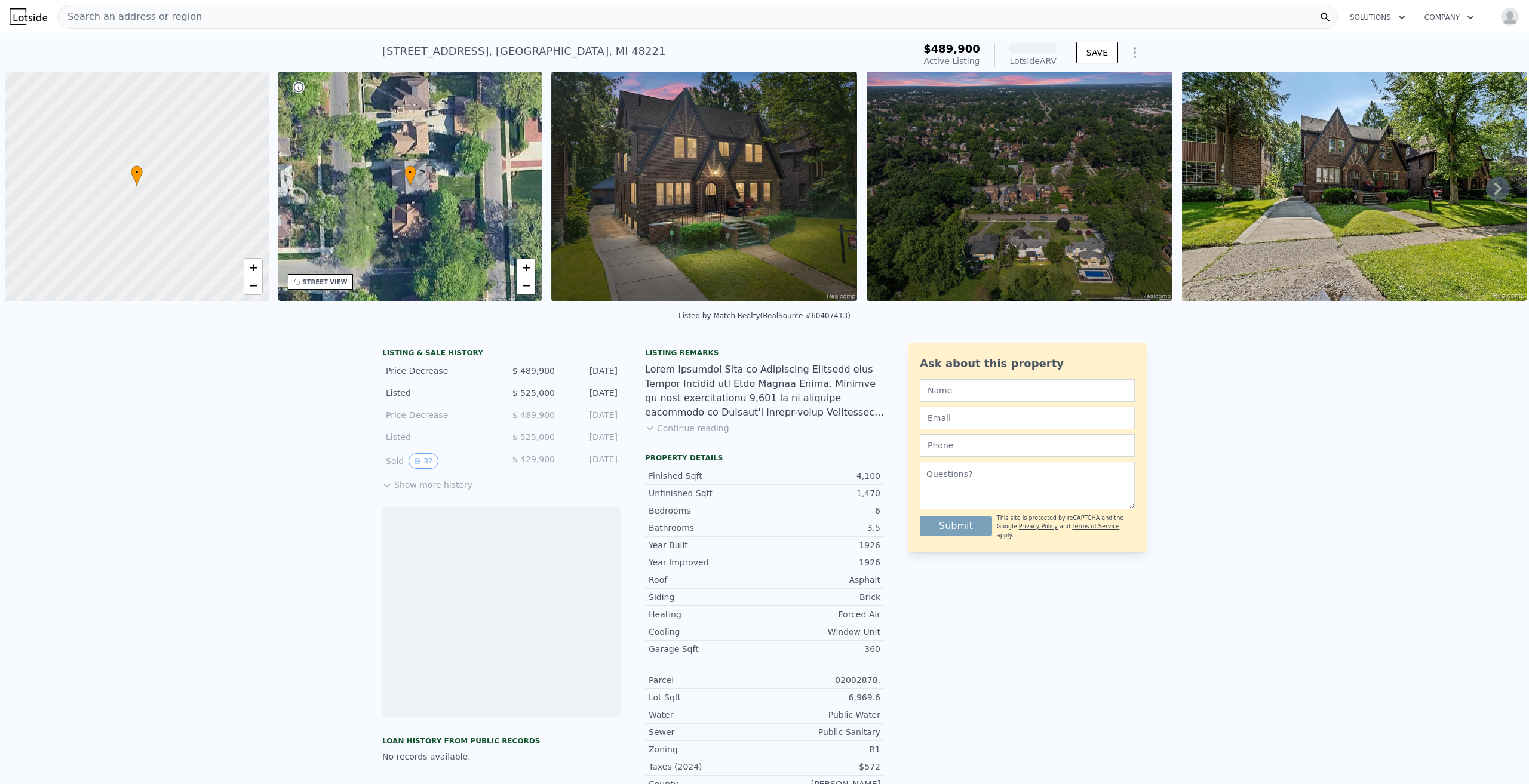
scroll to position [0, 5]
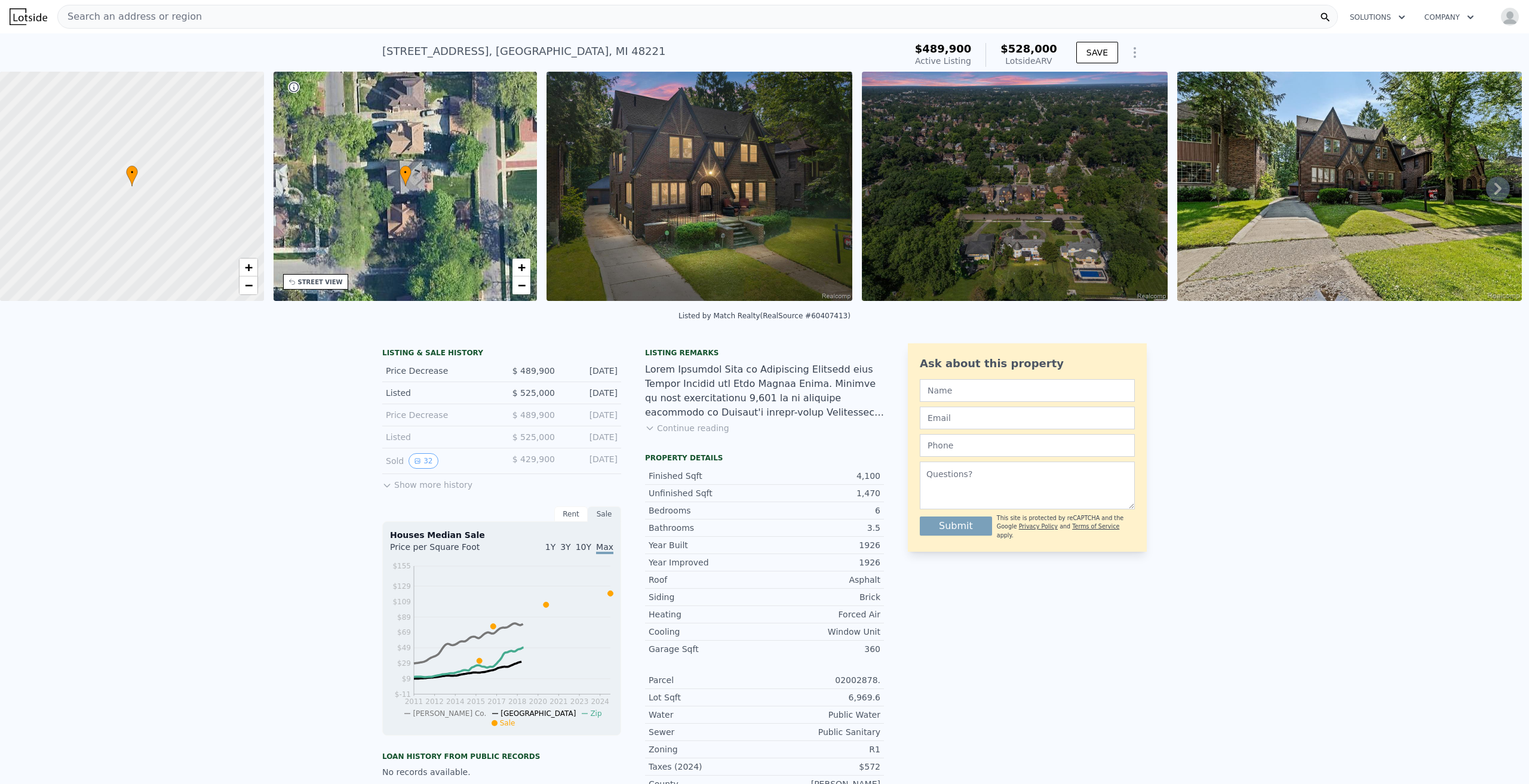
click at [680, 168] on img at bounding box center [699, 186] width 306 height 229
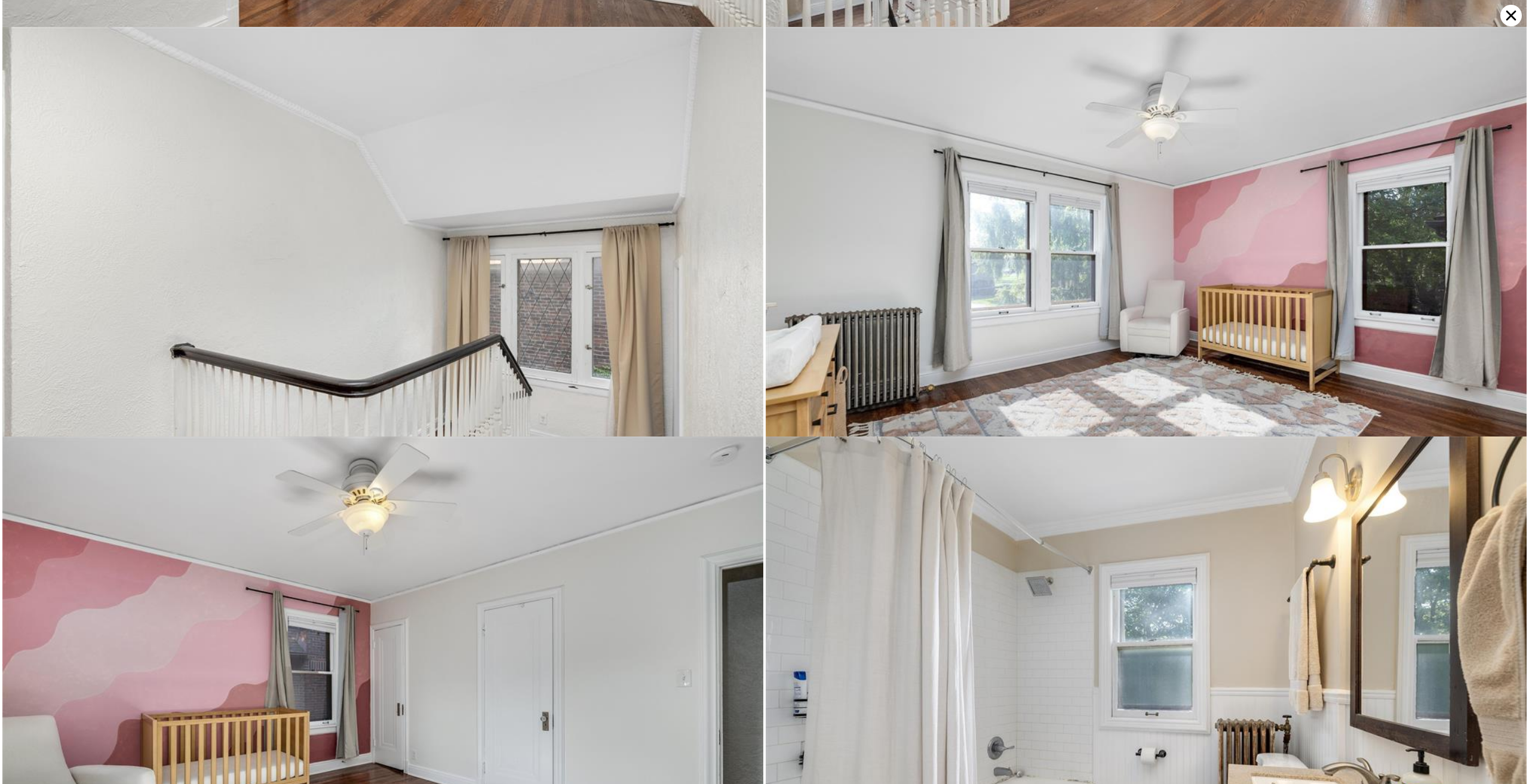
scroll to position [2560, 0]
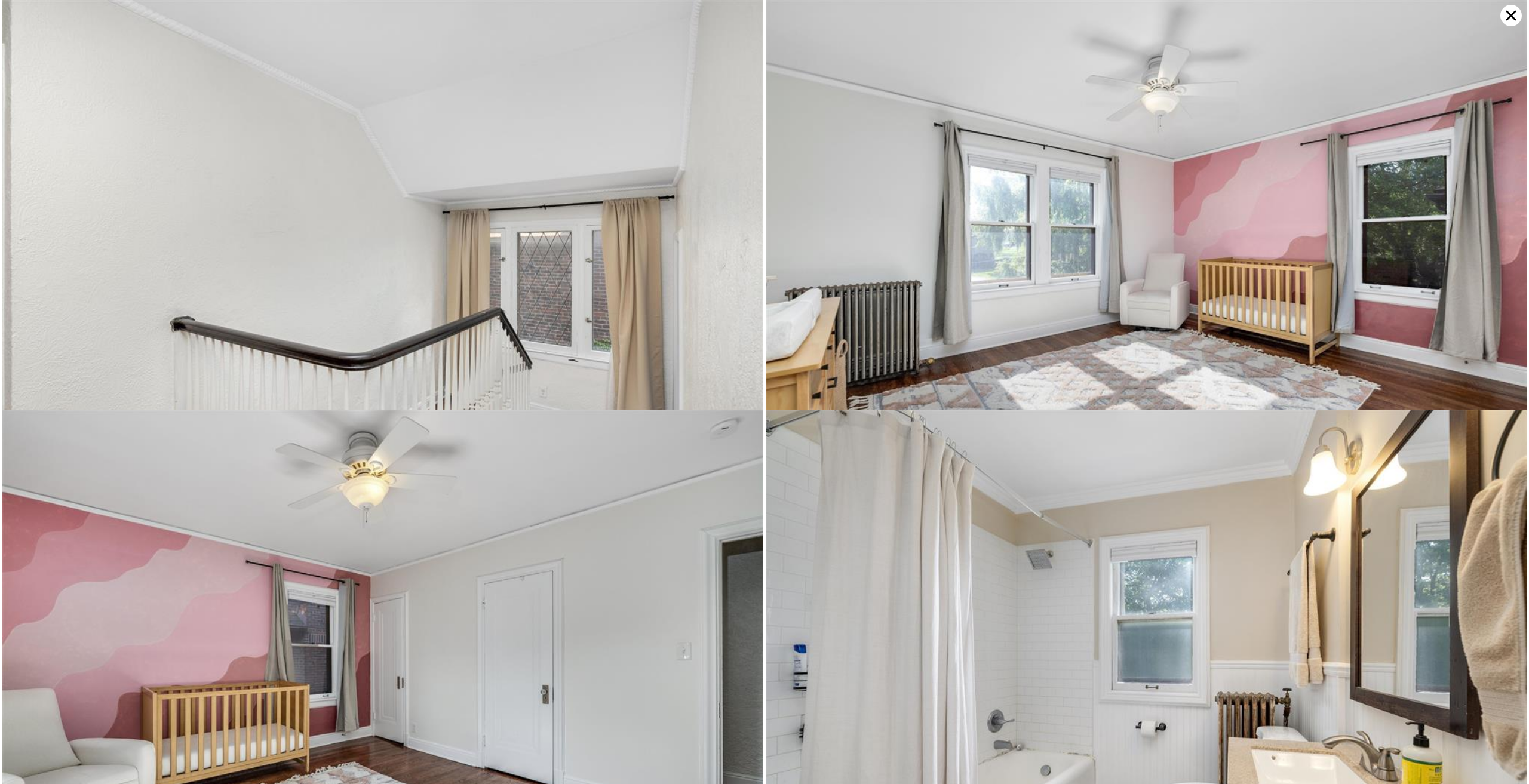
click at [1513, 19] on icon at bounding box center [1510, 15] width 21 height 21
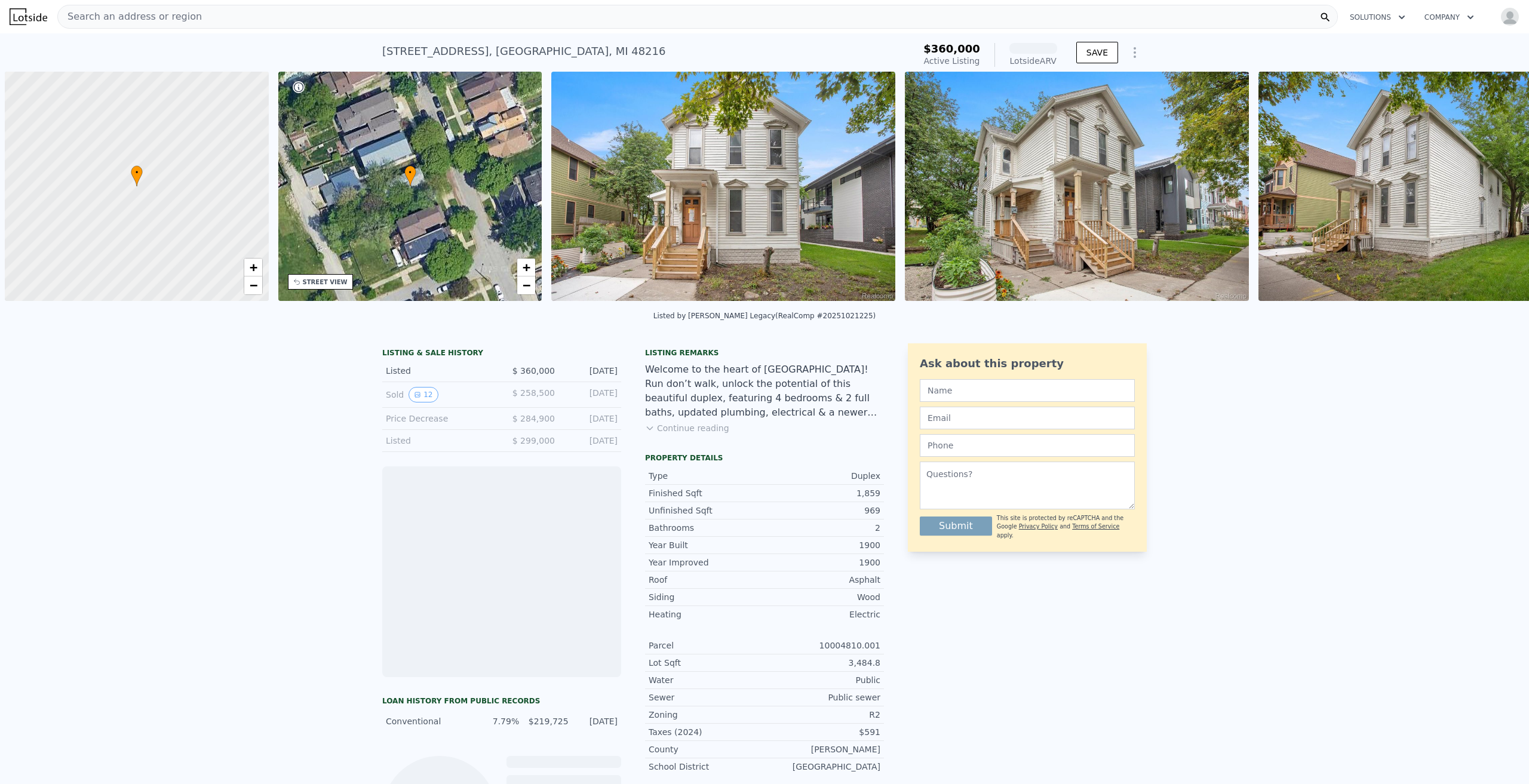
scroll to position [0, 5]
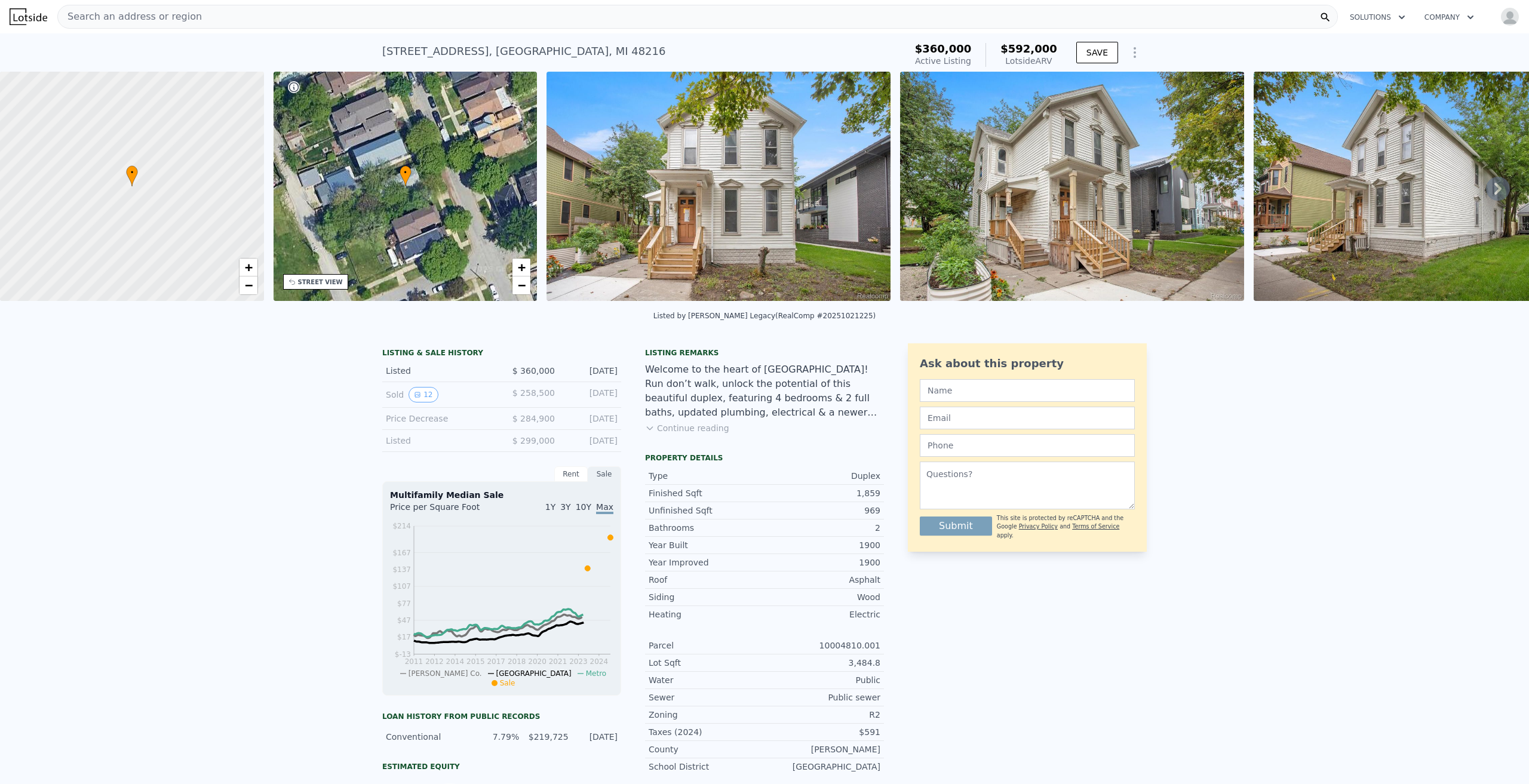
click at [782, 166] on img at bounding box center [718, 186] width 344 height 229
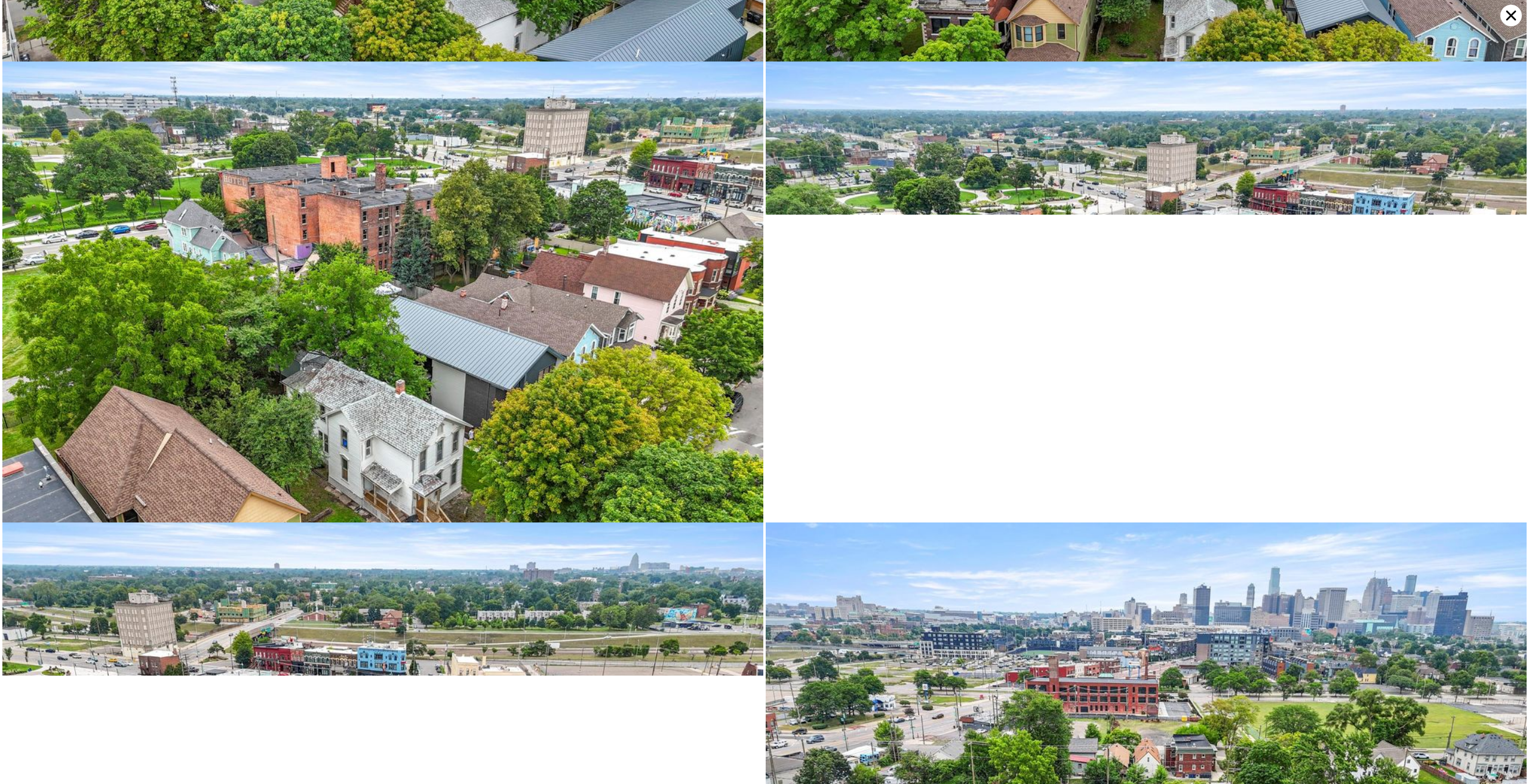
scroll to position [4512, 0]
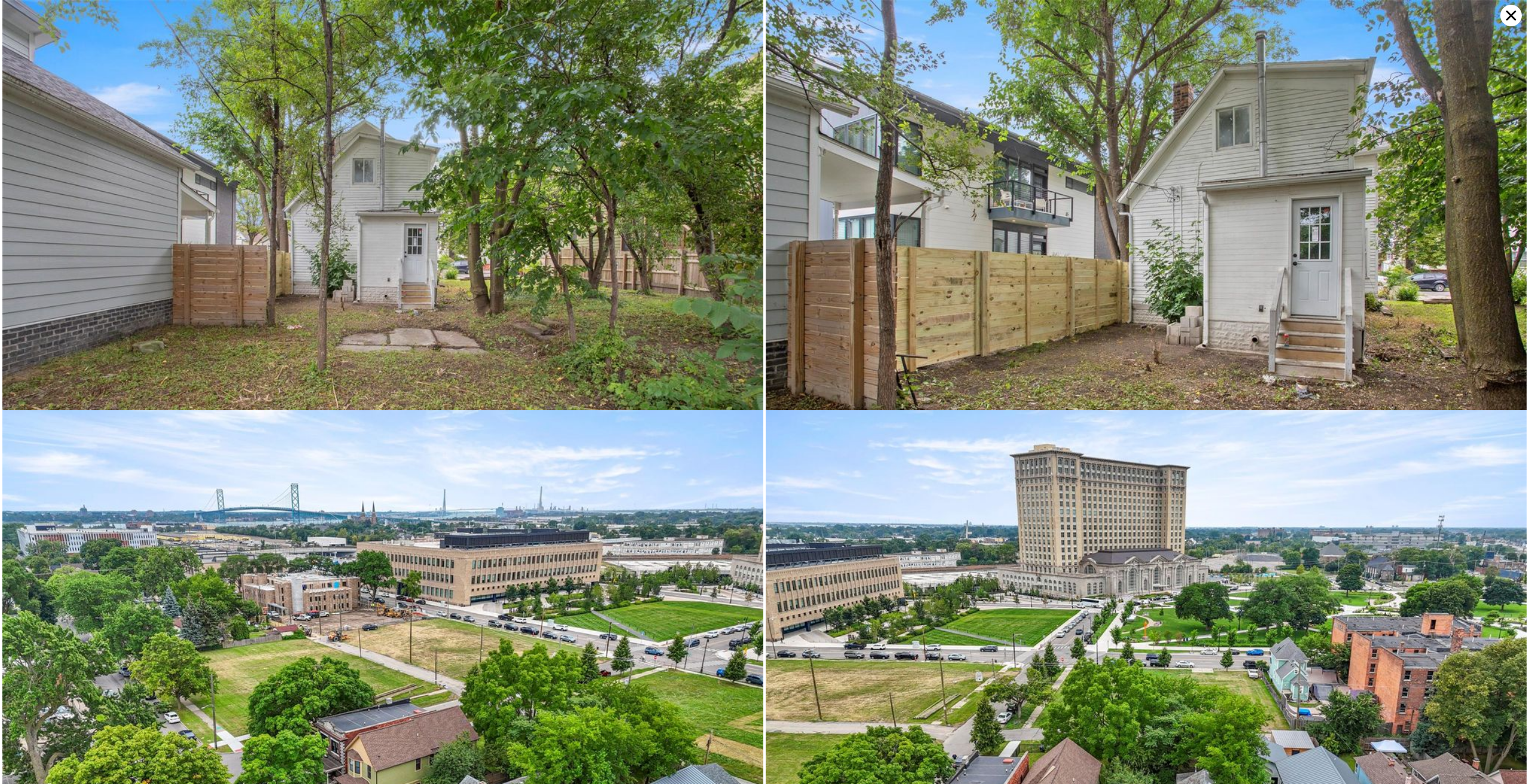
click at [1502, 16] on icon at bounding box center [1510, 15] width 21 height 21
